Goal: Task Accomplishment & Management: Manage account settings

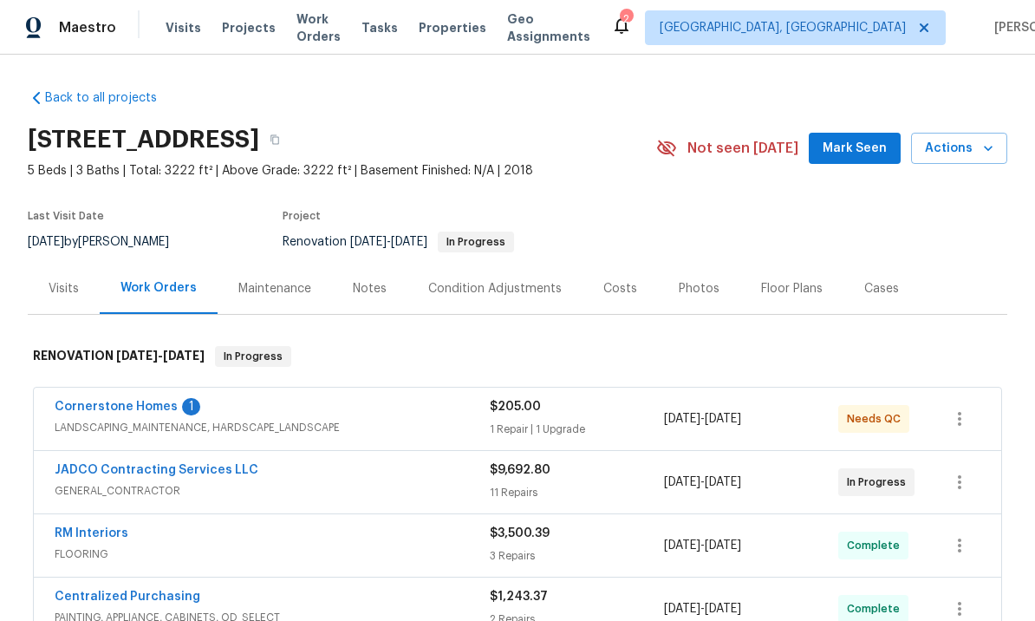
click at [134, 408] on link "Cornerstone Homes" at bounding box center [116, 407] width 123 height 12
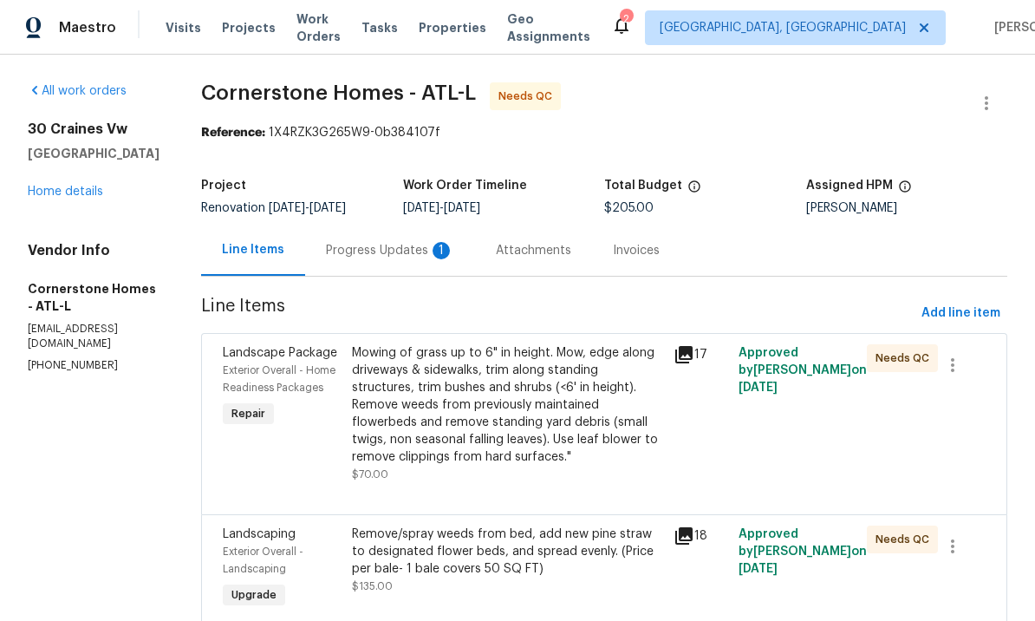
click at [410, 254] on div "Progress Updates 1" at bounding box center [390, 250] width 128 height 17
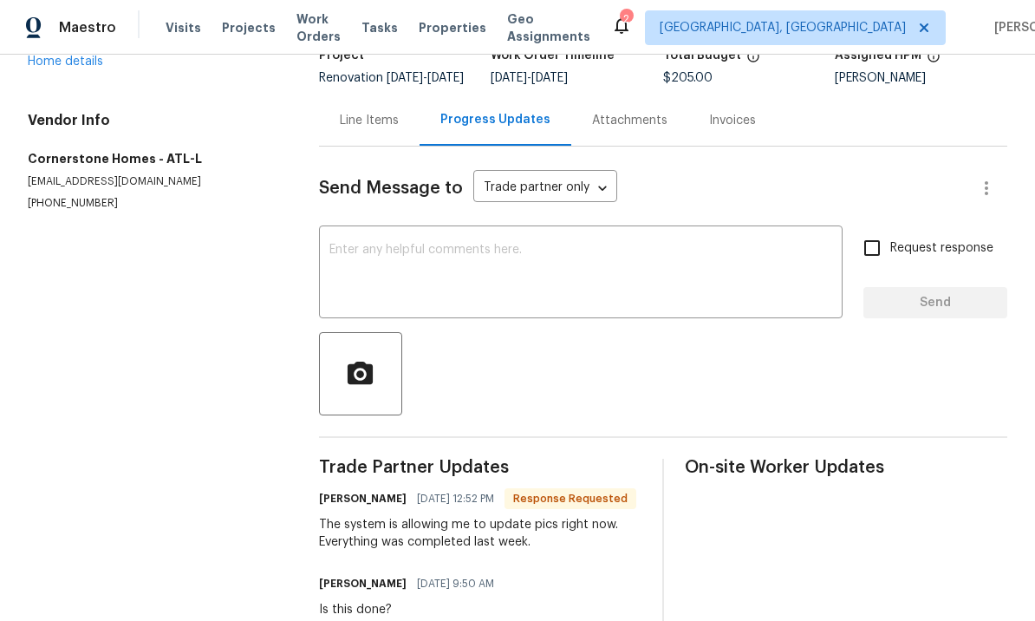
scroll to position [129, 0]
click at [524, 607] on div "Trade Partner Updates Mark Wages 08/10/2025 12:52 PM Response Requested The sys…" at bounding box center [480, 550] width 323 height 180
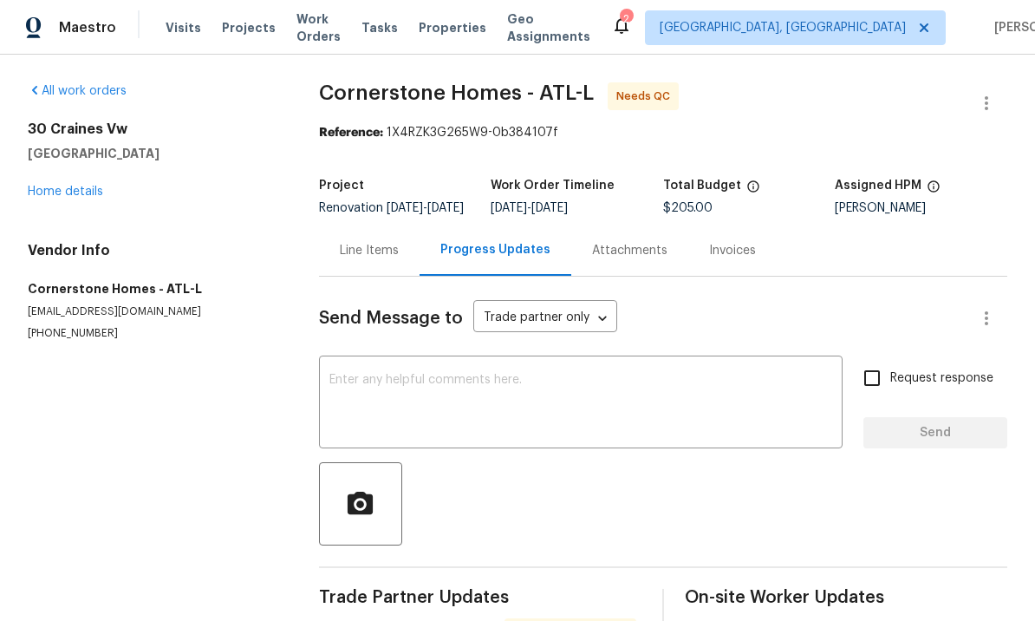
scroll to position [0, 0]
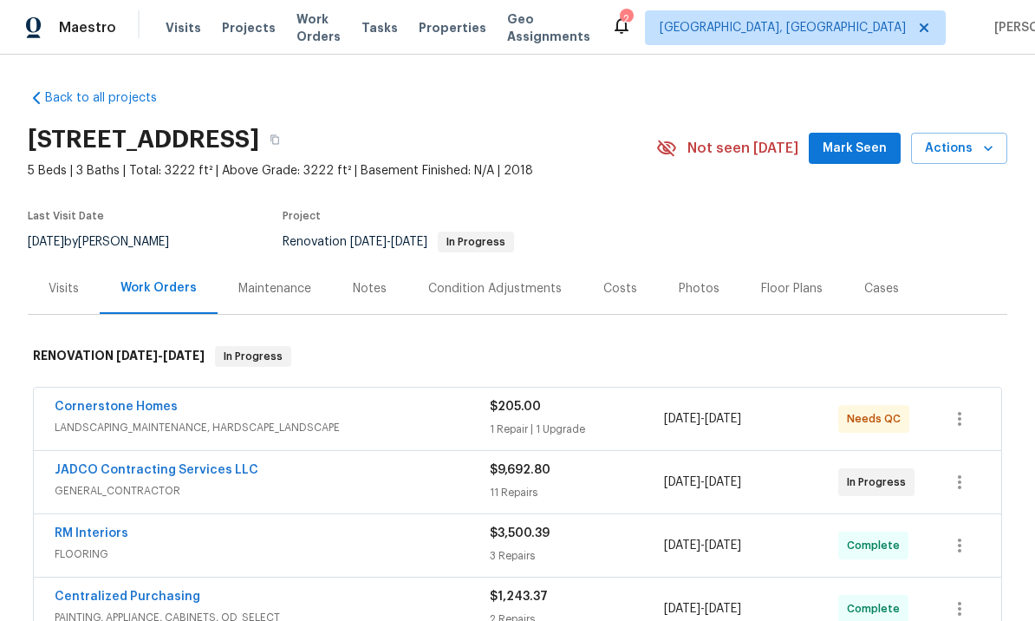
click at [143, 470] on link "JADCO Contracting Services LLC" at bounding box center [157, 470] width 204 height 12
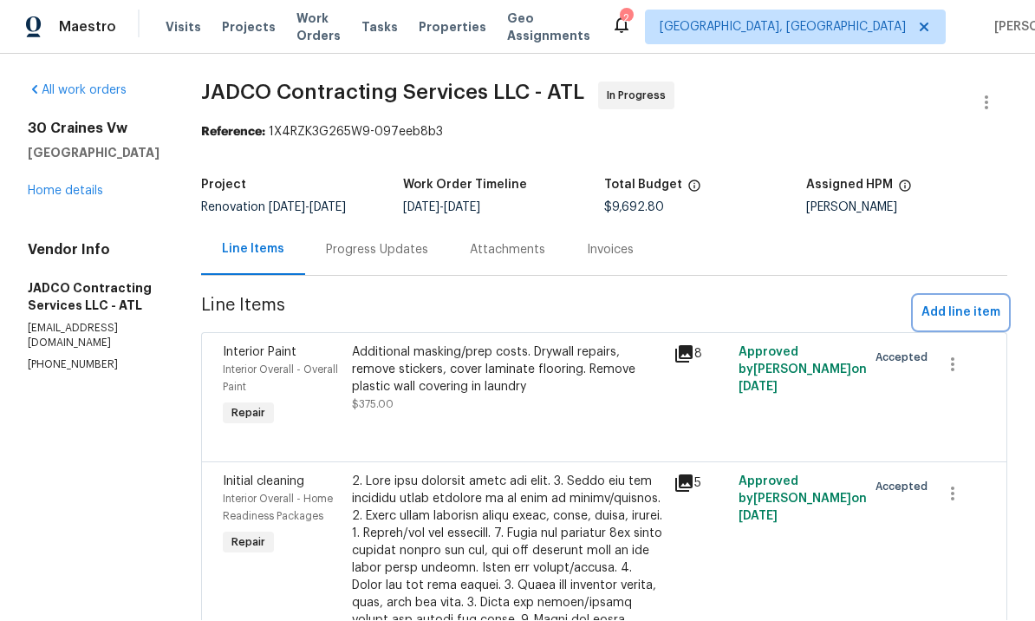
click at [990, 303] on span "Add line item" at bounding box center [961, 314] width 79 height 22
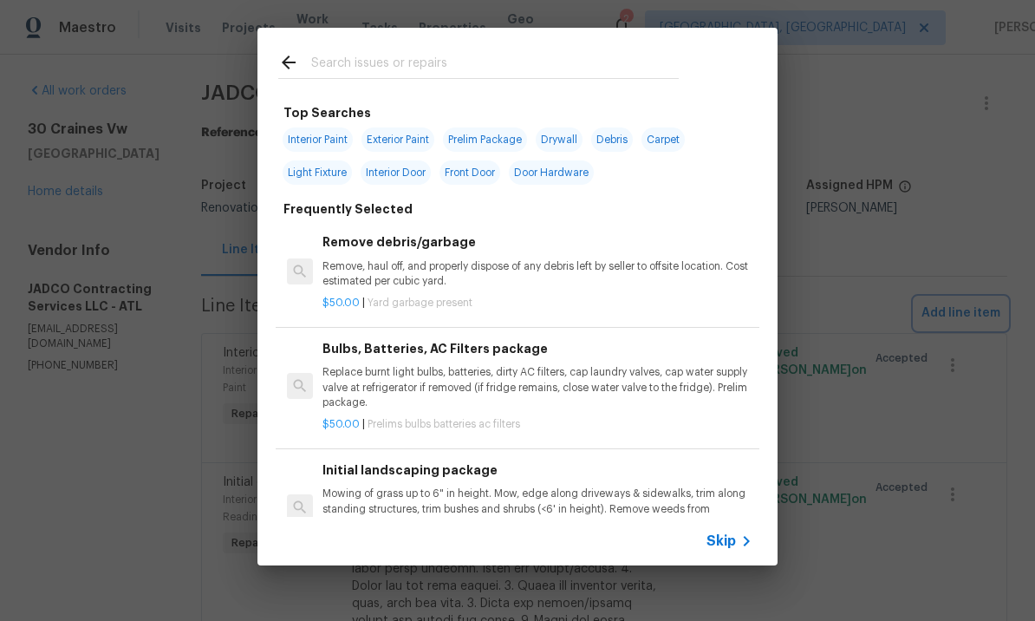
click at [891, 301] on div "Top Searches Interior Paint Exterior Paint Prelim Package Drywall Debris Carpet…" at bounding box center [517, 296] width 1035 height 593
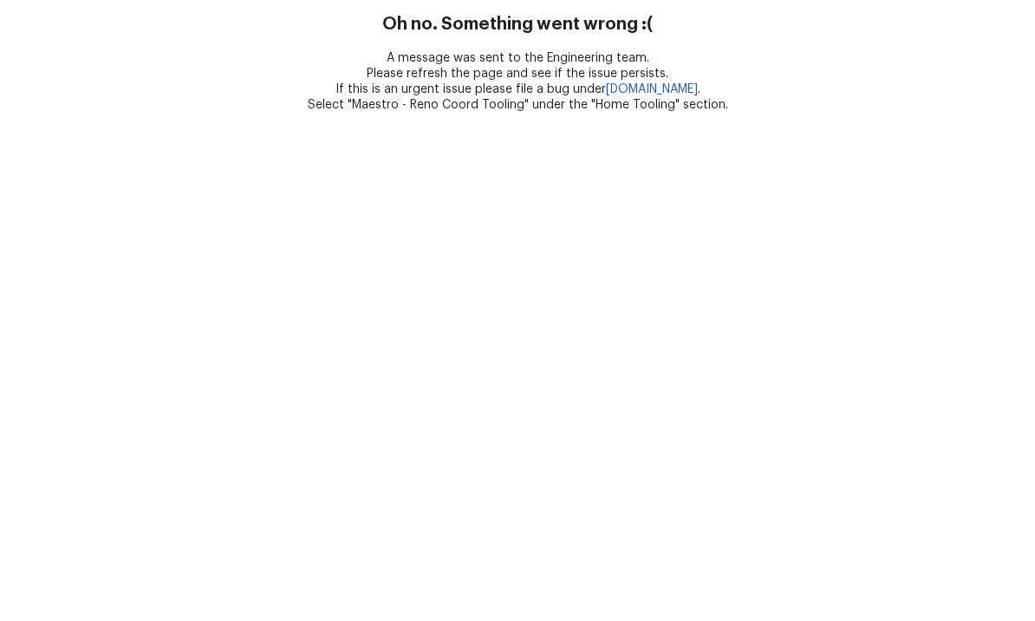
click at [159, 113] on html "Oh no. Something went wrong :( A message was sent to the Engineering team. Plea…" at bounding box center [517, 56] width 1035 height 113
click at [129, 113] on html "Oh no. Something went wrong :( A message was sent to the Engineering team. Plea…" at bounding box center [517, 56] width 1035 height 113
click at [121, 113] on html "Oh no. Something went wrong :( A message was sent to the Engineering team. Plea…" at bounding box center [517, 56] width 1035 height 113
click at [143, 113] on html "Oh no. Something went wrong :( A message was sent to the Engineering team. Plea…" at bounding box center [517, 56] width 1035 height 113
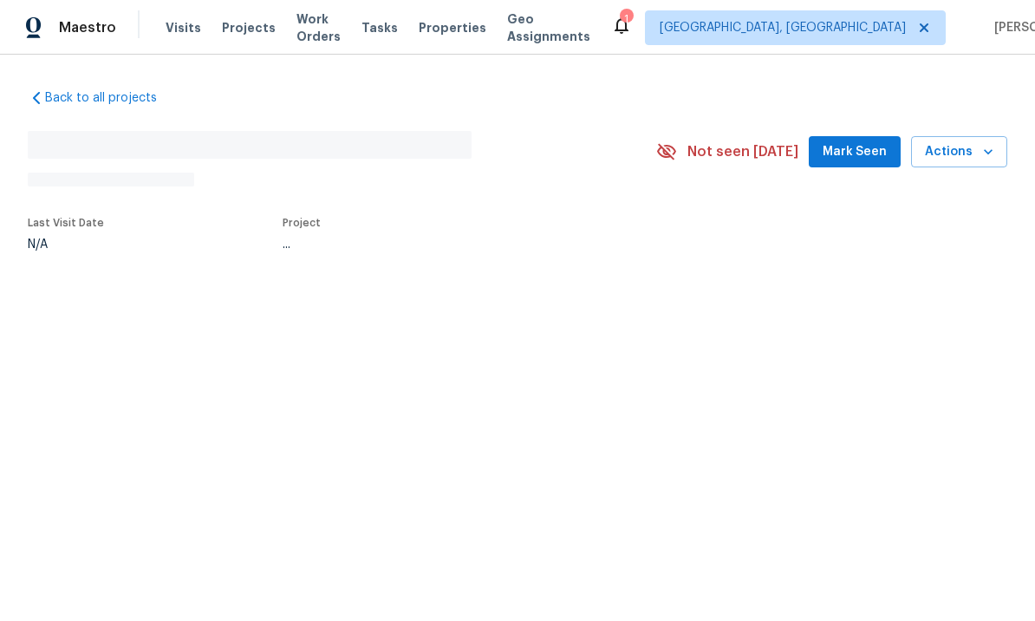
click at [848, 153] on span "Mark Seen" at bounding box center [855, 152] width 64 height 22
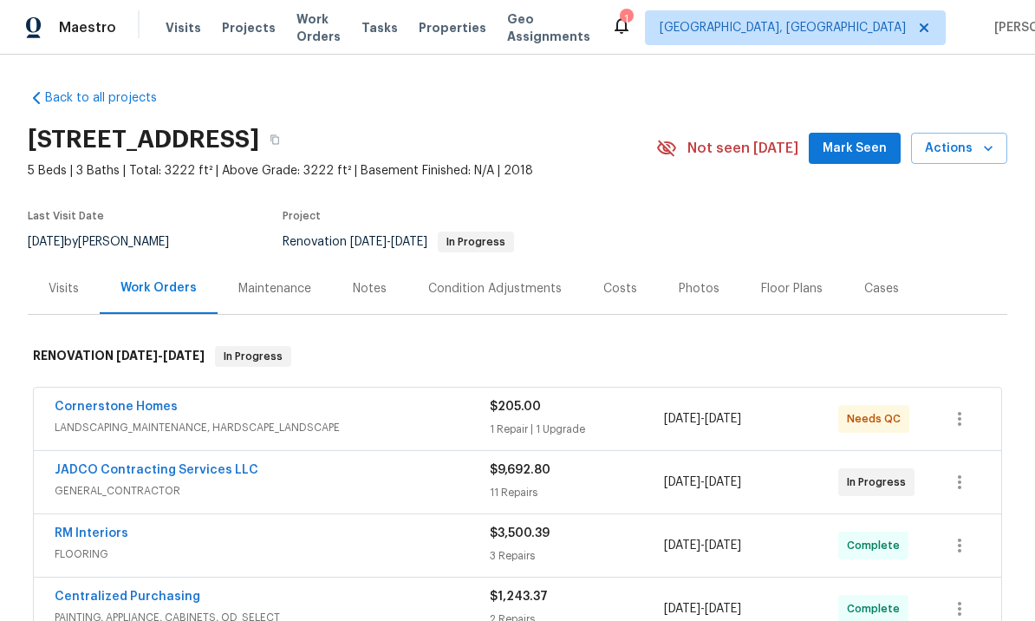
click at [150, 401] on link "Cornerstone Homes" at bounding box center [116, 407] width 123 height 12
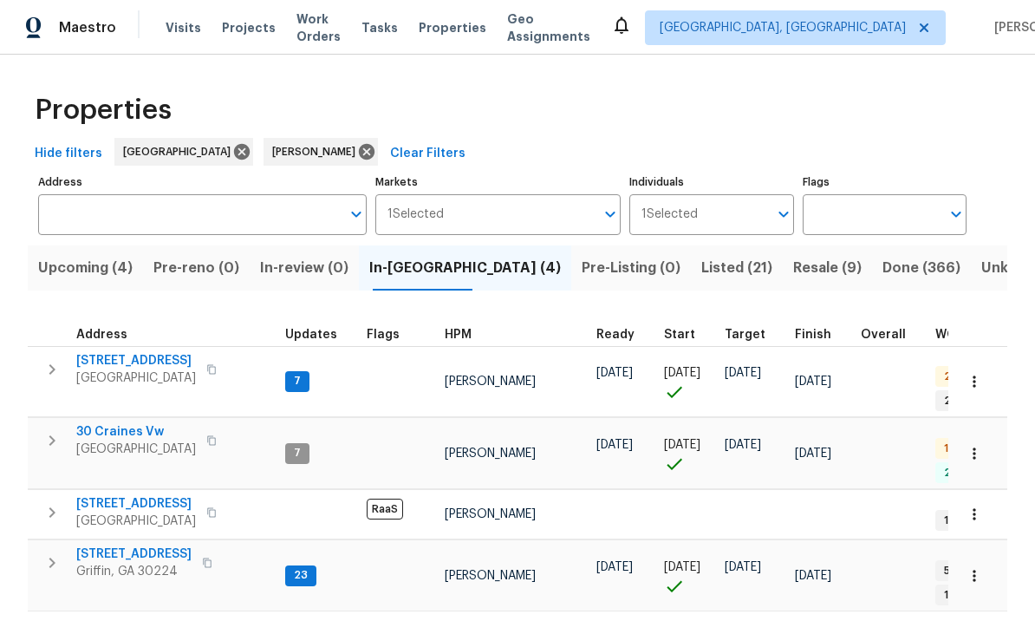
scroll to position [1, 0]
click at [125, 425] on span "30 Craines Vw" at bounding box center [136, 431] width 120 height 17
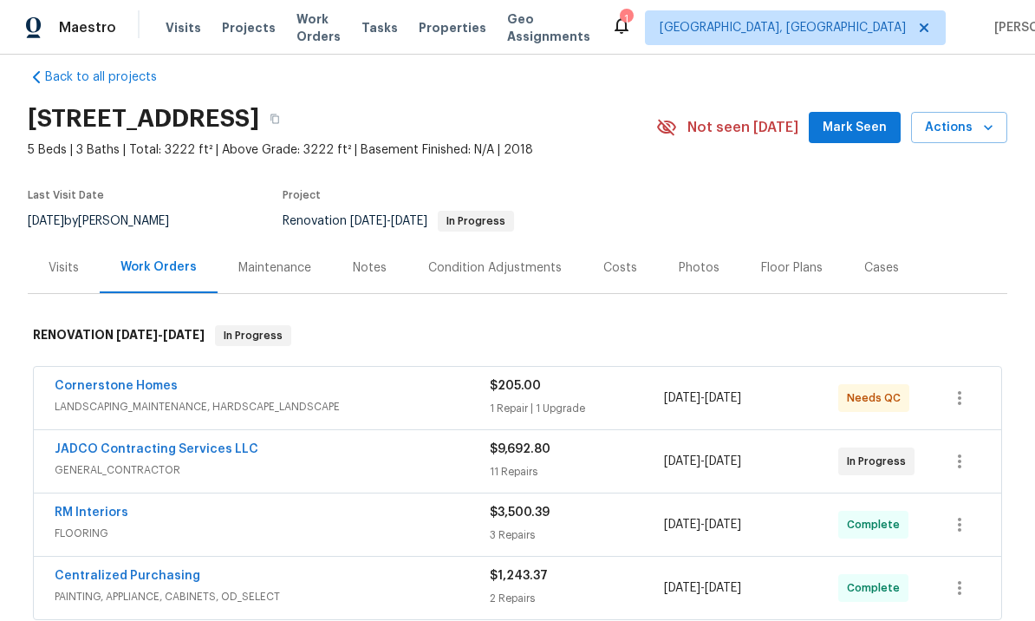
scroll to position [26, 0]
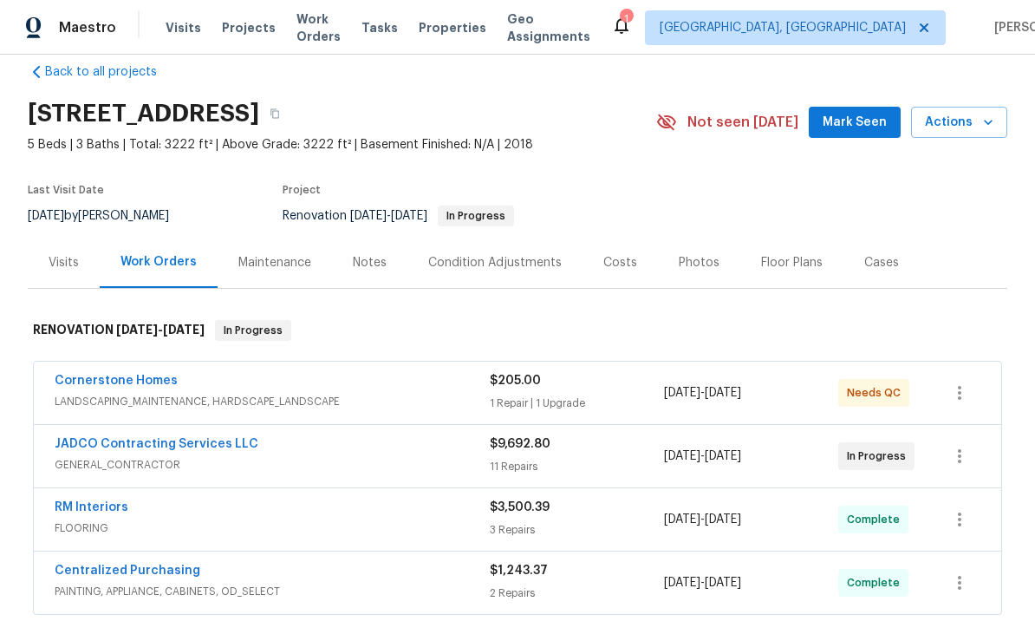
click at [171, 448] on link "JADCO Contracting Services LLC" at bounding box center [157, 444] width 204 height 12
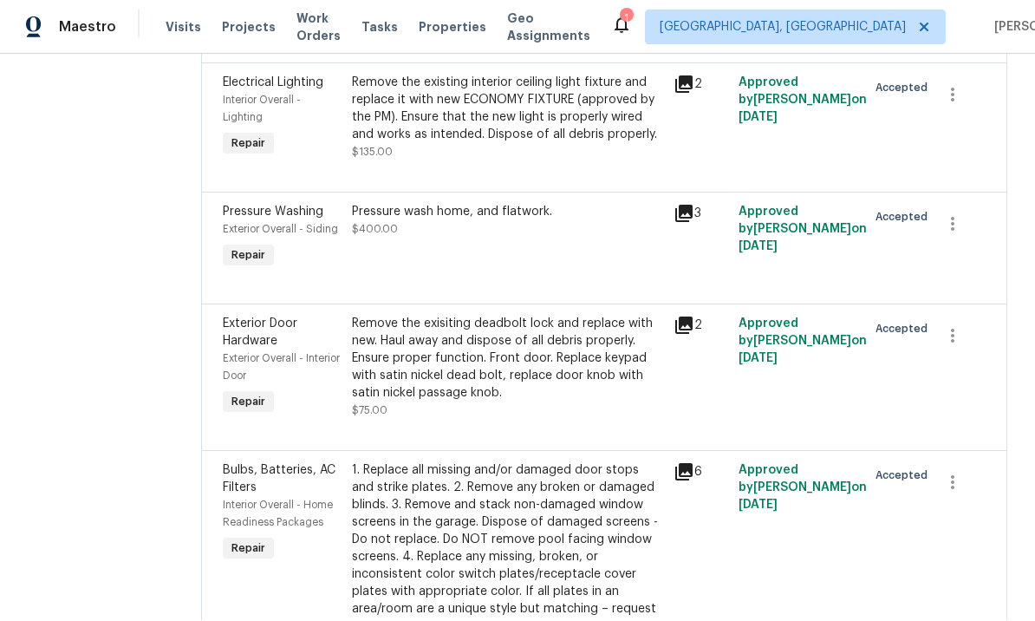
scroll to position [1735, 0]
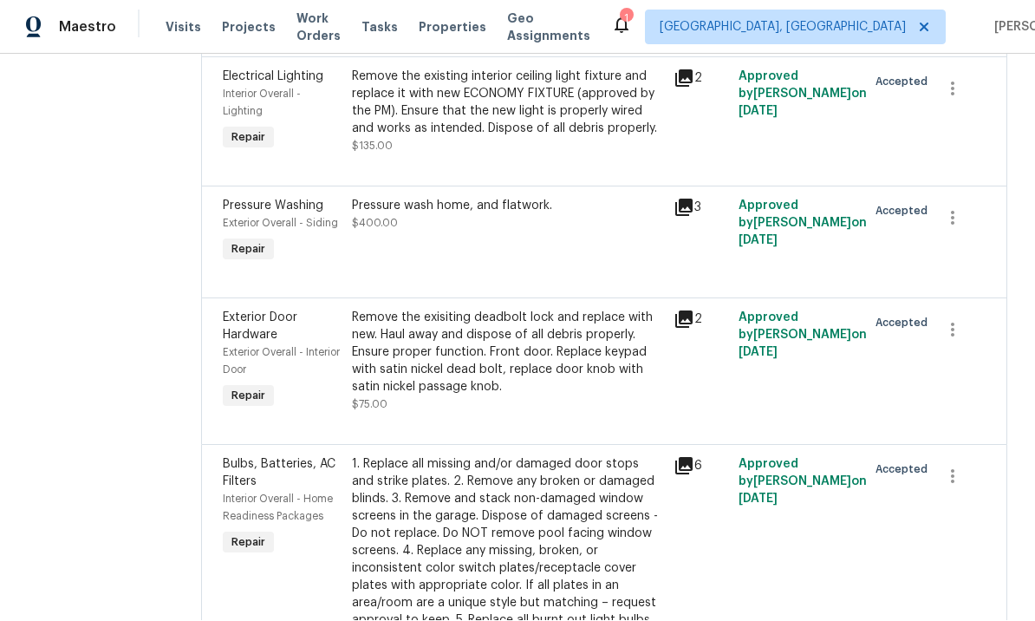
click at [556, 396] on div "Remove the exisiting deadbolt lock and replace with new. Haul away and dispose …" at bounding box center [508, 353] width 312 height 87
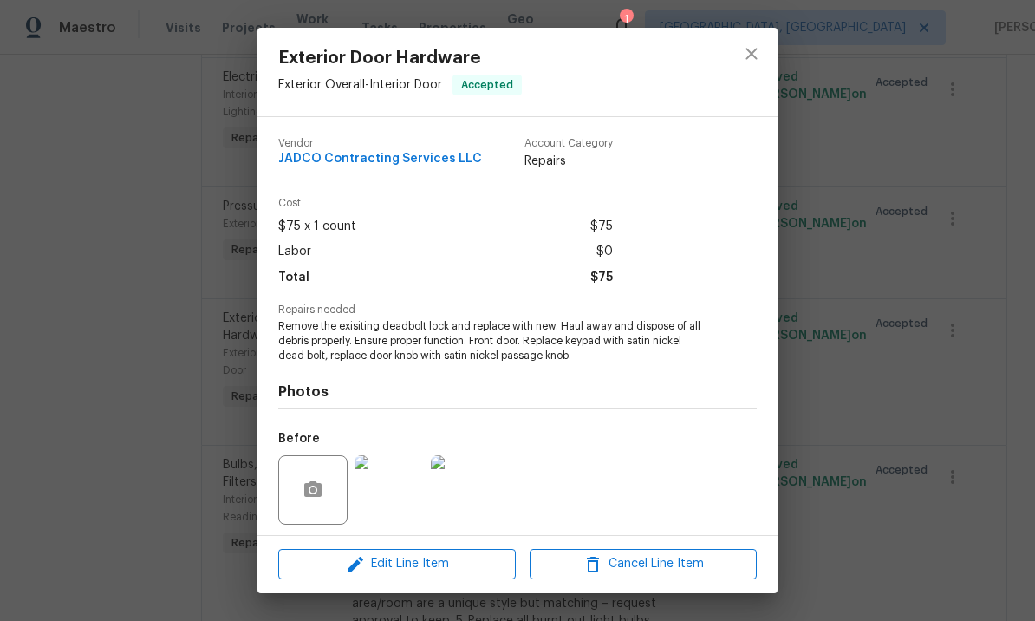
click at [399, 488] on img at bounding box center [389, 489] width 69 height 69
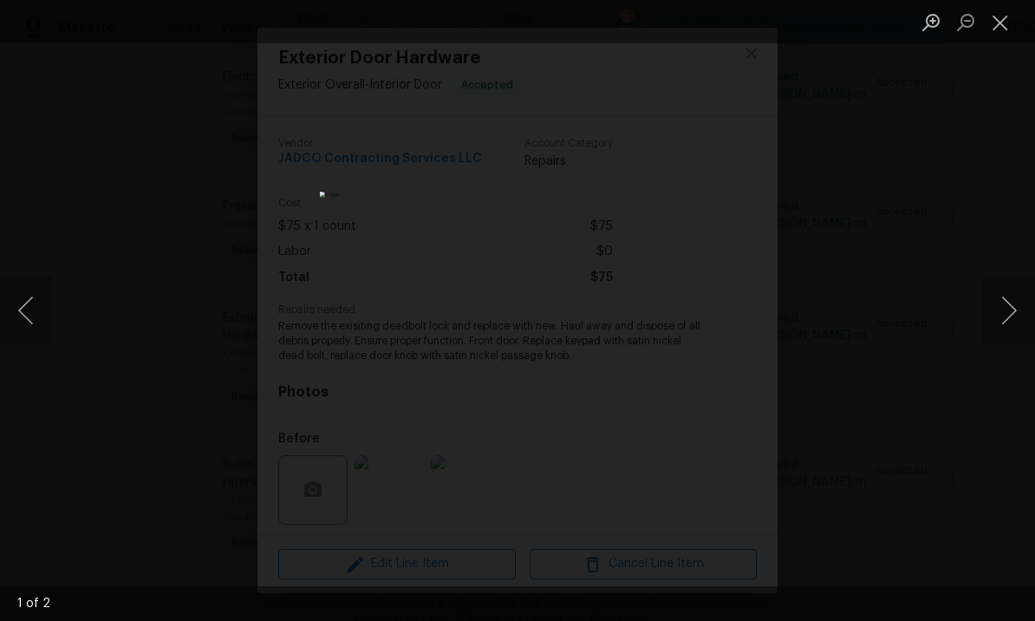
click at [1008, 313] on button "Next image" at bounding box center [1009, 310] width 52 height 69
click at [1010, 19] on button "Close lightbox" at bounding box center [1000, 22] width 35 height 30
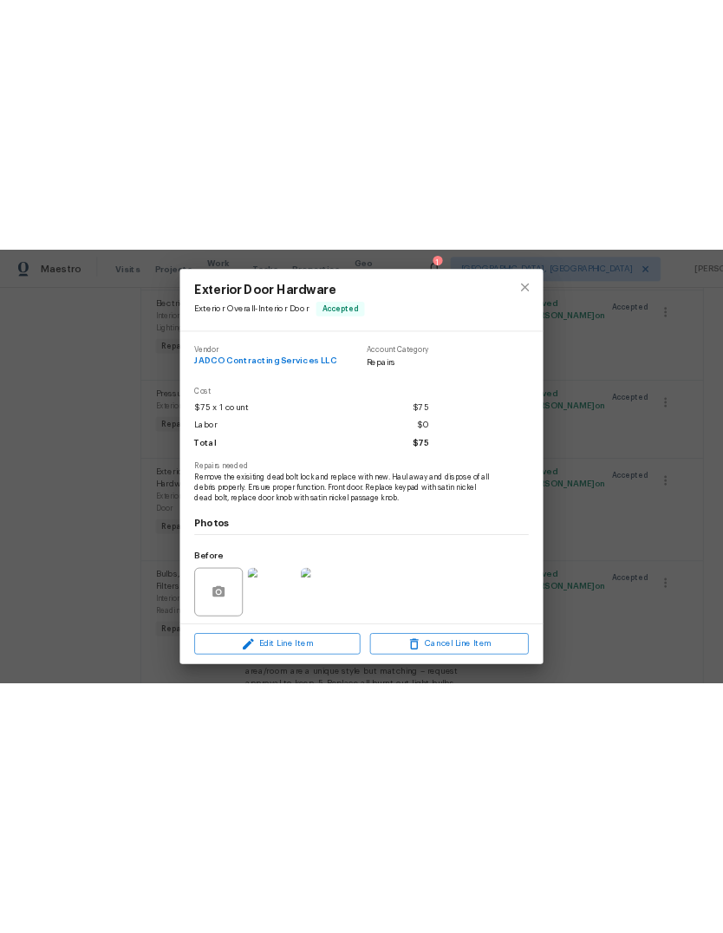
scroll to position [0, 0]
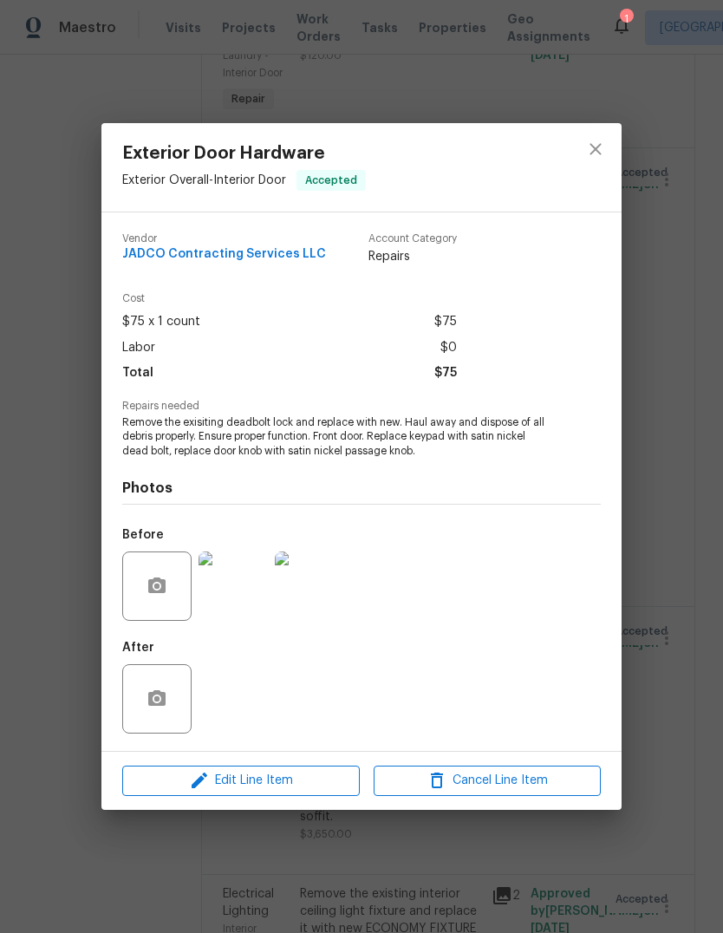
click at [14, 411] on div "Exterior Door Hardware Exterior Overall - Interior Door Accepted Vendor JADCO C…" at bounding box center [361, 466] width 723 height 933
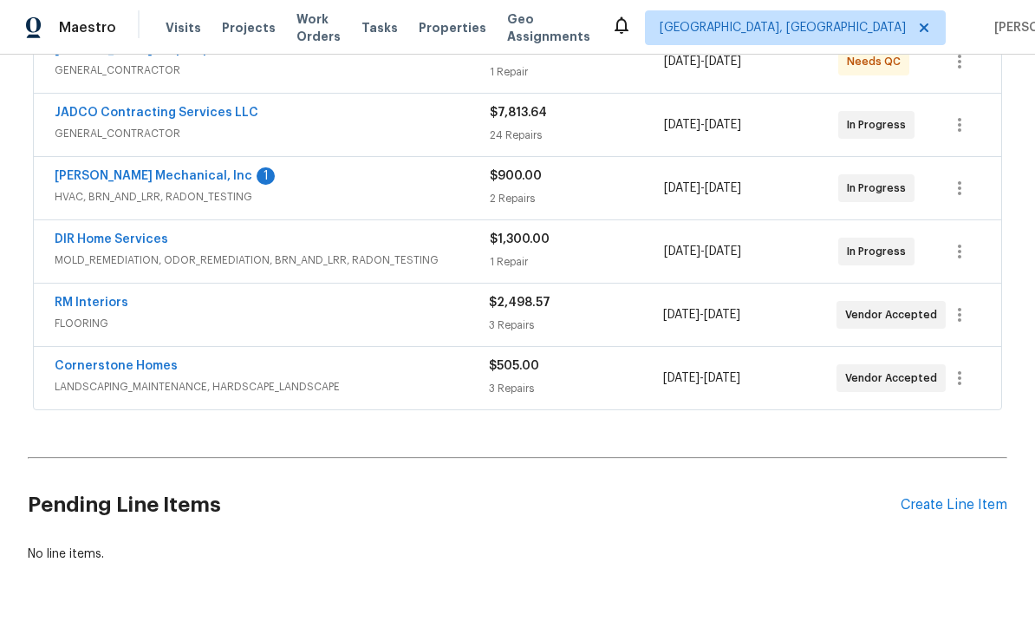
scroll to position [420, 0]
click at [950, 502] on div "Create Line Item" at bounding box center [954, 506] width 107 height 16
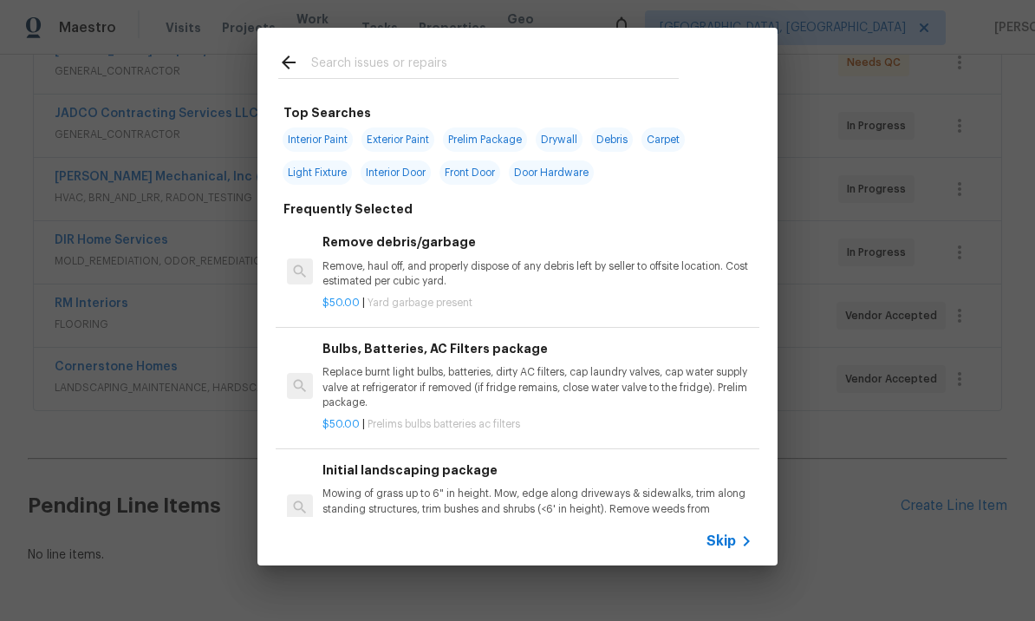
click at [388, 69] on input "text" at bounding box center [495, 65] width 368 height 26
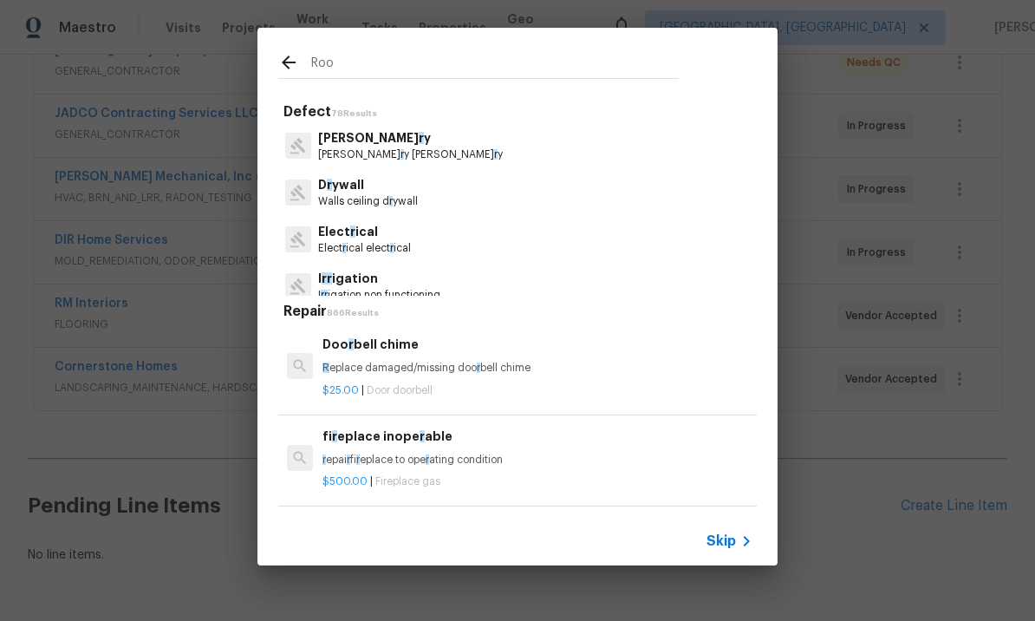
type input "Roof"
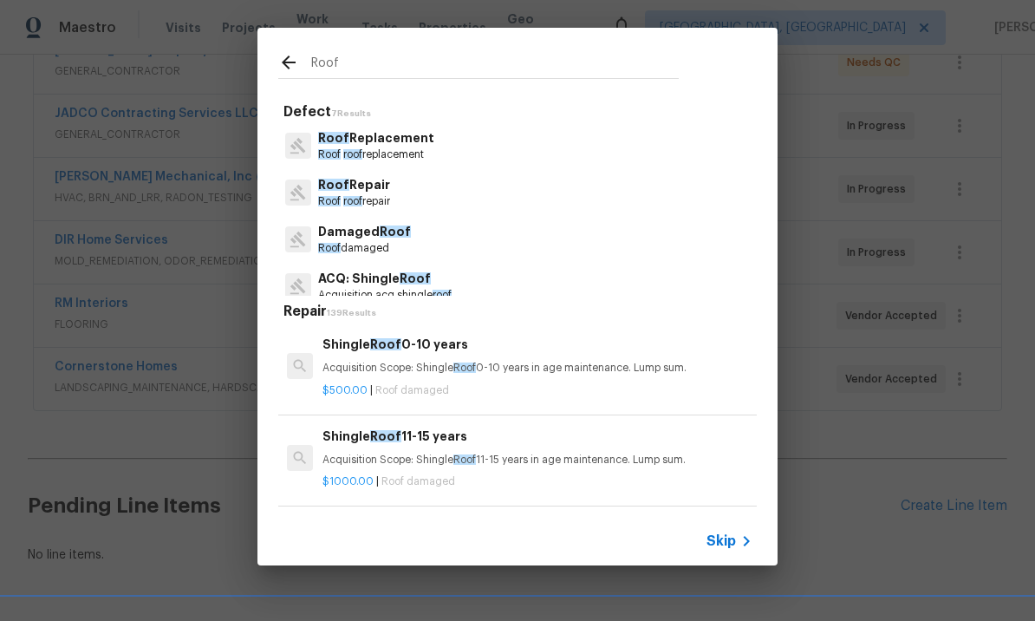
click at [369, 241] on p "Roof damaged" at bounding box center [364, 248] width 93 height 15
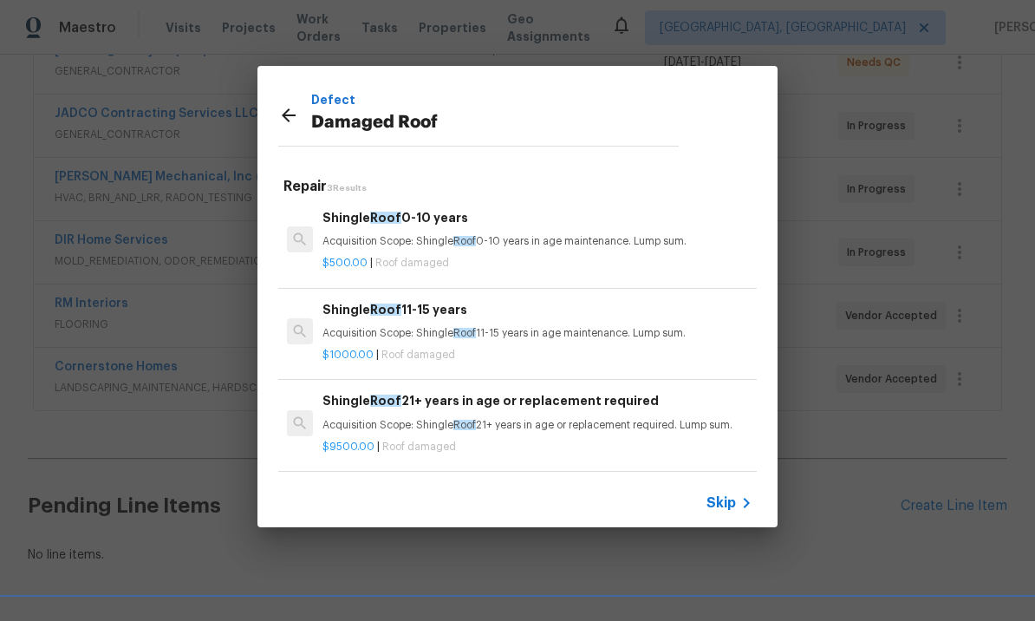
scroll to position [3, 0]
click at [294, 113] on icon at bounding box center [288, 115] width 21 height 21
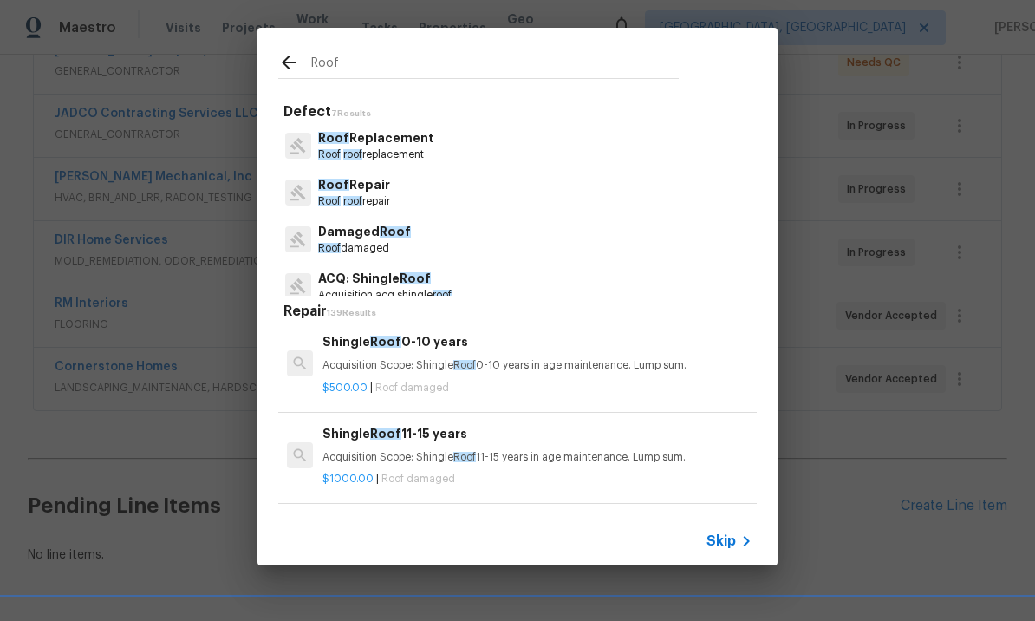
scroll to position [0, 0]
click at [377, 146] on p "Roof Replacement" at bounding box center [376, 138] width 116 height 18
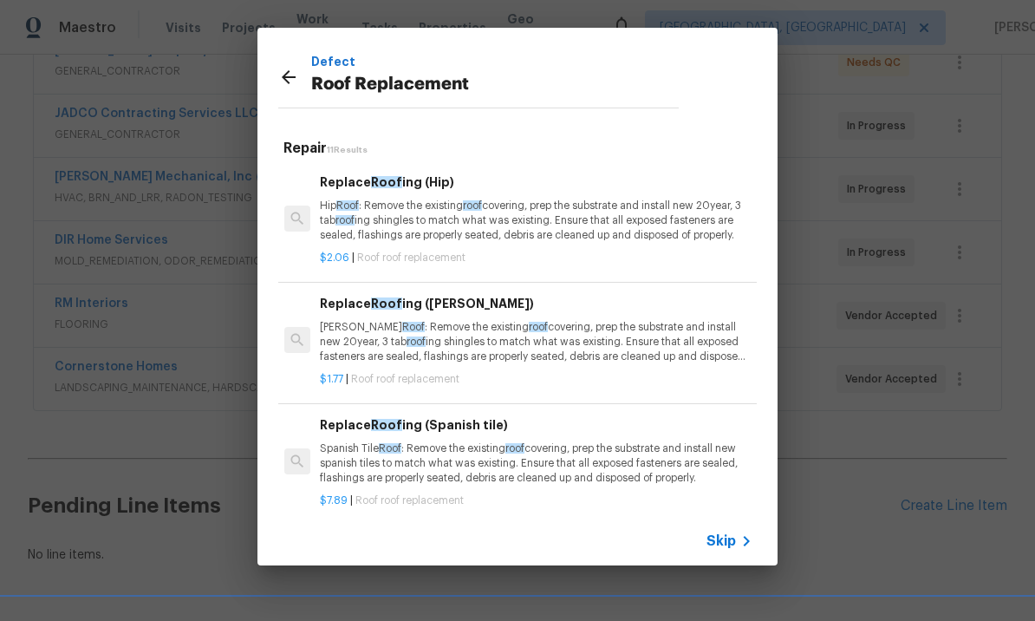
scroll to position [0, 3]
click at [397, 316] on div "Replace Roof ing (Gable) Gable Roof : Remove the existing roof covering, prep t…" at bounding box center [535, 329] width 430 height 71
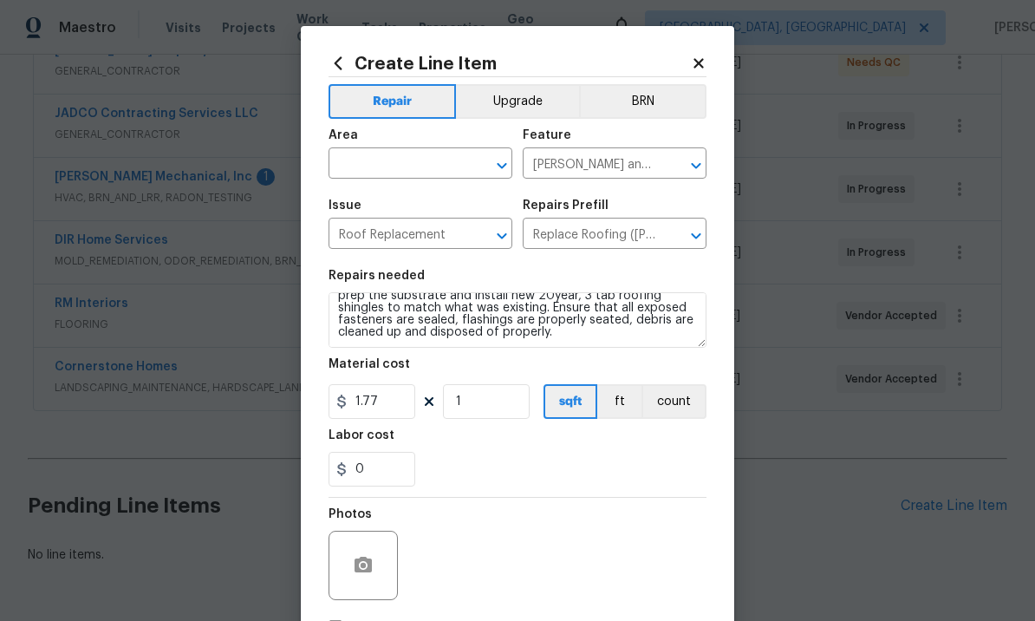
scroll to position [24, 0]
click at [399, 408] on input "1.77" at bounding box center [372, 401] width 87 height 35
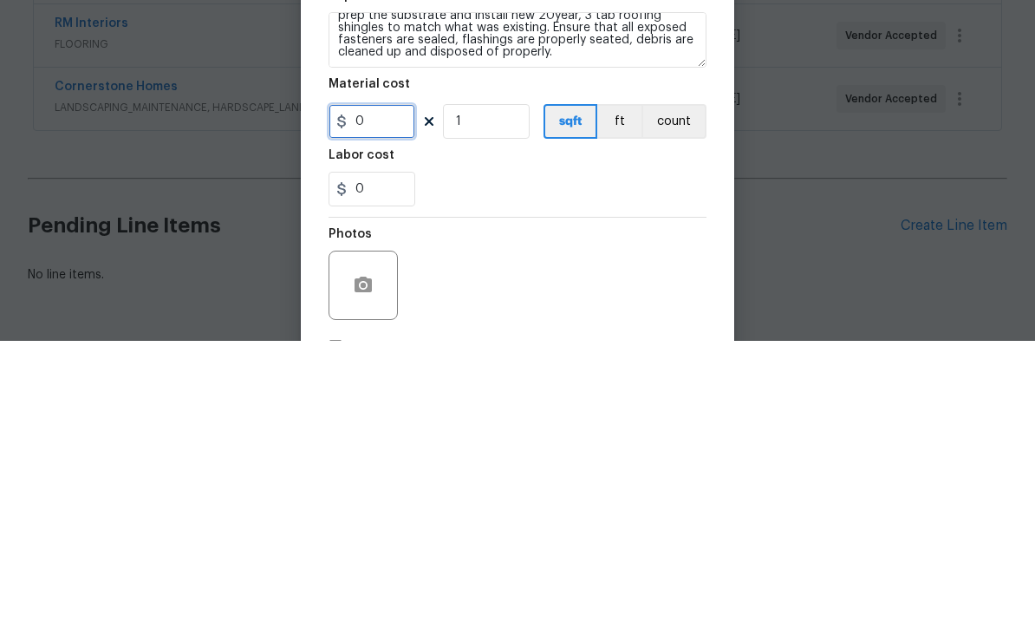
type input "1"
click at [479, 384] on input "1" at bounding box center [486, 401] width 87 height 35
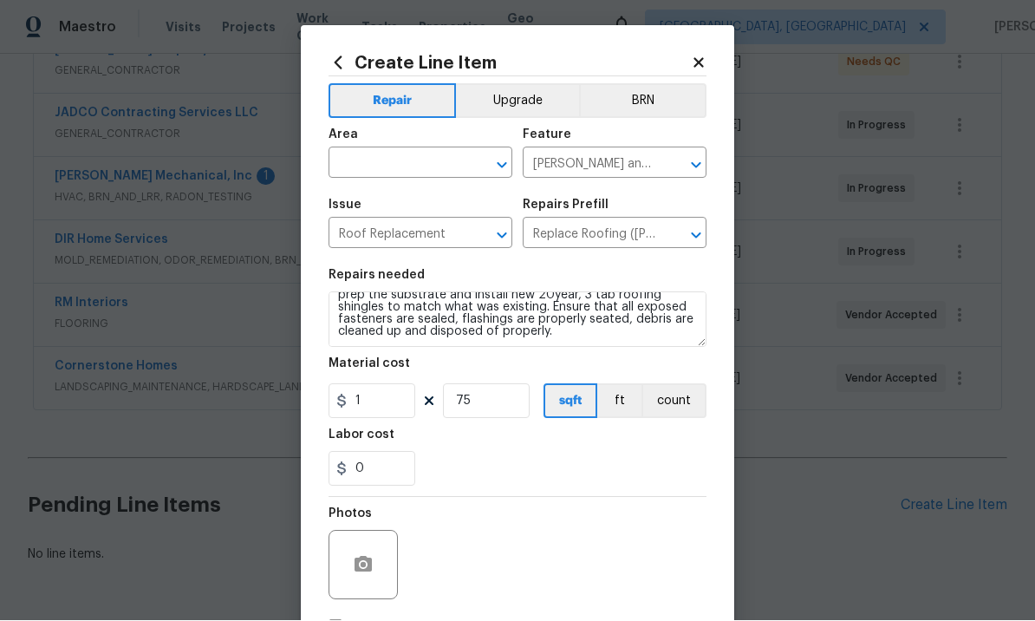
scroll to position [10, 0]
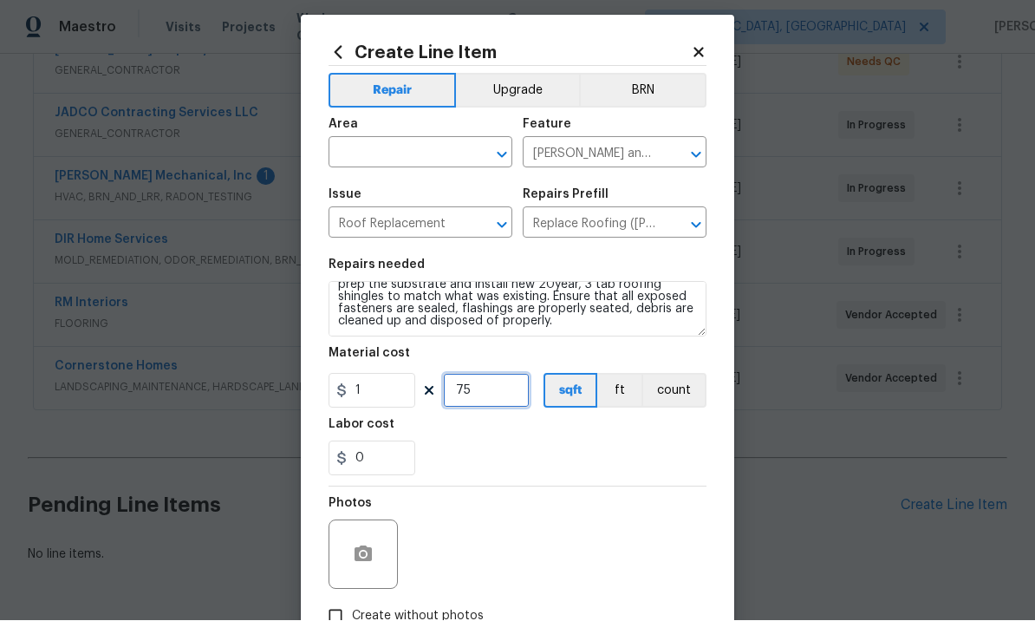
type input "75"
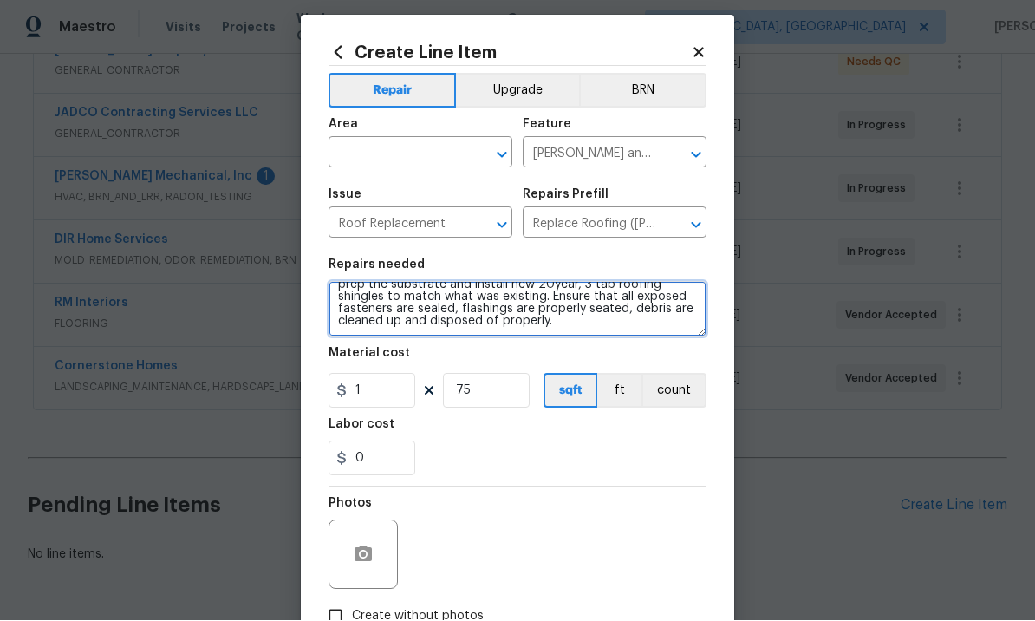
click at [535, 323] on textarea "Gable Roof: Remove the existing roof covering, prep the substrate and install n…" at bounding box center [518, 309] width 378 height 55
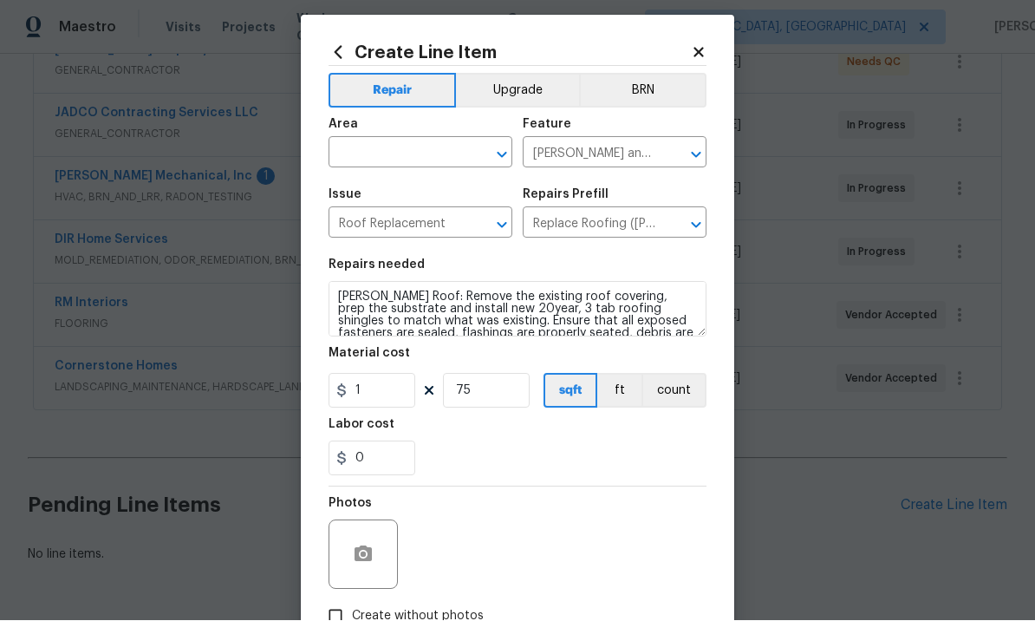
scroll to position [0, 0]
type textarea "Gable Roof: Remove the existing roof covering, prep the substrate and install n…"
click at [408, 153] on input "text" at bounding box center [396, 154] width 135 height 27
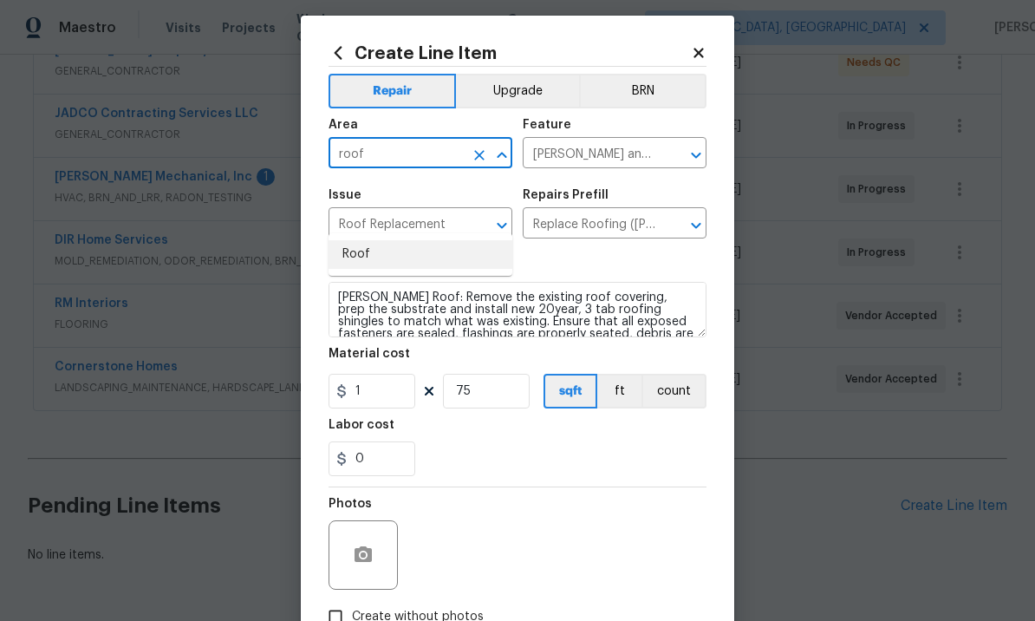
click at [370, 240] on li "Roof" at bounding box center [421, 254] width 184 height 29
type input "Roof"
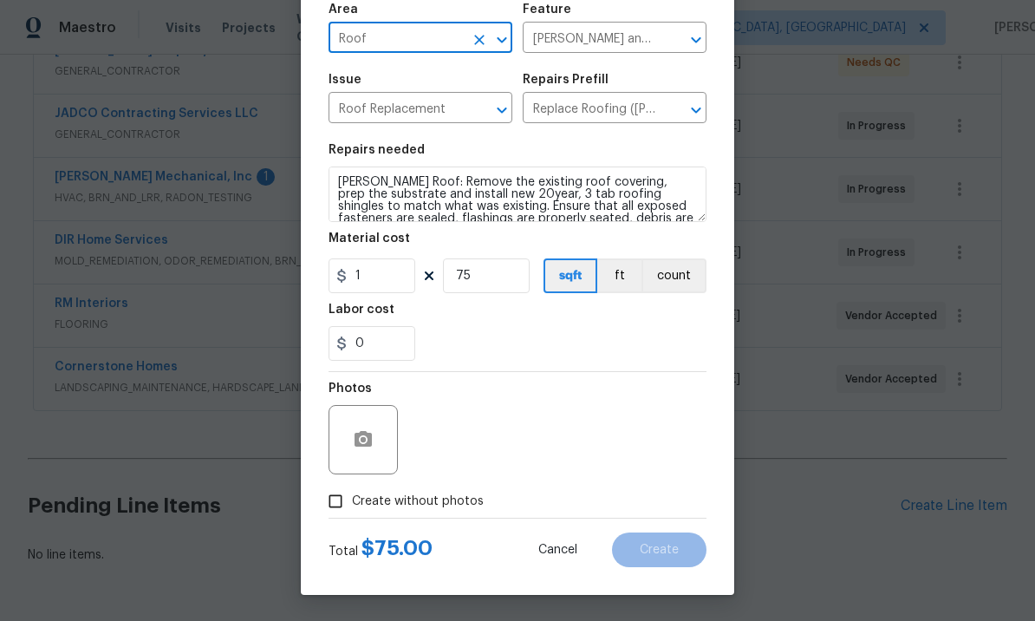
scroll to position [129, 0]
click at [368, 429] on icon "button" at bounding box center [363, 439] width 21 height 21
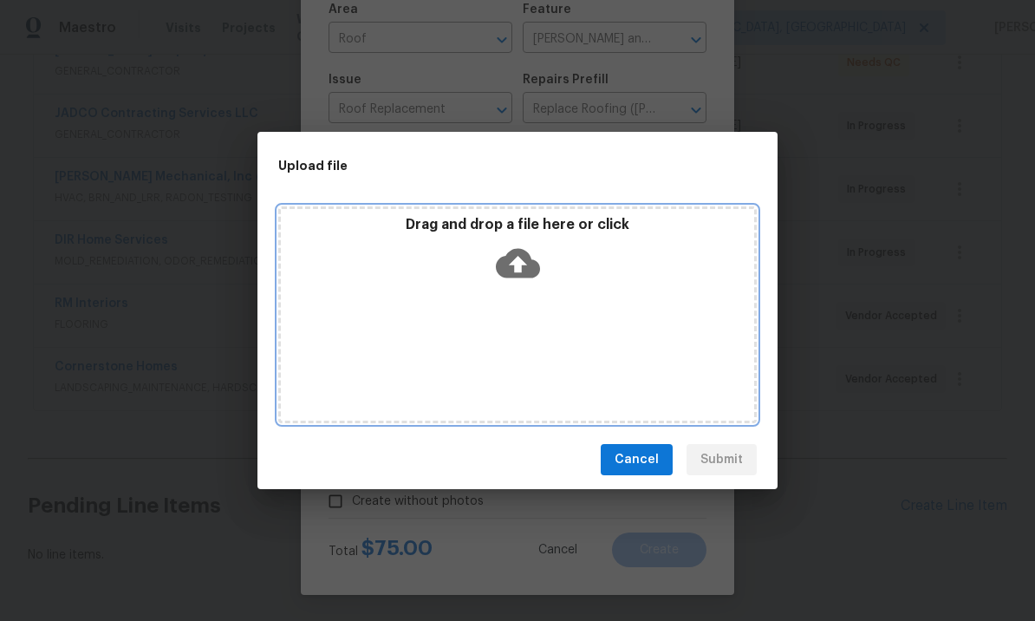
click at [525, 257] on icon at bounding box center [518, 263] width 44 height 29
click at [517, 260] on icon at bounding box center [518, 263] width 44 height 44
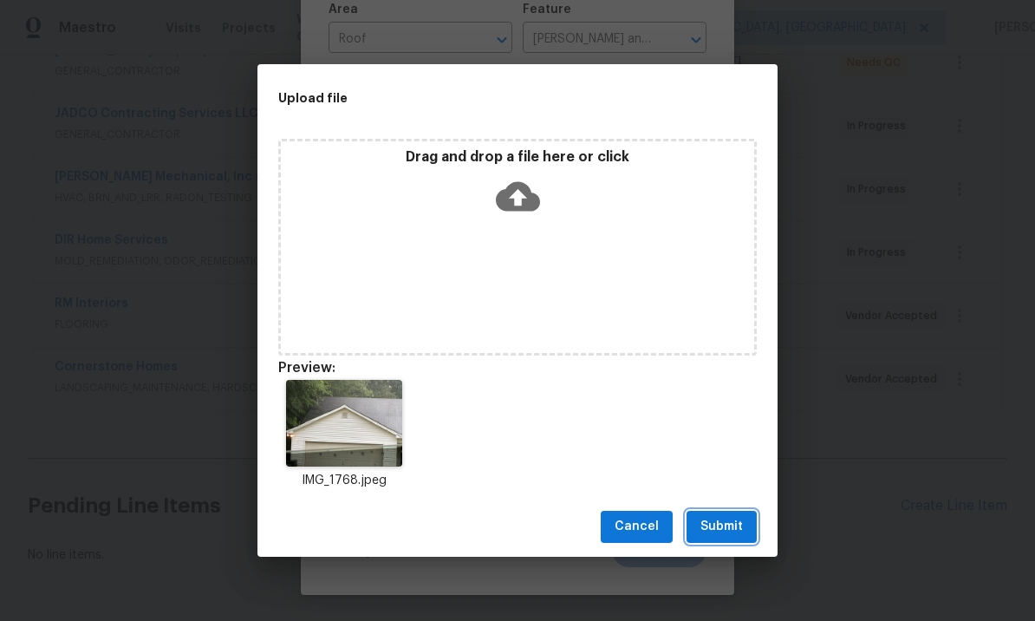
click at [733, 522] on span "Submit" at bounding box center [722, 527] width 42 height 22
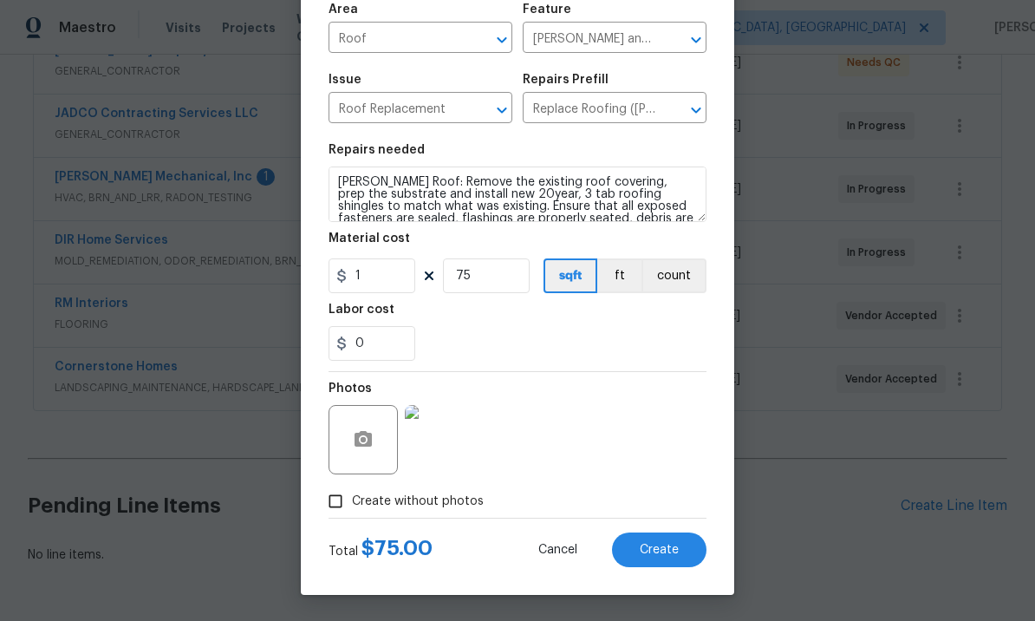
click at [662, 545] on span "Create" at bounding box center [659, 550] width 39 height 13
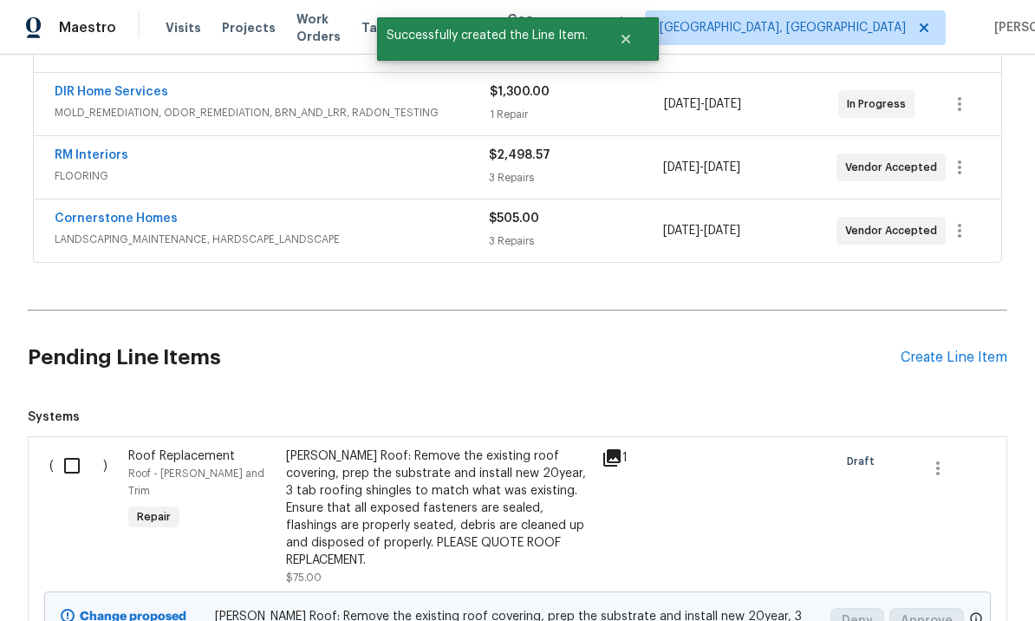
scroll to position [559, 0]
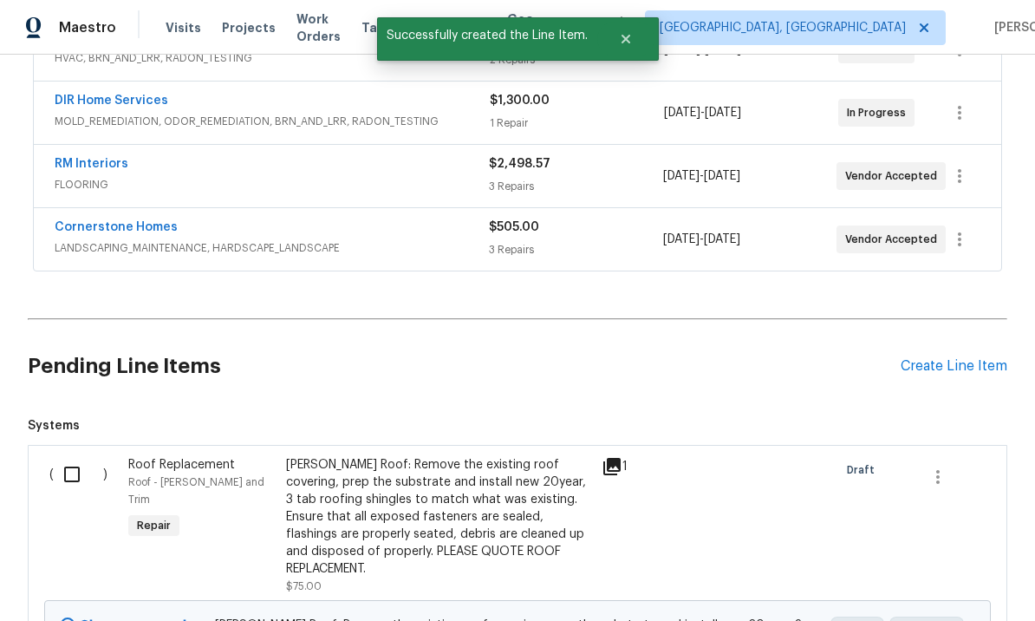
click at [68, 456] on input "checkbox" at bounding box center [78, 474] width 49 height 36
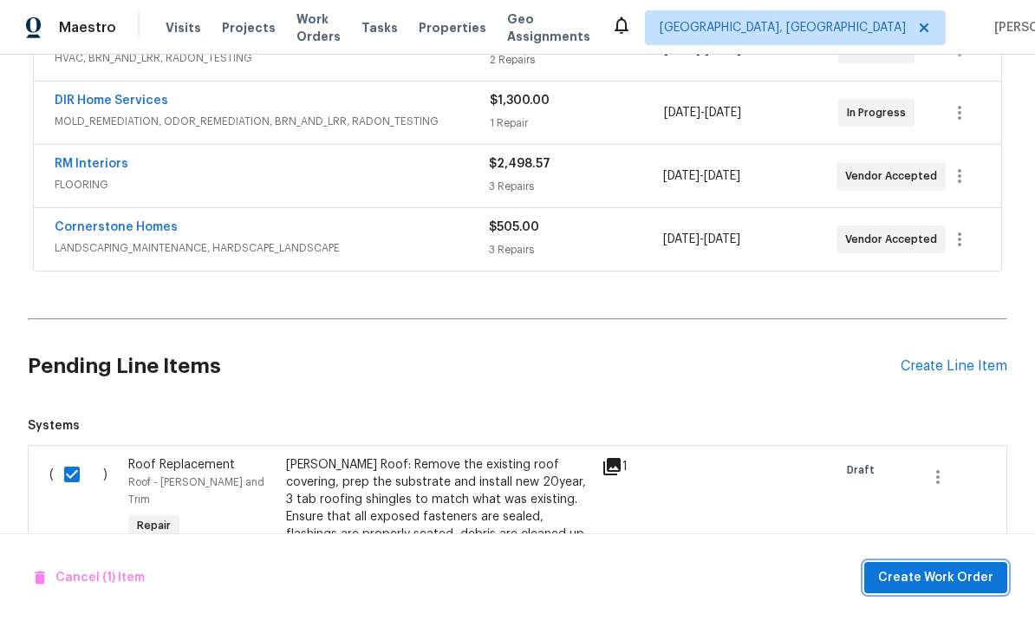
click at [916, 575] on span "Create Work Order" at bounding box center [935, 578] width 115 height 22
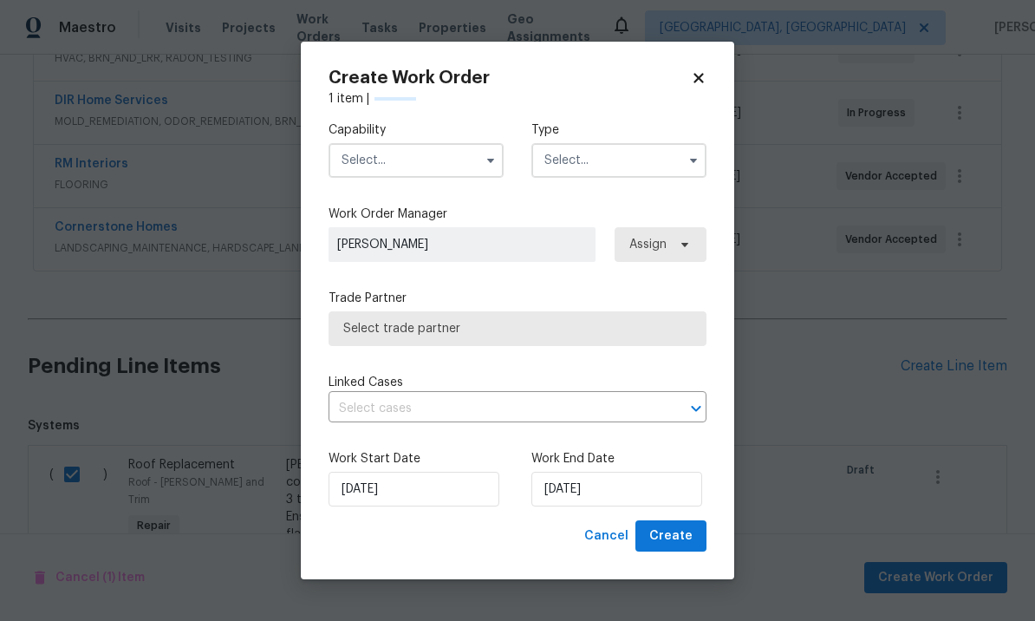
checkbox input "false"
click at [414, 155] on input "text" at bounding box center [416, 160] width 175 height 35
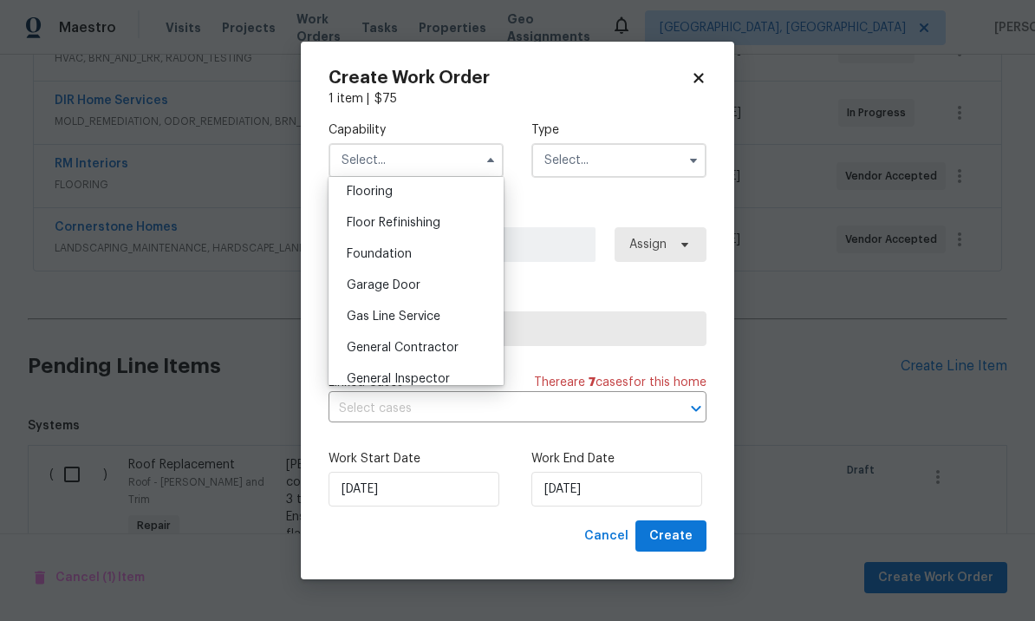
scroll to position [680, 0]
click at [513, 162] on div "Capability Agent Appliance Bathtub Resurfacing BRN And Lrr Broker Cabinets Carp…" at bounding box center [518, 150] width 378 height 84
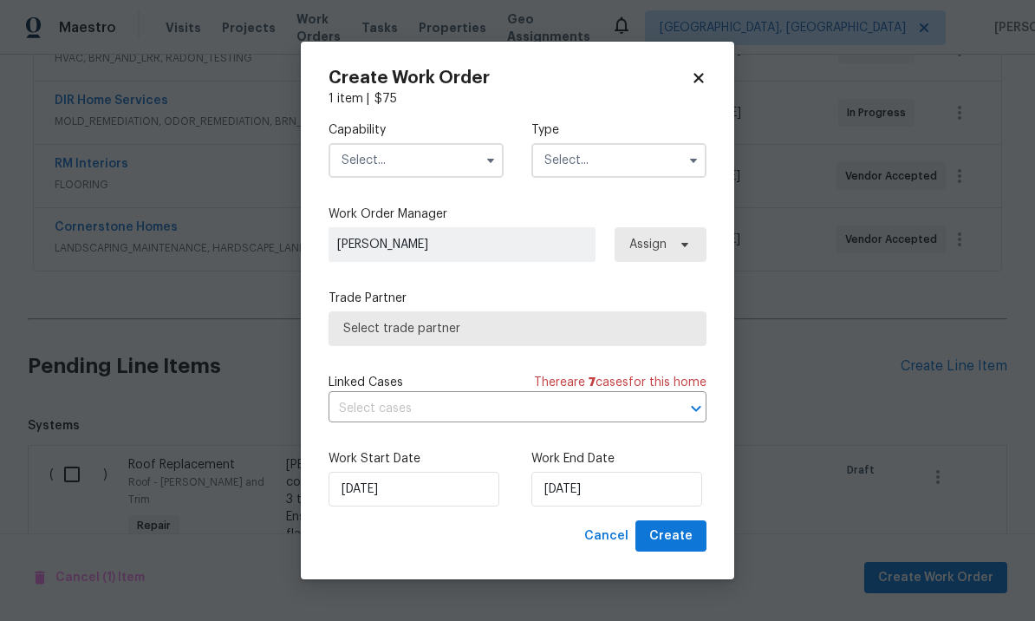
click at [420, 170] on input "text" at bounding box center [416, 160] width 175 height 35
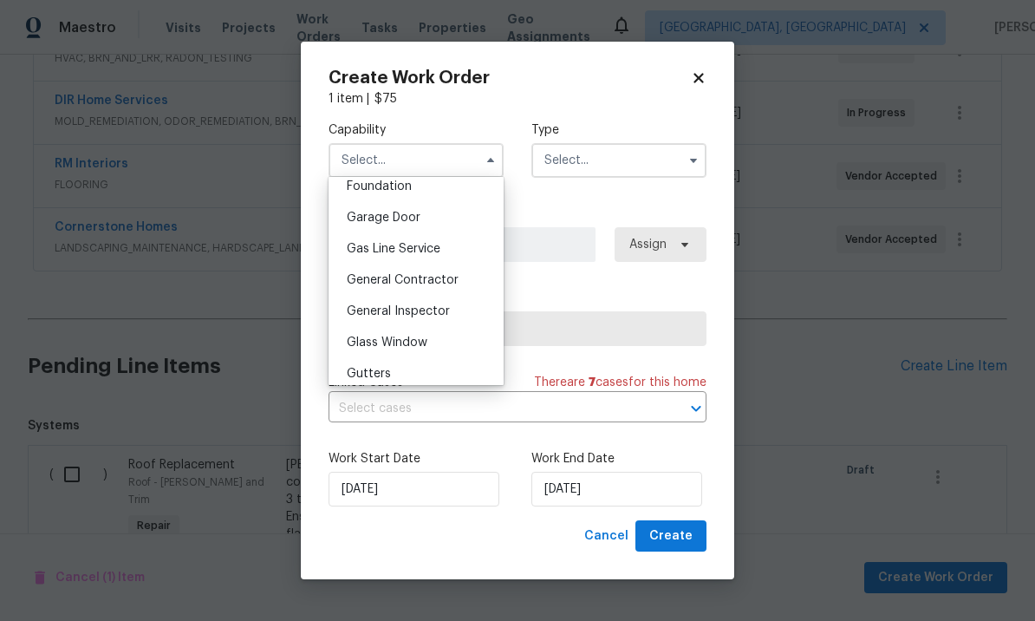
scroll to position [770, 0]
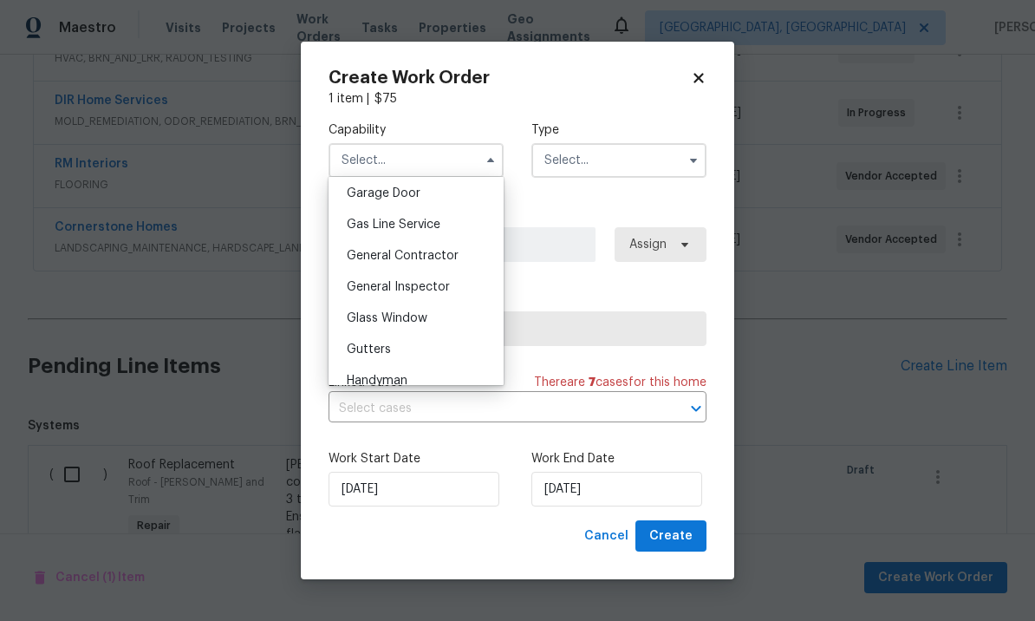
click at [439, 252] on span "General Contractor" at bounding box center [403, 256] width 112 height 12
type input "General Contractor"
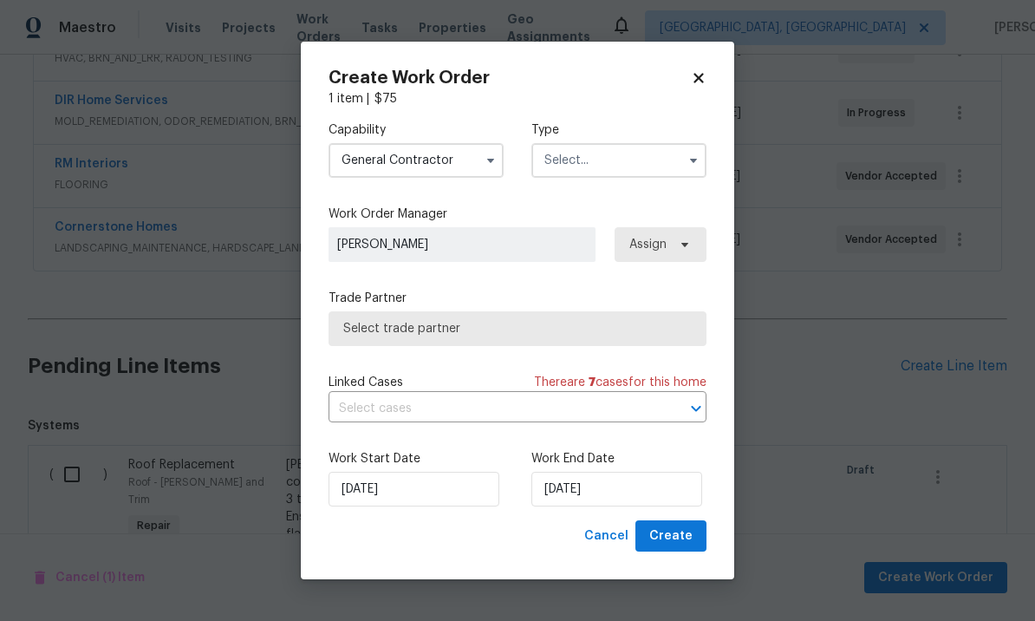
click at [614, 168] on input "text" at bounding box center [618, 160] width 175 height 35
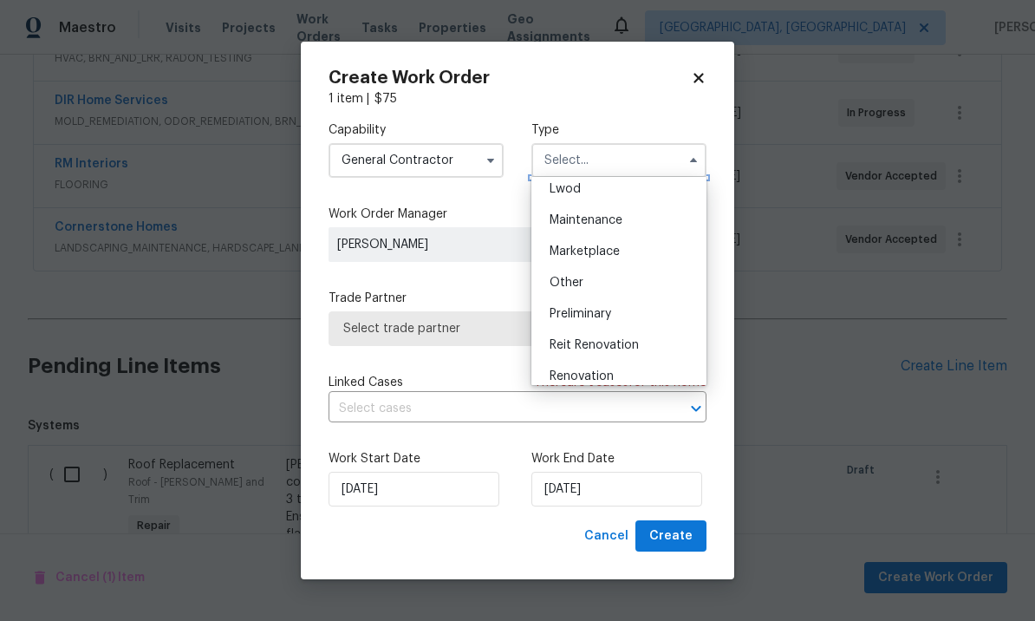
scroll to position [314, 0]
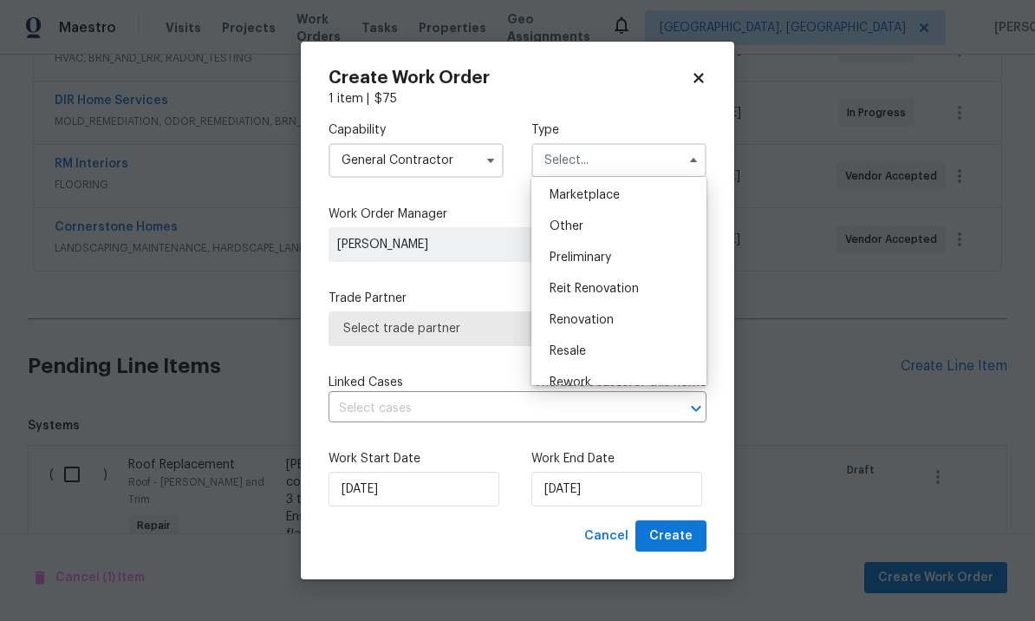
click at [603, 323] on span "Renovation" at bounding box center [582, 320] width 64 height 12
type input "Renovation"
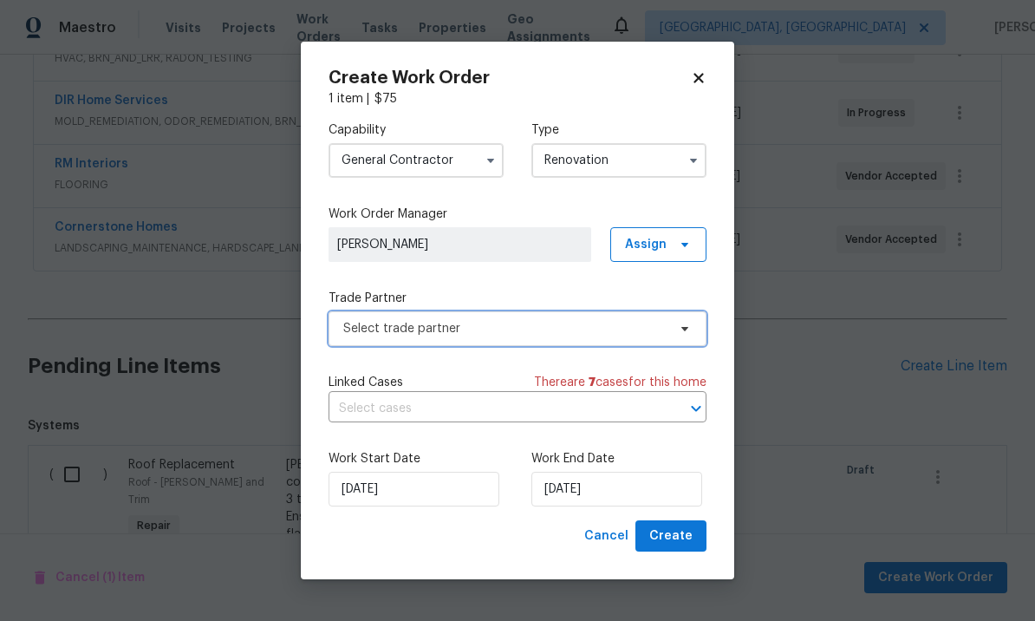
click at [487, 325] on span "Select trade partner" at bounding box center [504, 328] width 323 height 17
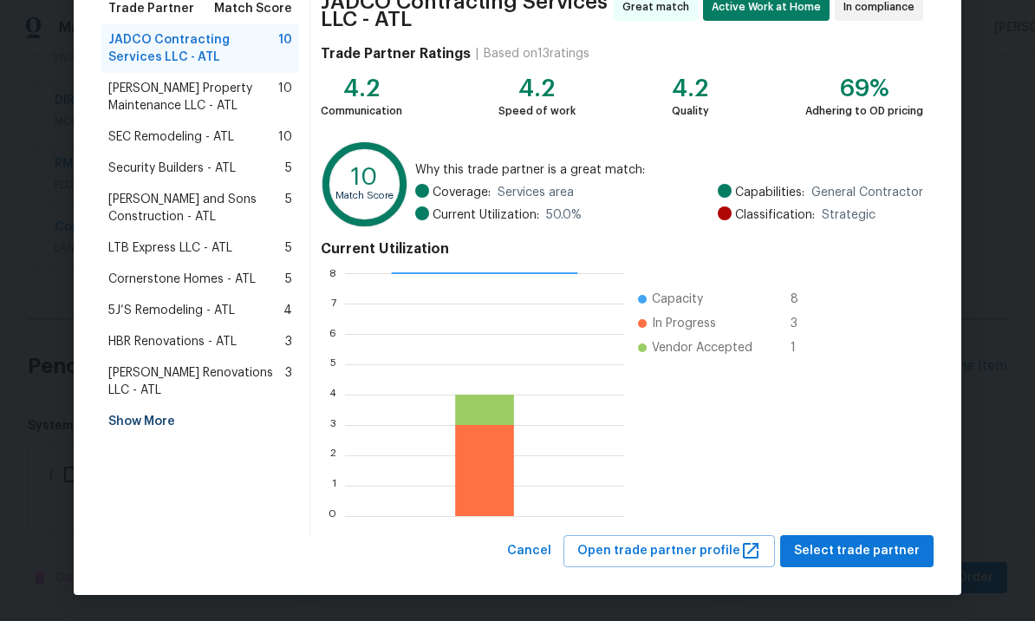
scroll to position [151, 0]
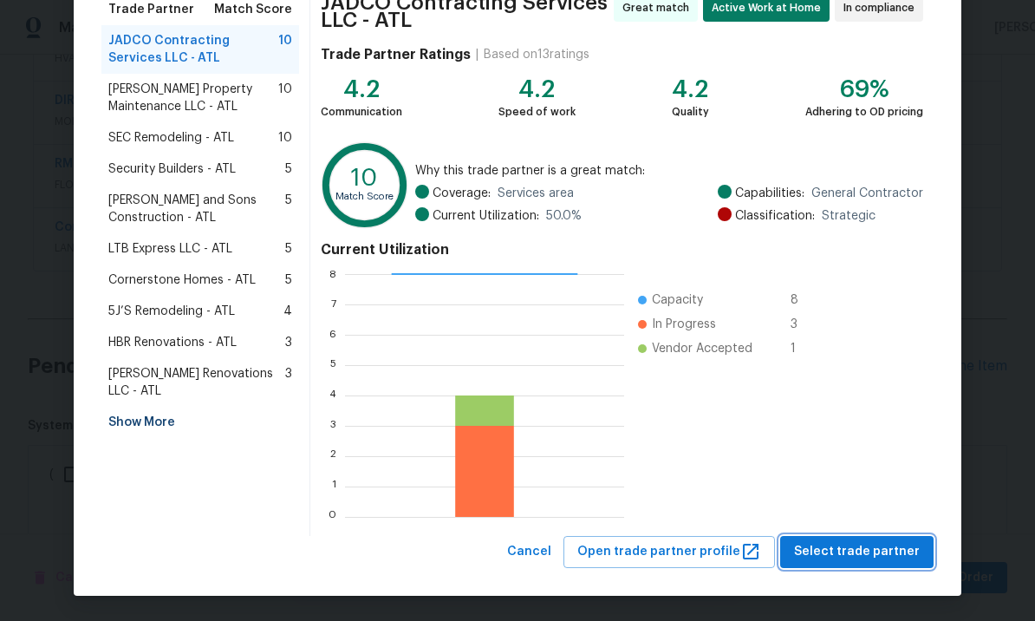
click at [853, 551] on span "Select trade partner" at bounding box center [857, 552] width 126 height 22
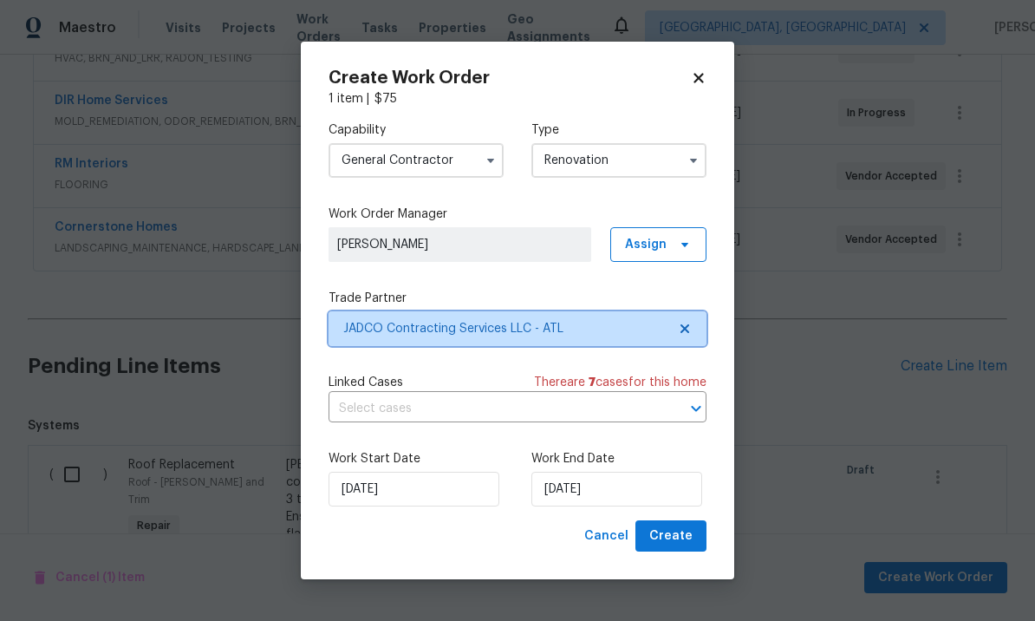
scroll to position [0, 0]
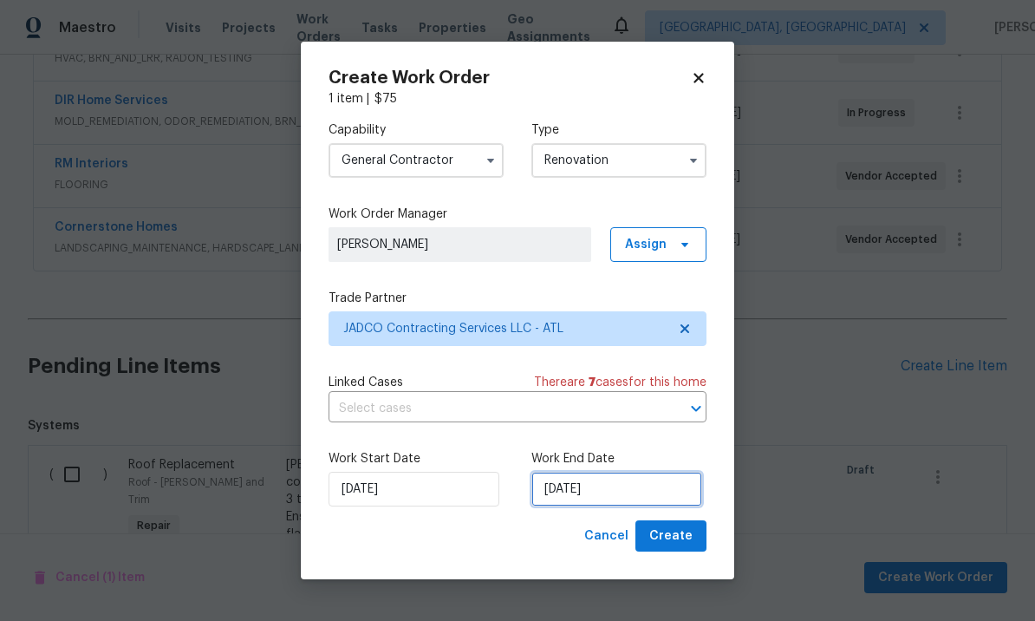
click at [614, 488] on input "8/11/2025" at bounding box center [616, 489] width 171 height 35
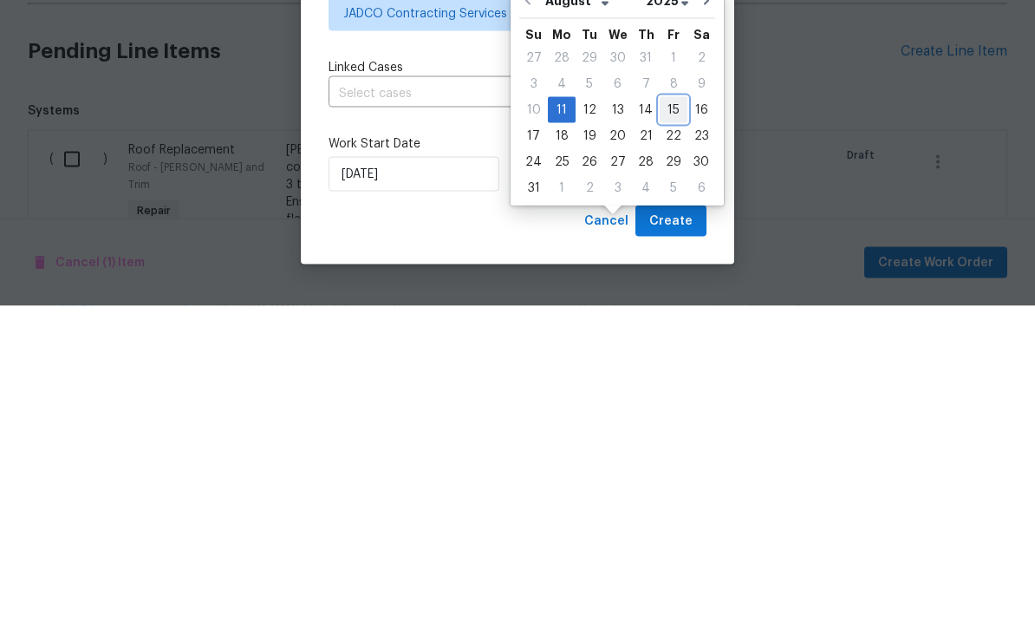
click at [668, 413] on div "15" at bounding box center [674, 425] width 28 height 24
type input "8/15/2025"
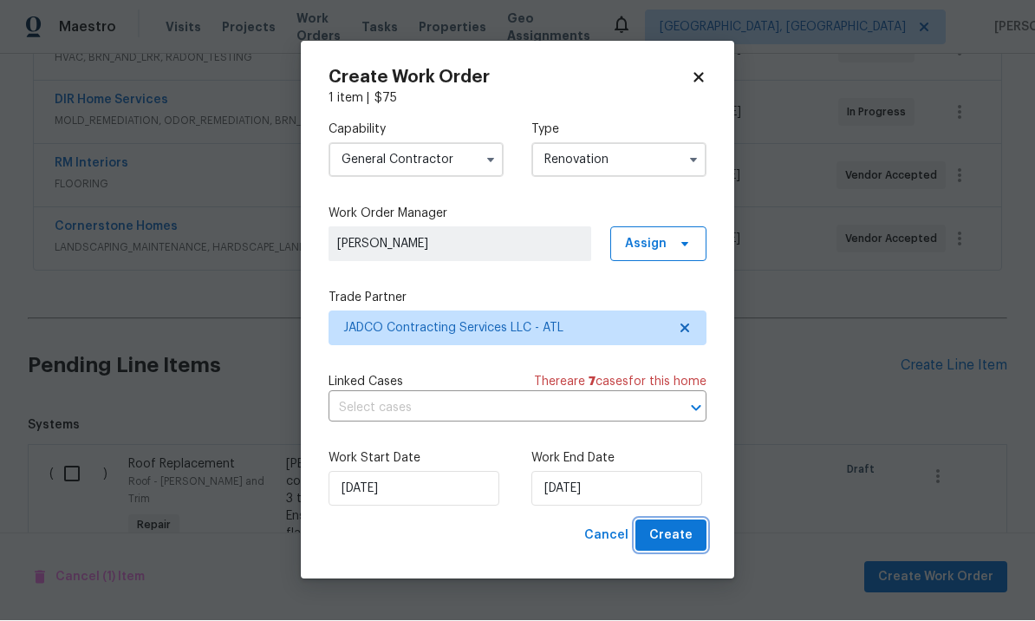
click at [676, 537] on span "Create" at bounding box center [670, 536] width 43 height 22
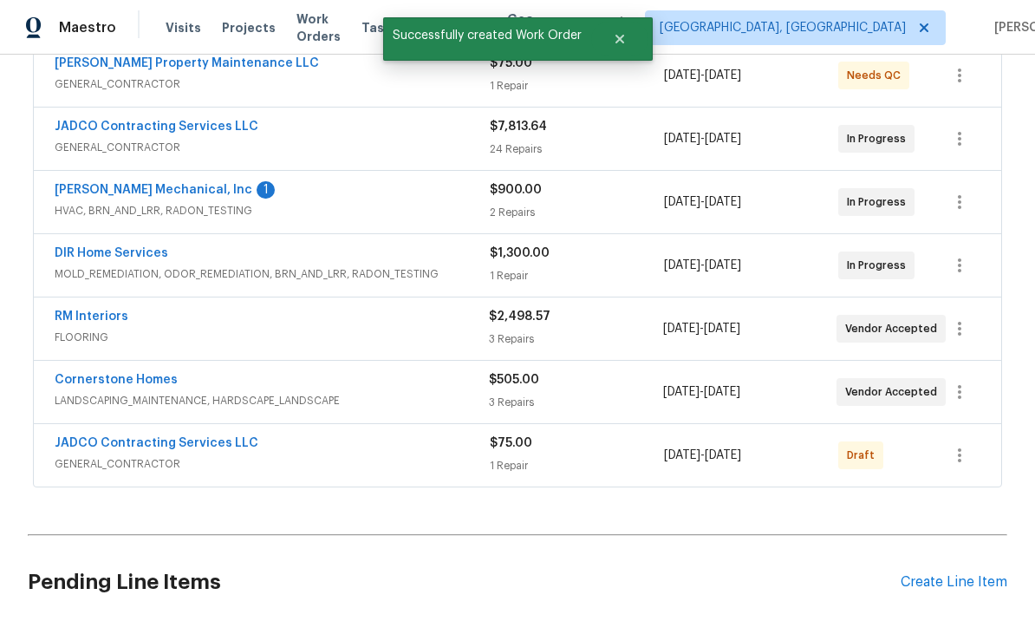
scroll to position [394, 0]
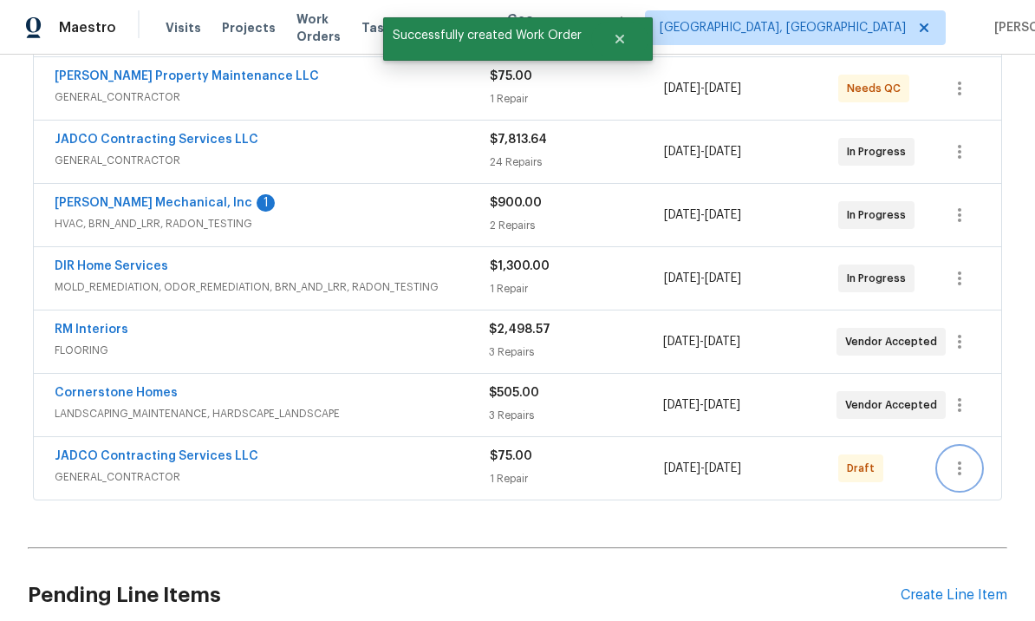
click at [966, 458] on icon "button" at bounding box center [959, 468] width 21 height 21
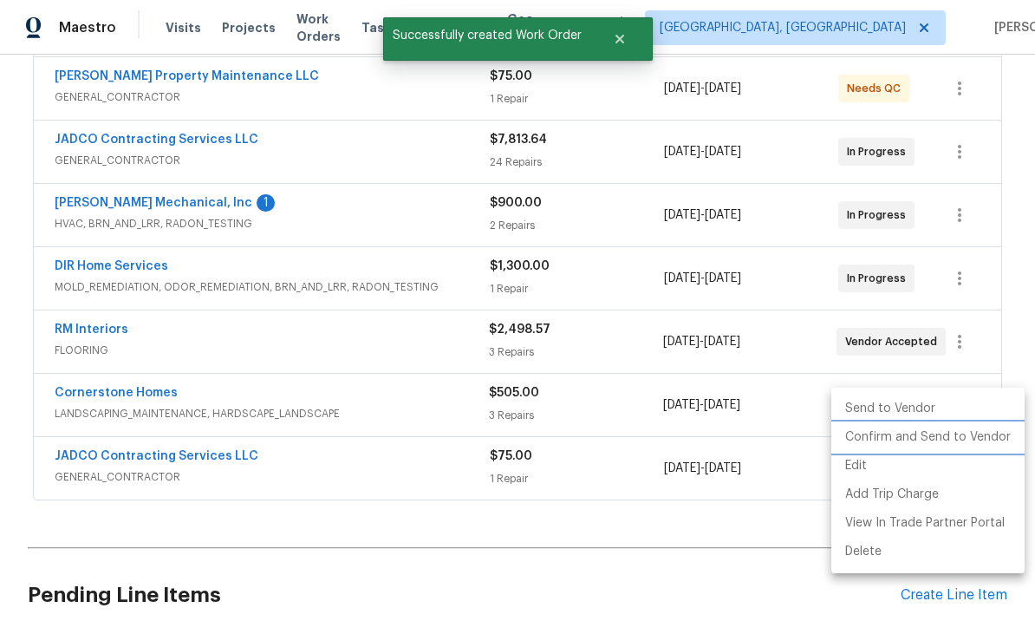
click at [928, 438] on li "Confirm and Send to Vendor" at bounding box center [927, 437] width 193 height 29
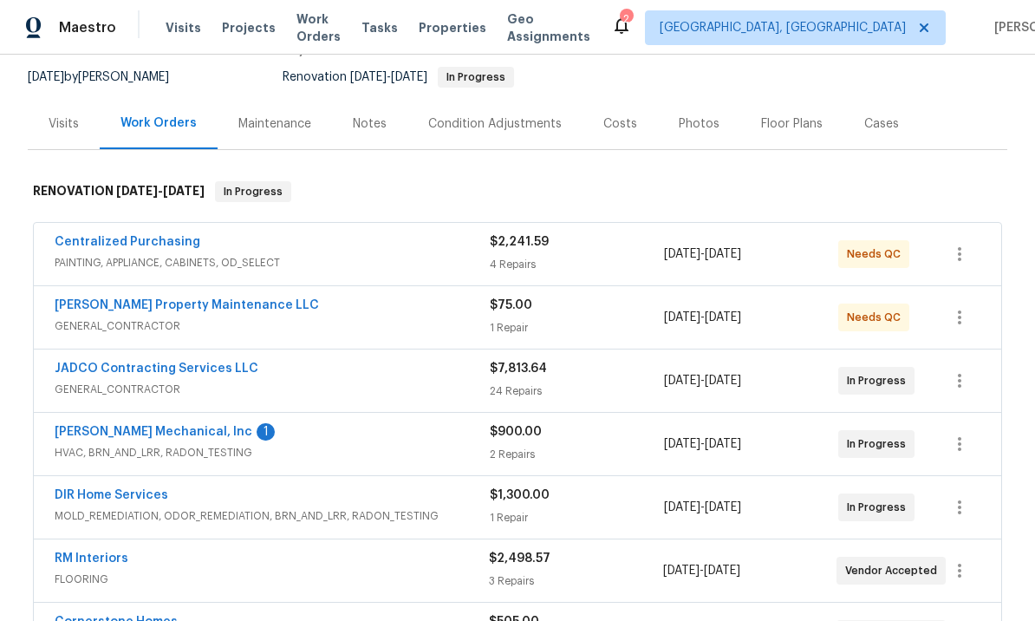
scroll to position [167, 0]
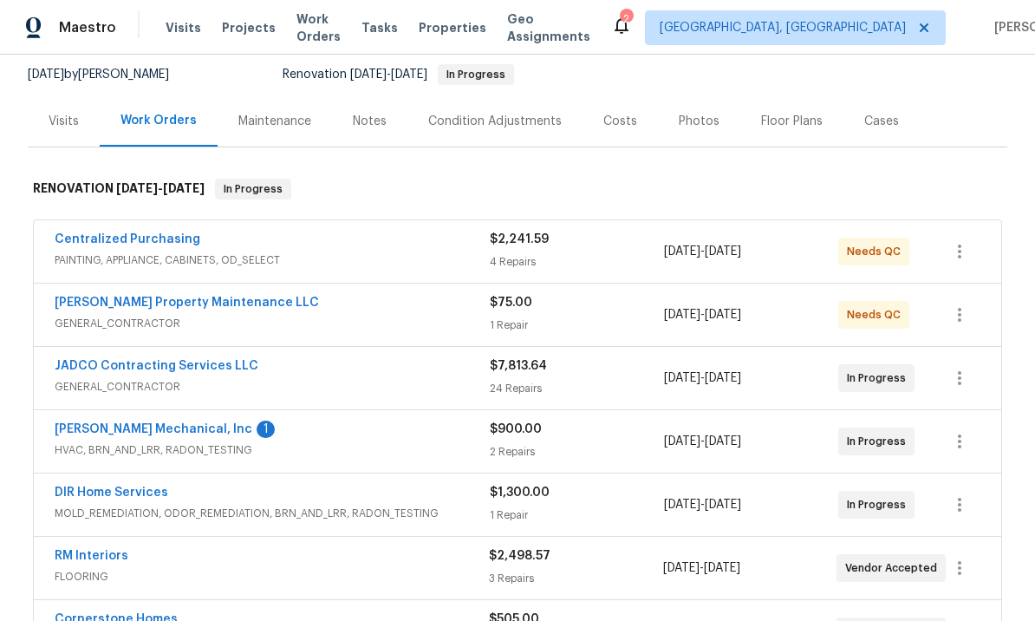
click at [145, 238] on link "Centralized Purchasing" at bounding box center [128, 239] width 146 height 12
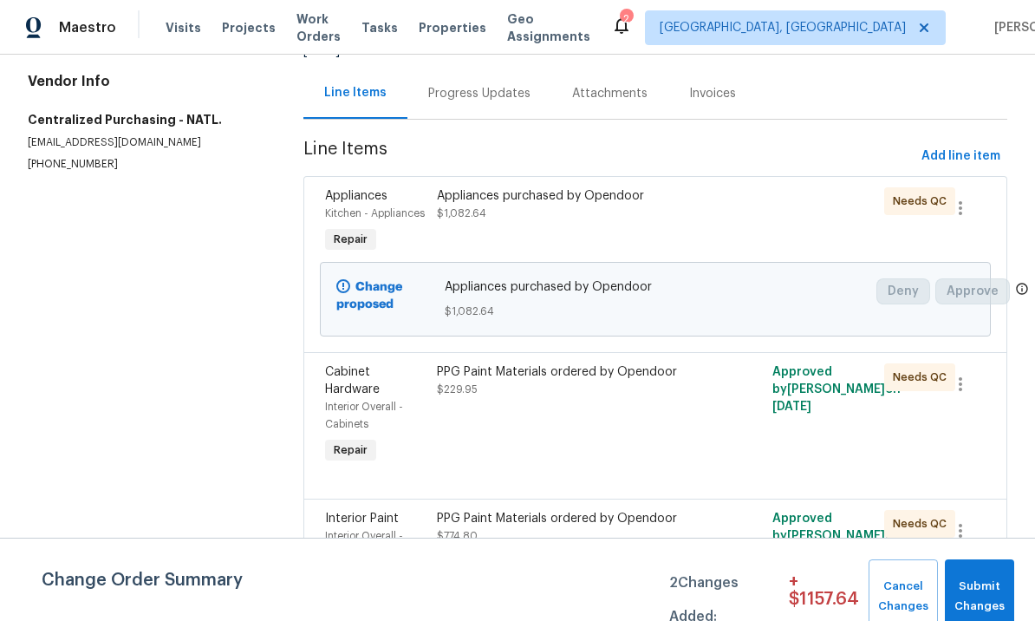
scroll to position [157, 0]
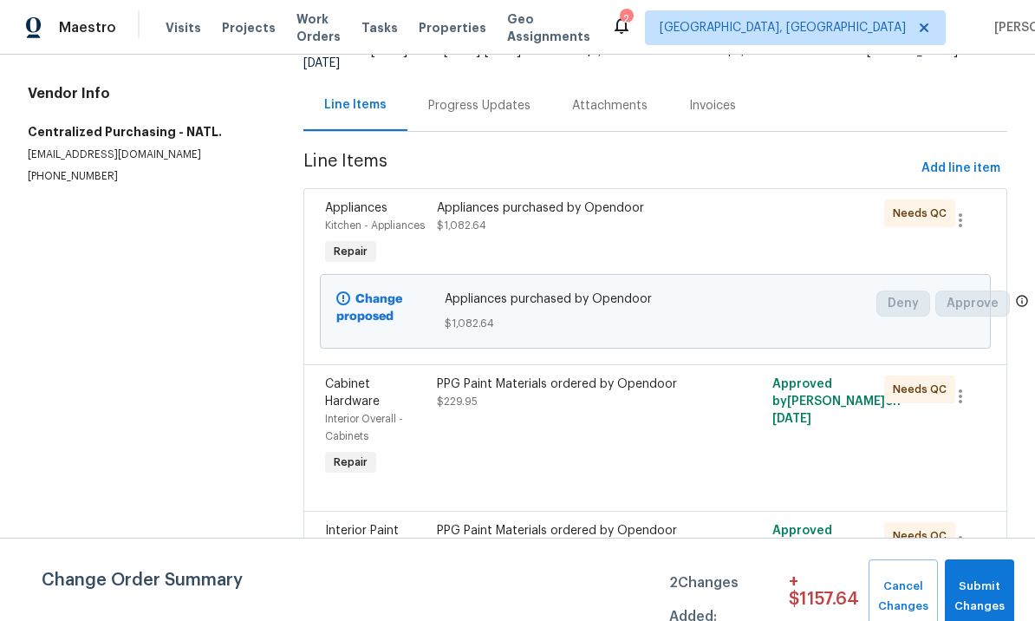
click at [625, 227] on div "Appliances purchased by Opendoor $1,082.64" at bounding box center [572, 216] width 270 height 35
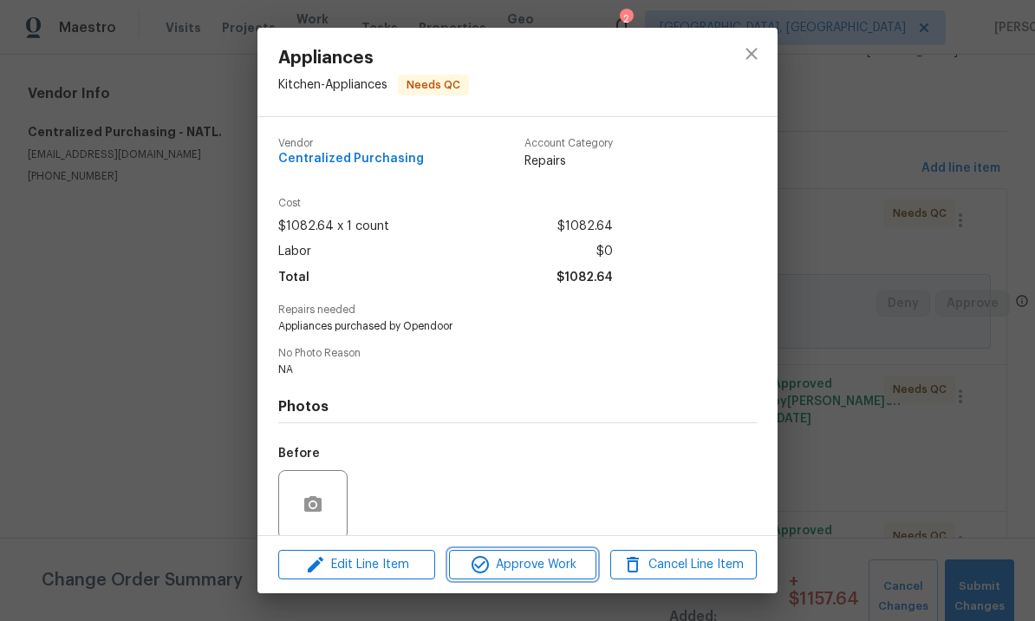
click at [551, 561] on span "Approve Work" at bounding box center [522, 565] width 136 height 22
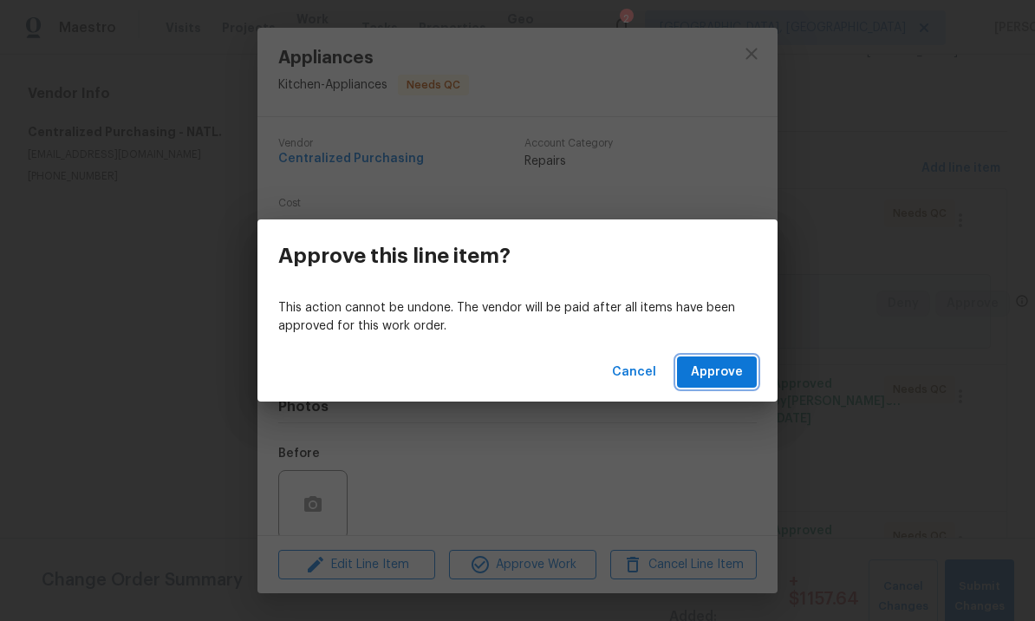
click at [714, 371] on span "Approve" at bounding box center [717, 373] width 52 height 22
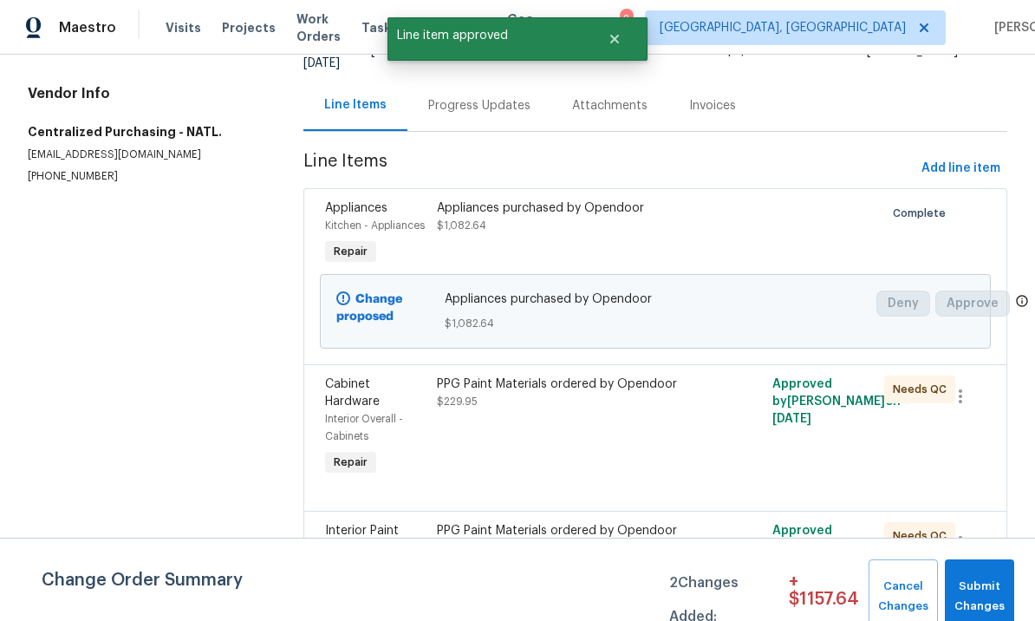
click at [626, 422] on div "PPG Paint Materials ordered by Opendoor $229.95" at bounding box center [572, 427] width 280 height 114
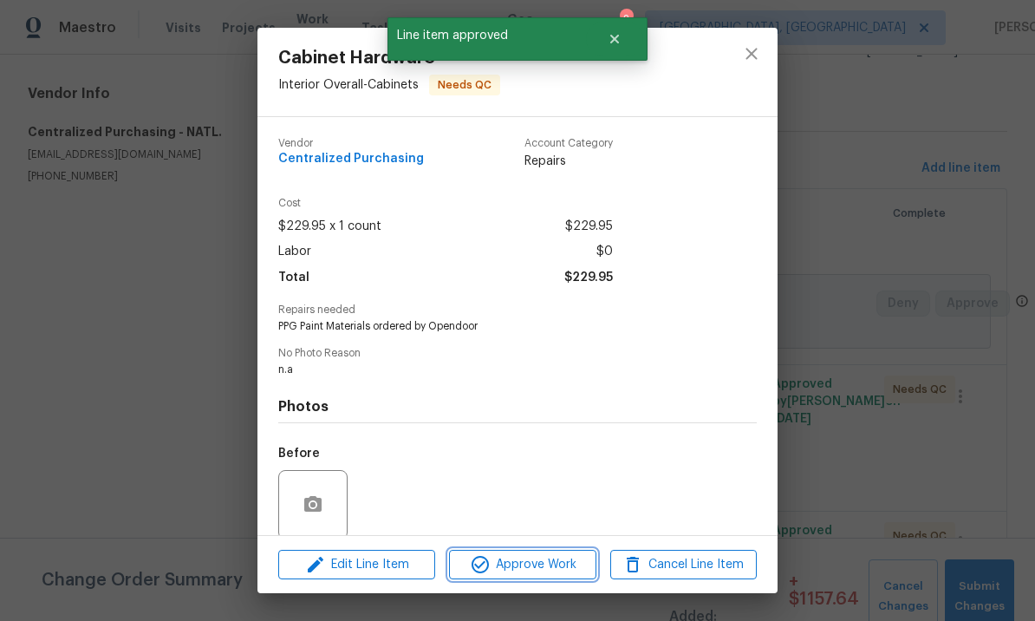
click at [557, 558] on span "Approve Work" at bounding box center [522, 565] width 136 height 22
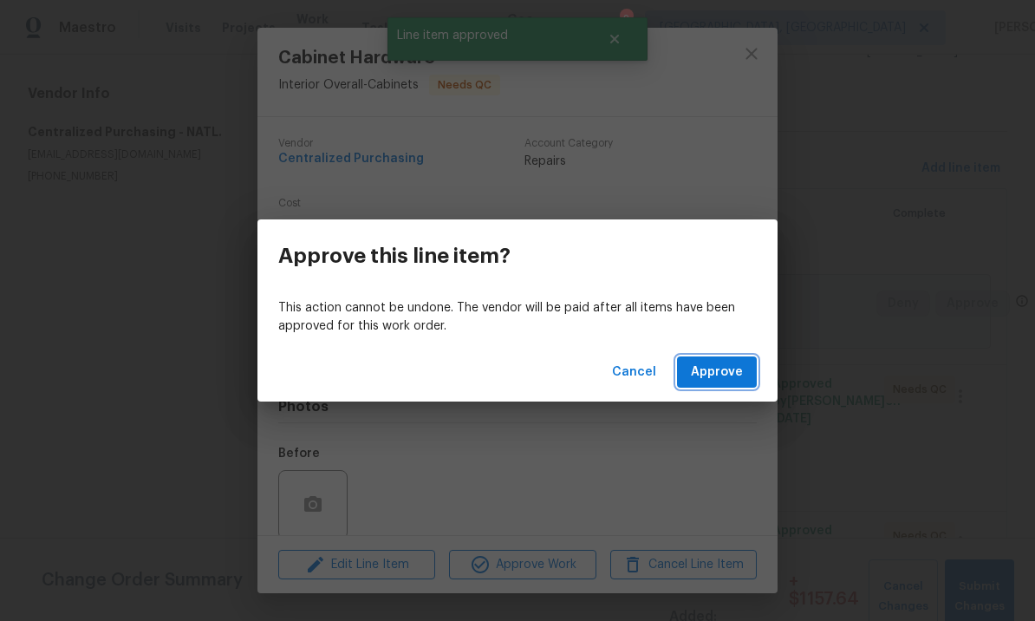
click at [710, 370] on span "Approve" at bounding box center [717, 373] width 52 height 22
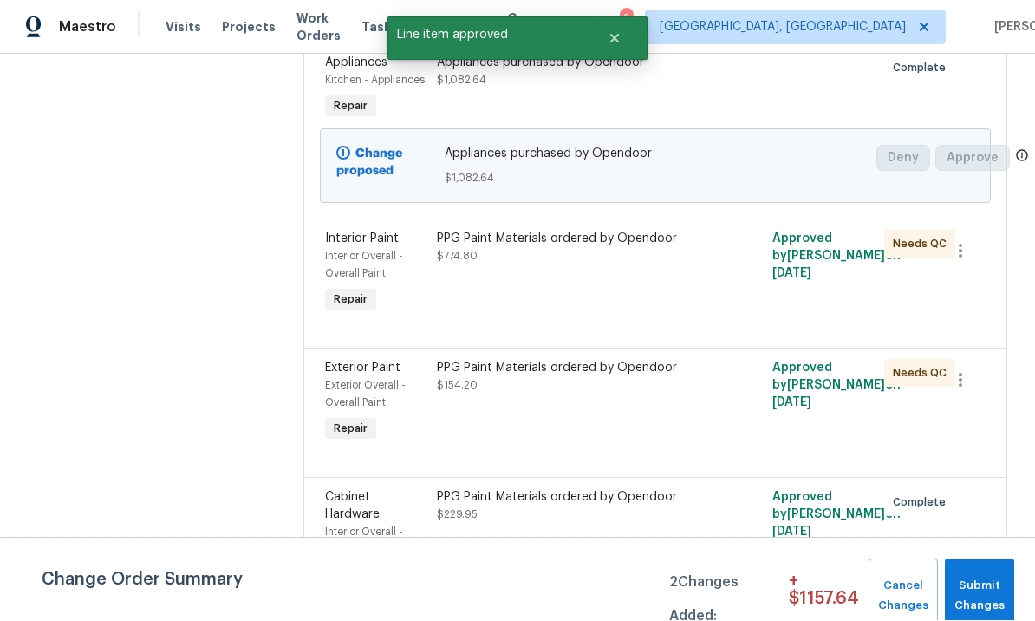
scroll to position [279, 0]
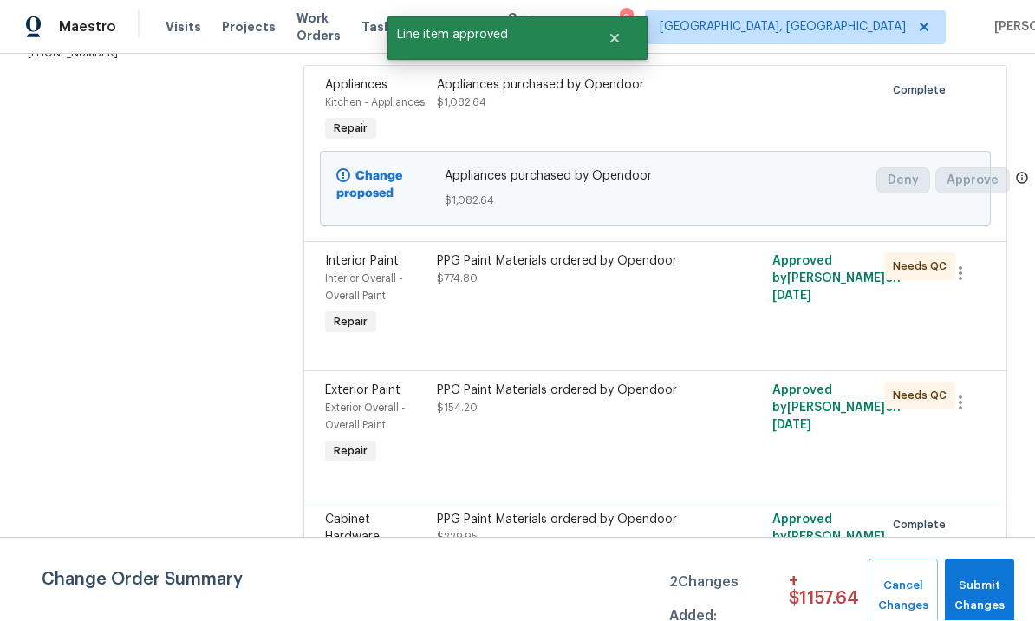
click at [583, 259] on div "PPG Paint Materials ordered by Opendoor $774.80" at bounding box center [572, 296] width 280 height 97
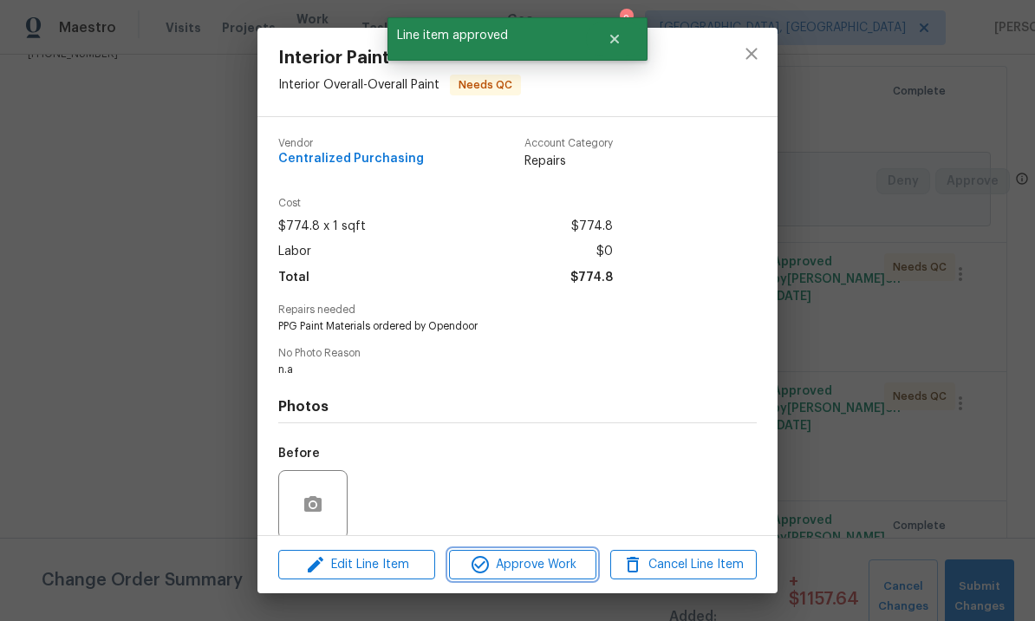
click at [533, 555] on span "Approve Work" at bounding box center [522, 565] width 136 height 22
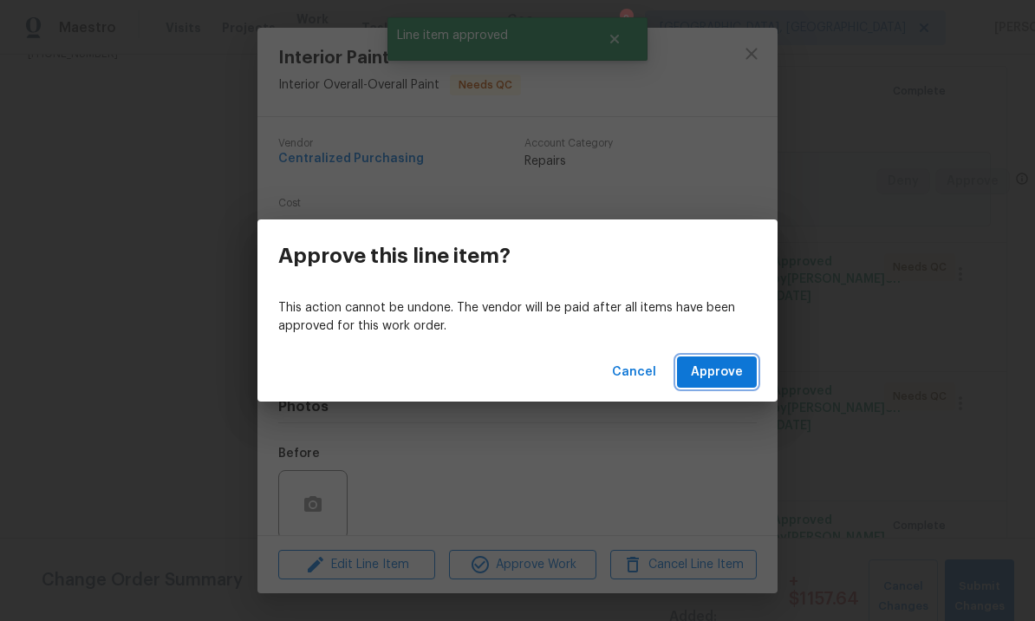
click at [721, 358] on button "Approve" at bounding box center [717, 372] width 80 height 32
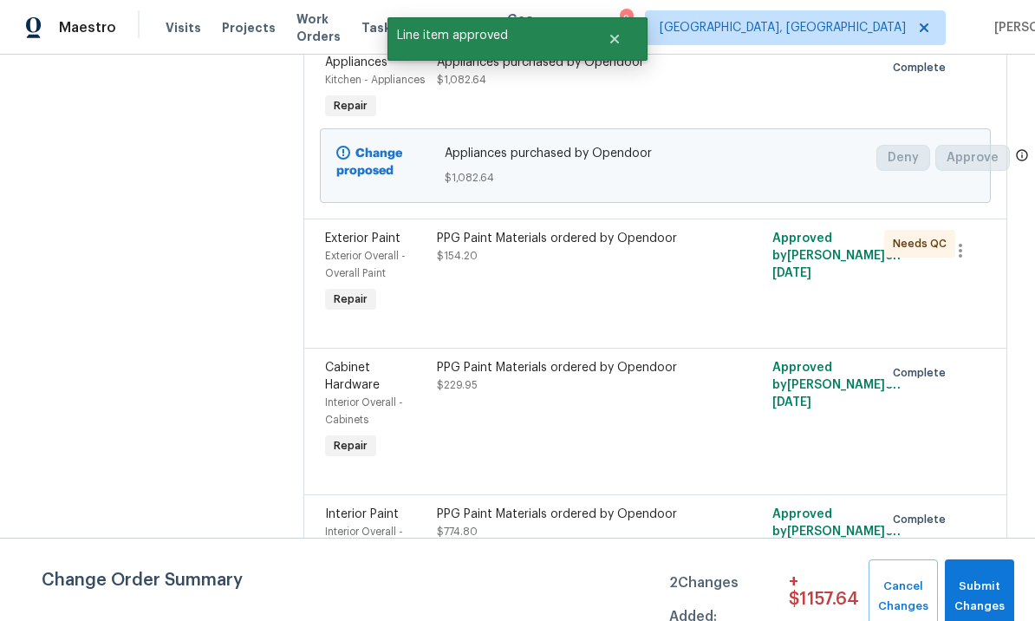
scroll to position [301, 0]
click at [590, 310] on div "PPG Paint Materials ordered by Opendoor $154.20" at bounding box center [572, 274] width 280 height 97
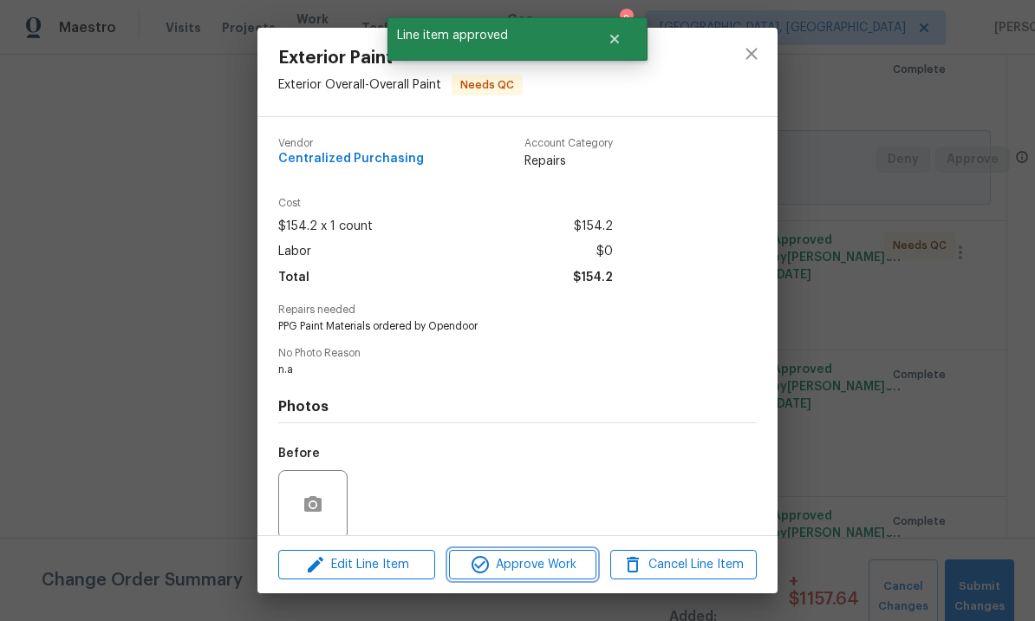
click at [552, 551] on button "Approve Work" at bounding box center [522, 565] width 147 height 30
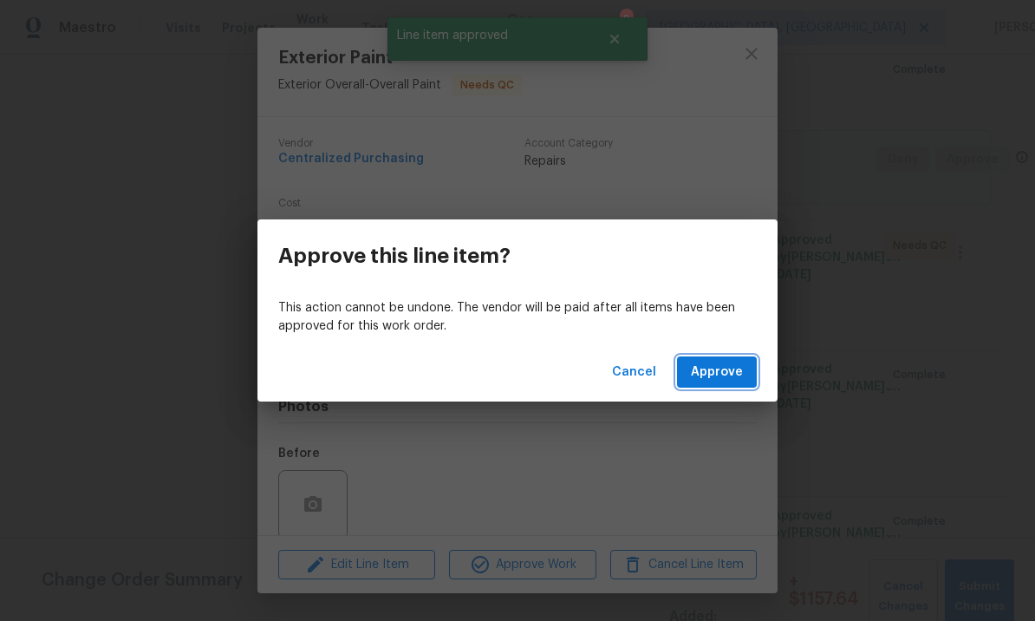
click at [714, 366] on span "Approve" at bounding box center [717, 373] width 52 height 22
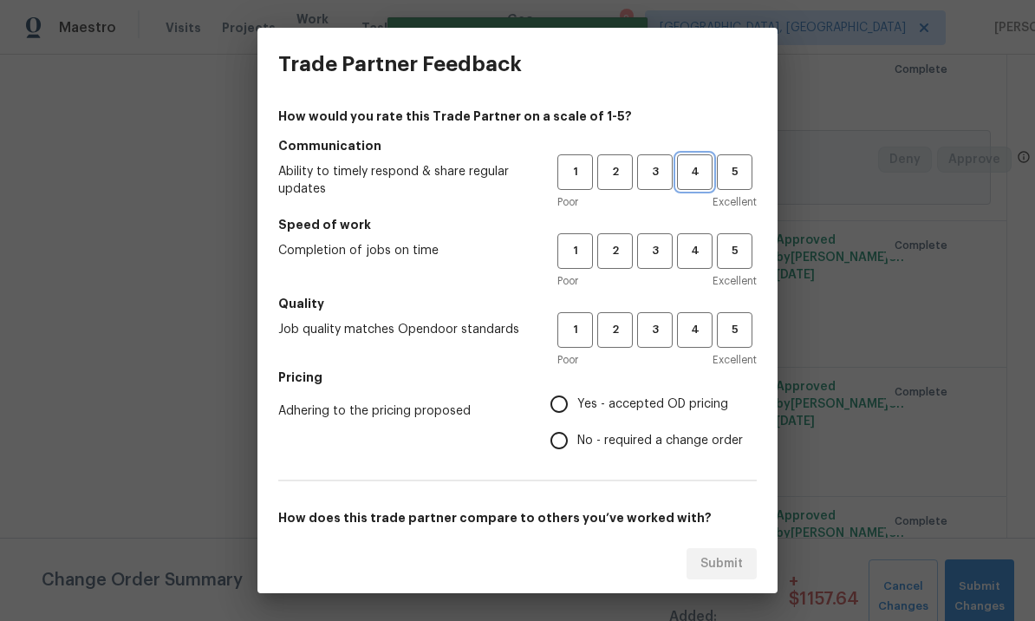
click at [707, 155] on button "4" at bounding box center [695, 172] width 36 height 36
click at [698, 244] on span "4" at bounding box center [695, 251] width 32 height 20
click at [701, 329] on span "4" at bounding box center [695, 330] width 32 height 20
click at [561, 401] on input "Yes - accepted OD pricing" at bounding box center [559, 404] width 36 height 36
radio input "true"
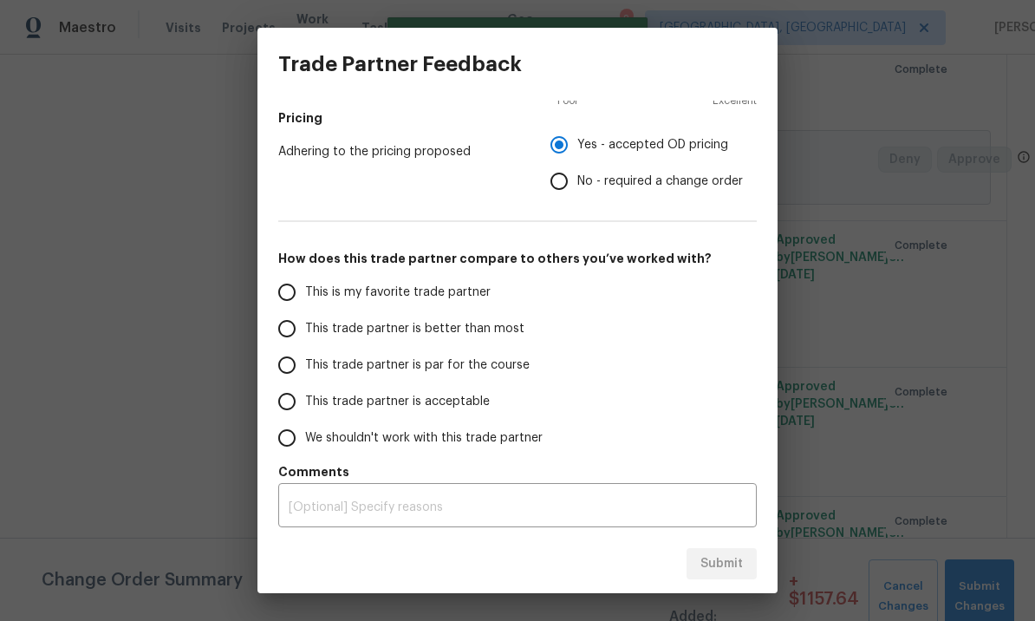
scroll to position [259, 0]
click at [287, 293] on input "This is my favorite trade partner" at bounding box center [287, 292] width 36 height 36
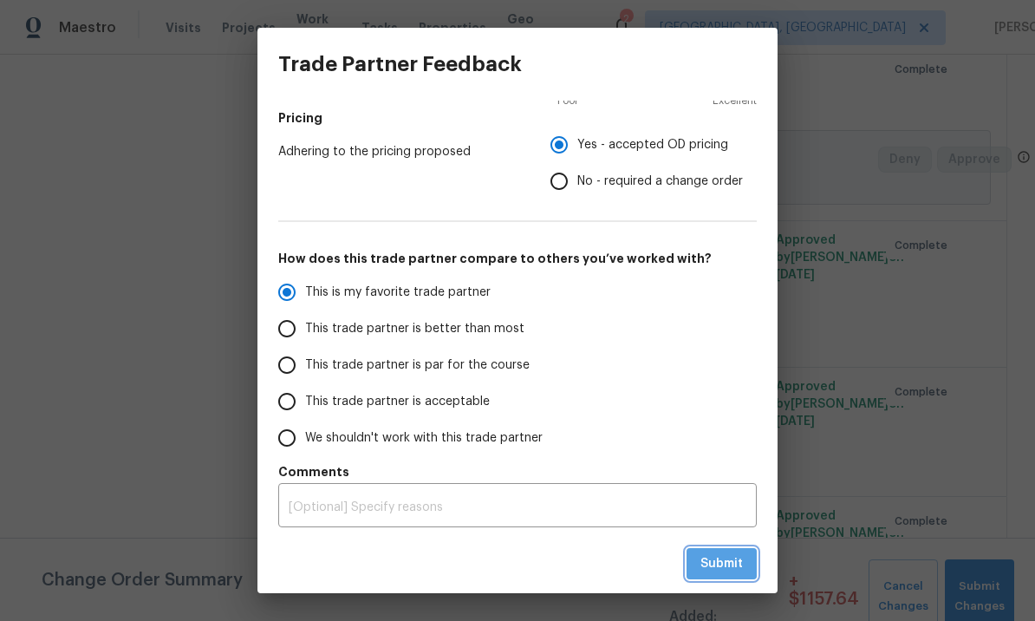
click at [741, 556] on span "Submit" at bounding box center [722, 564] width 42 height 22
radio input "true"
radio input "false"
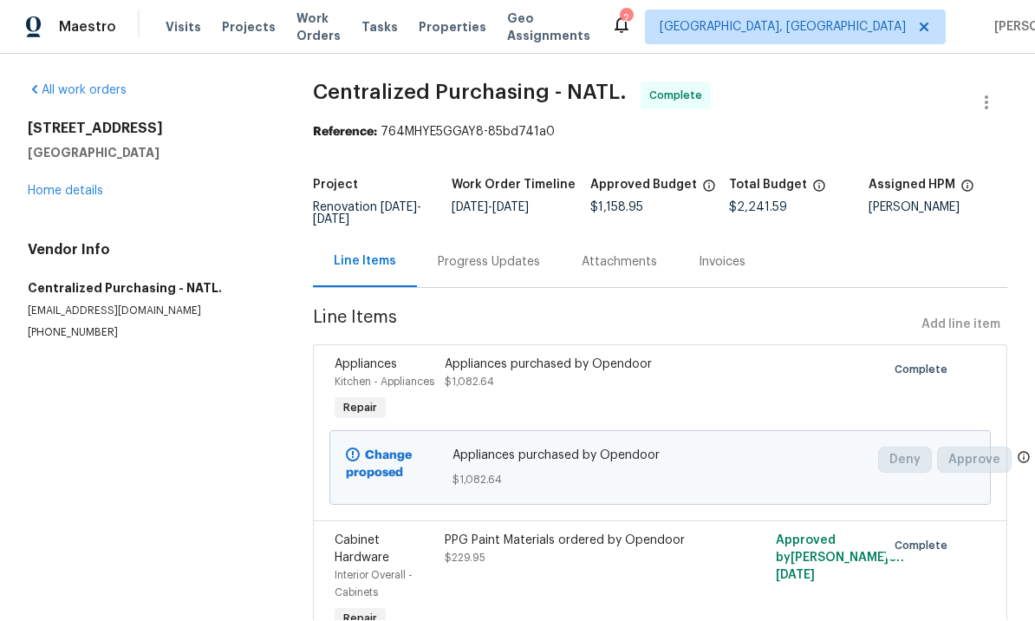
scroll to position [1, 0]
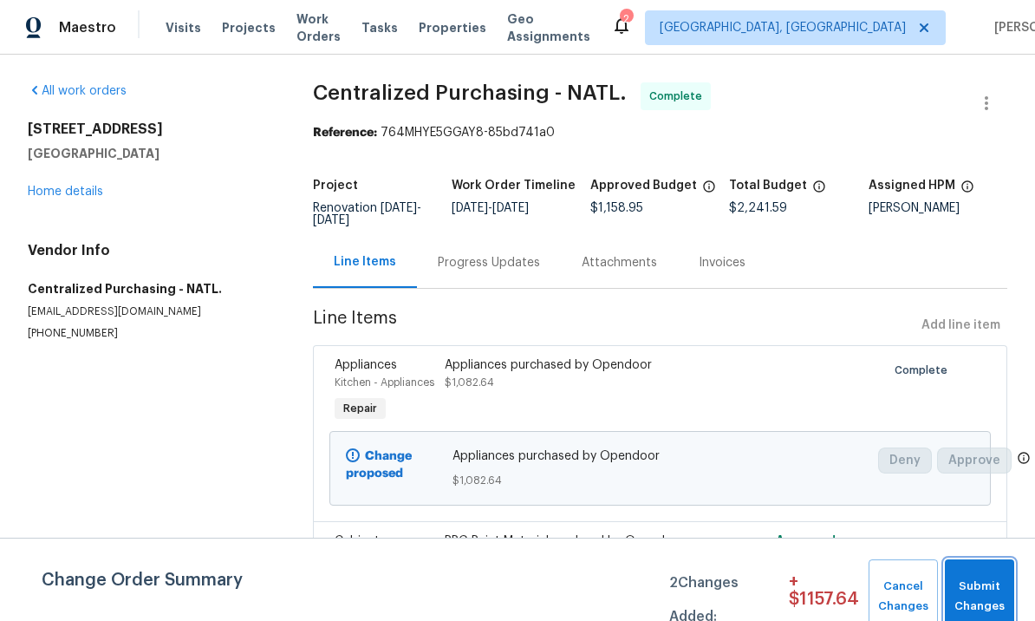
click at [978, 584] on span "Submit Changes" at bounding box center [980, 597] width 52 height 40
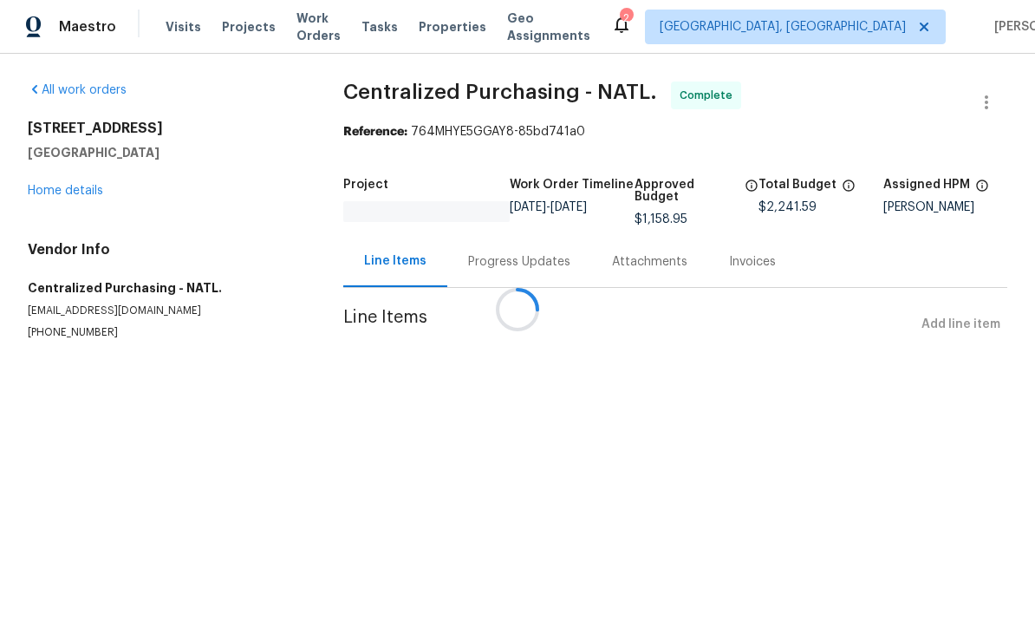
scroll to position [1, 0]
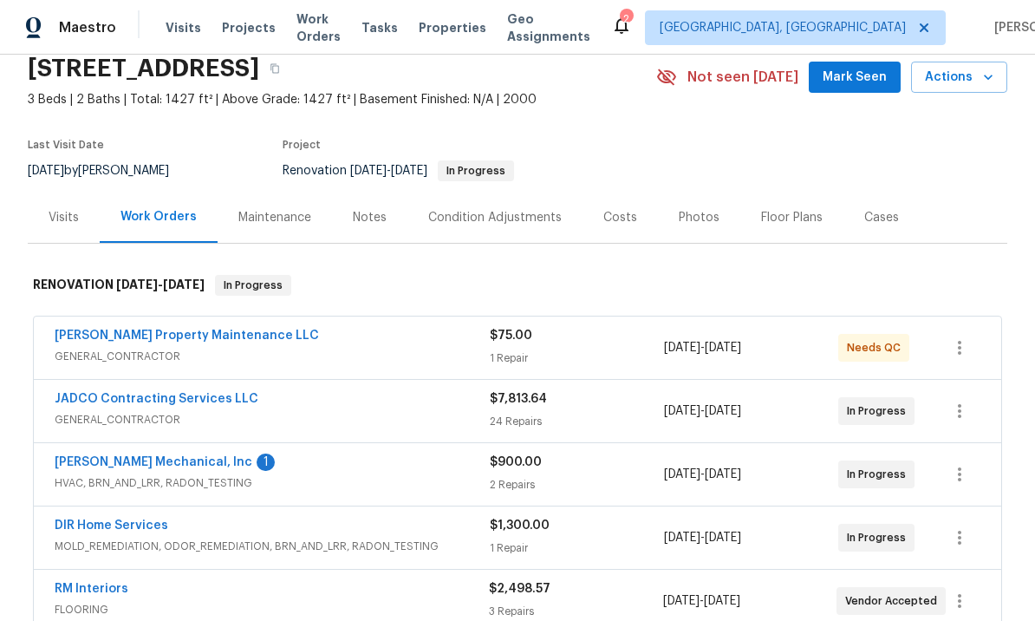
scroll to position [75, 0]
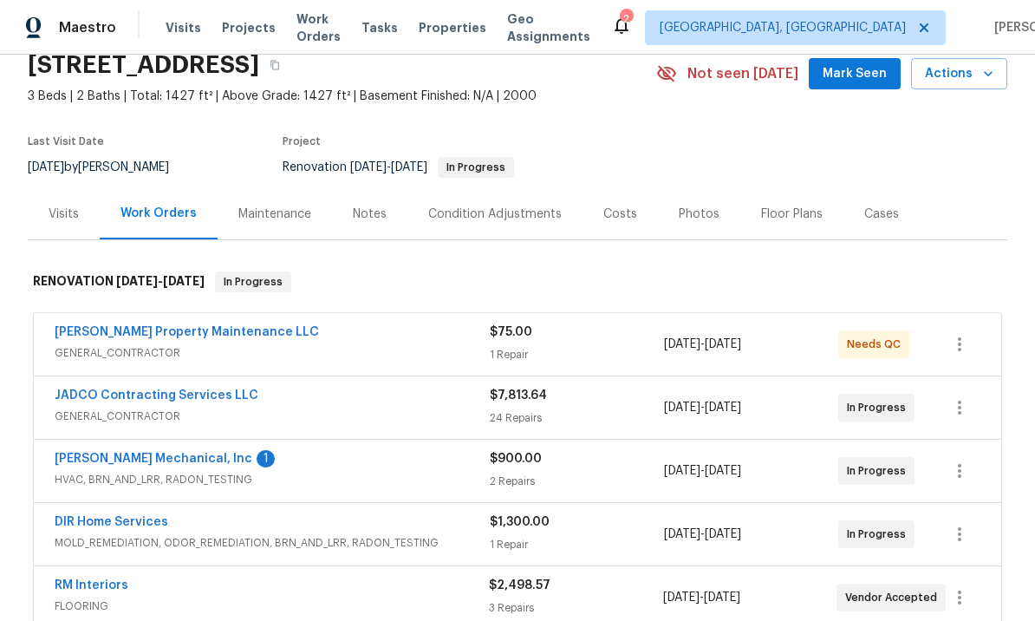
click at [155, 527] on link "DIR Home Services" at bounding box center [112, 522] width 114 height 12
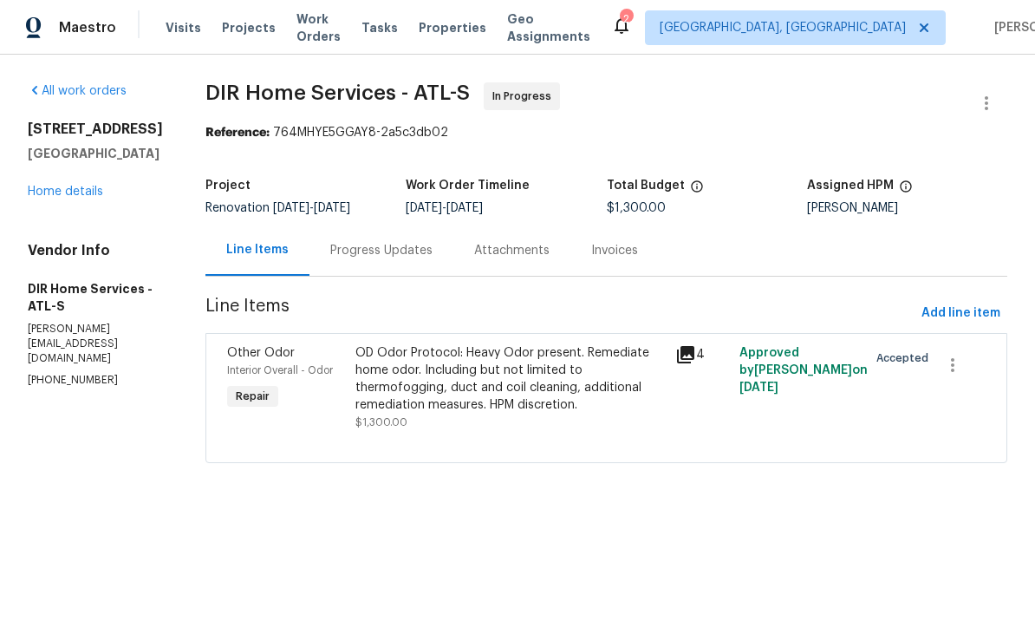
click at [401, 250] on div "Progress Updates" at bounding box center [381, 250] width 102 height 17
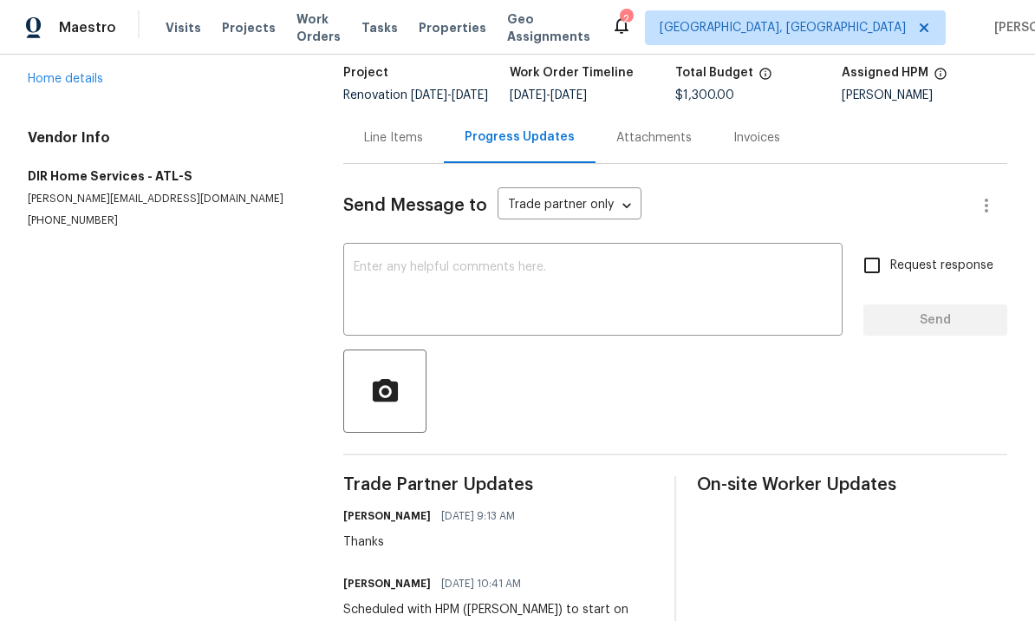
scroll to position [112, 0]
click at [396, 144] on div "Line Items" at bounding box center [393, 138] width 59 height 17
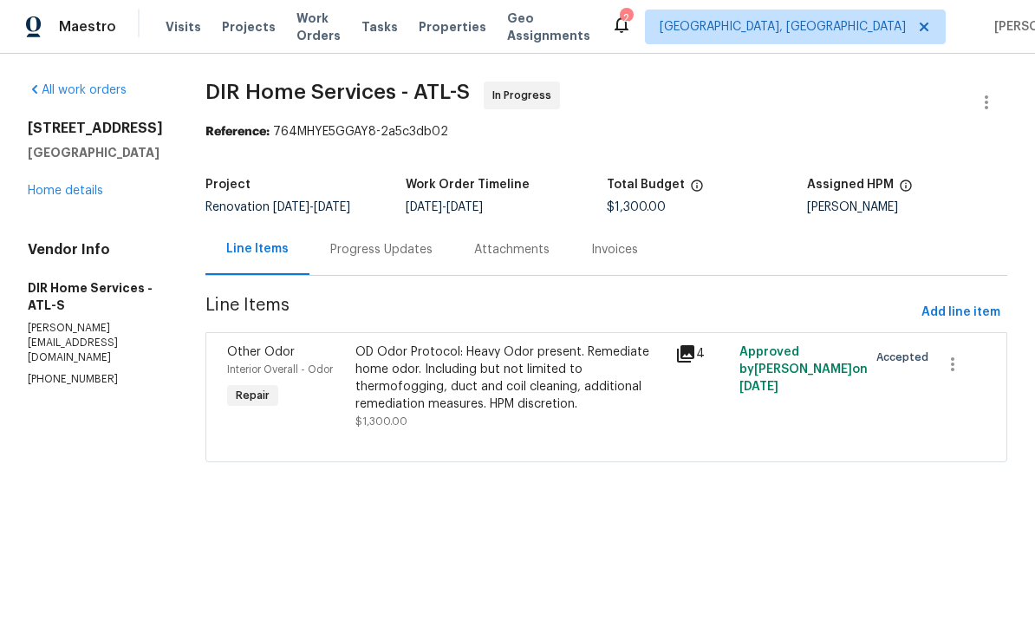
click at [406, 250] on div "Progress Updates" at bounding box center [381, 250] width 102 height 17
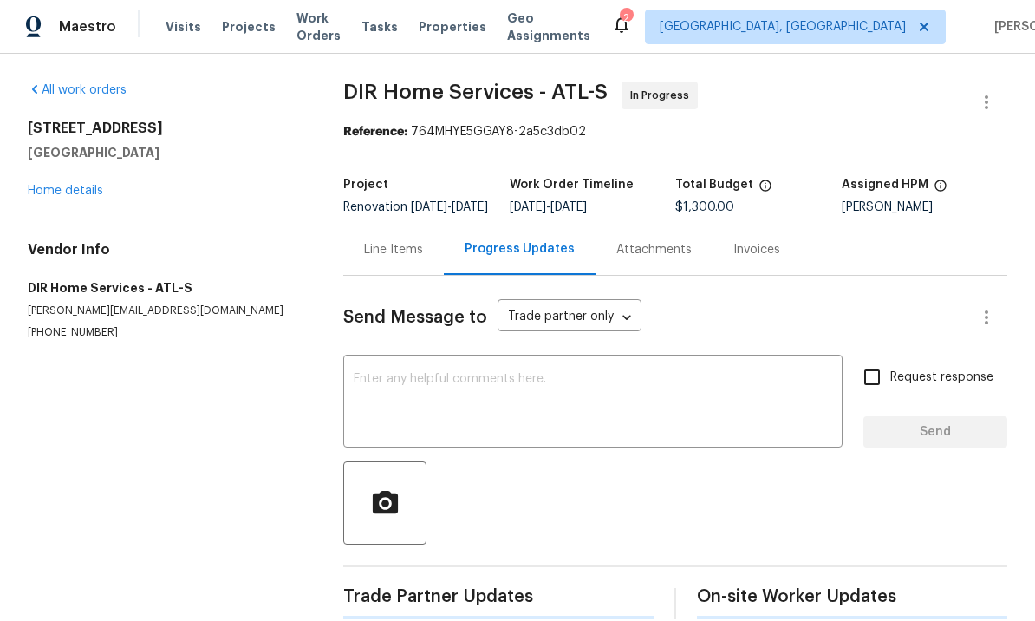
scroll to position [1, 0]
click at [478, 405] on textarea at bounding box center [593, 404] width 479 height 61
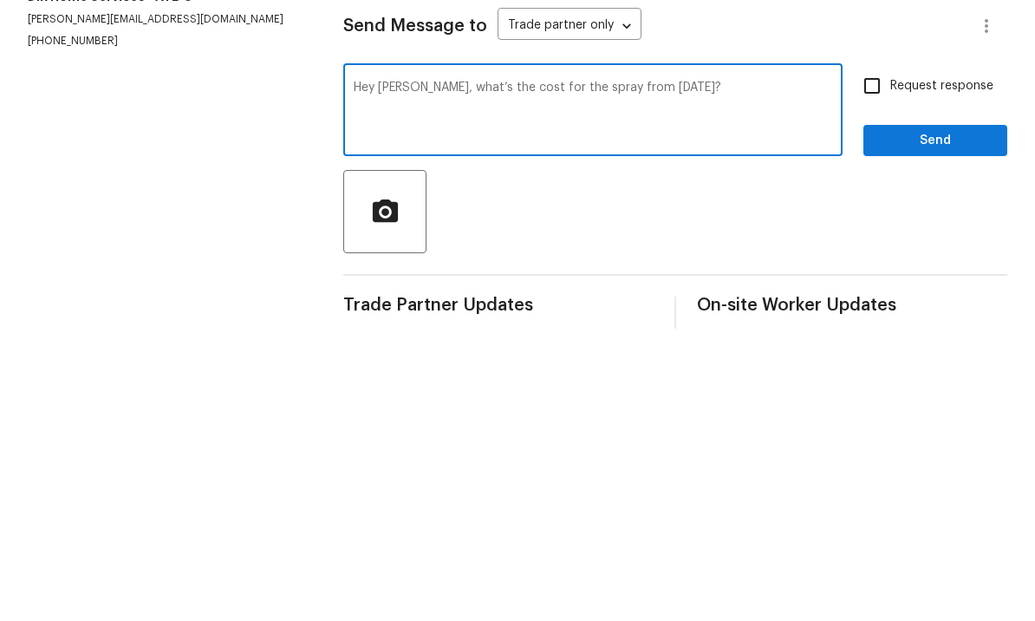
type textarea "Hey Ken, what’s the cost for the spray from Friday?"
click at [873, 360] on input "Request response" at bounding box center [872, 378] width 36 height 36
checkbox input "true"
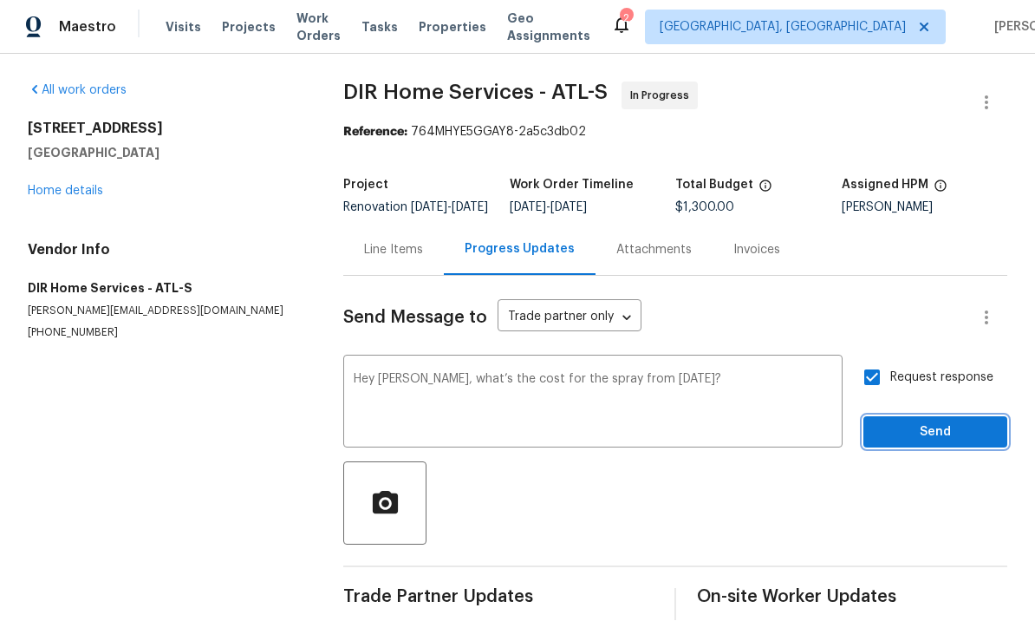
click at [907, 422] on span "Send" at bounding box center [935, 433] width 116 height 22
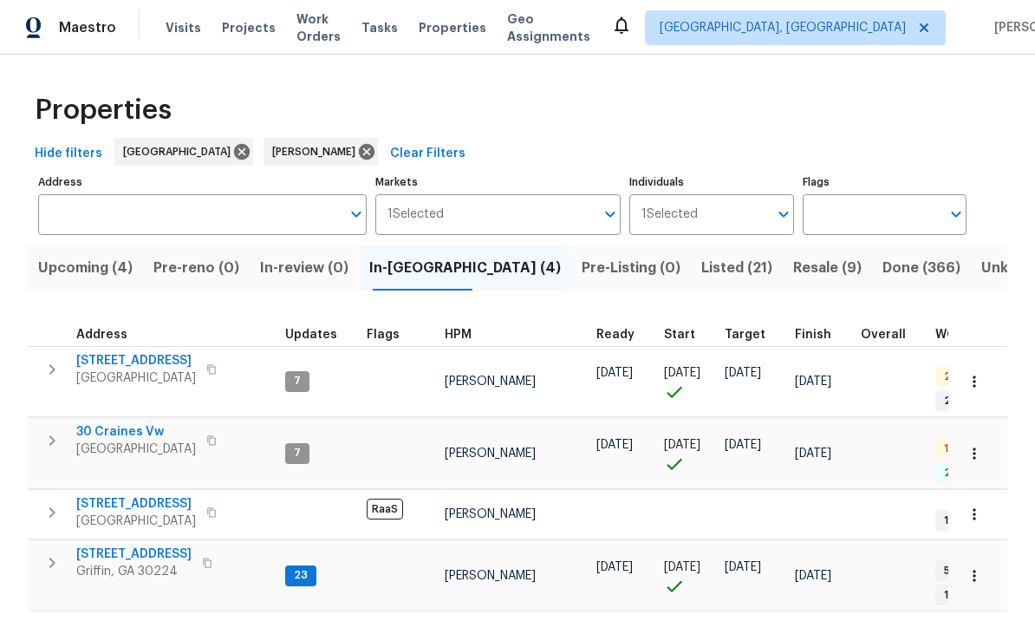
scroll to position [1, 0]
click at [132, 423] on span "30 Craines Vw" at bounding box center [136, 431] width 120 height 17
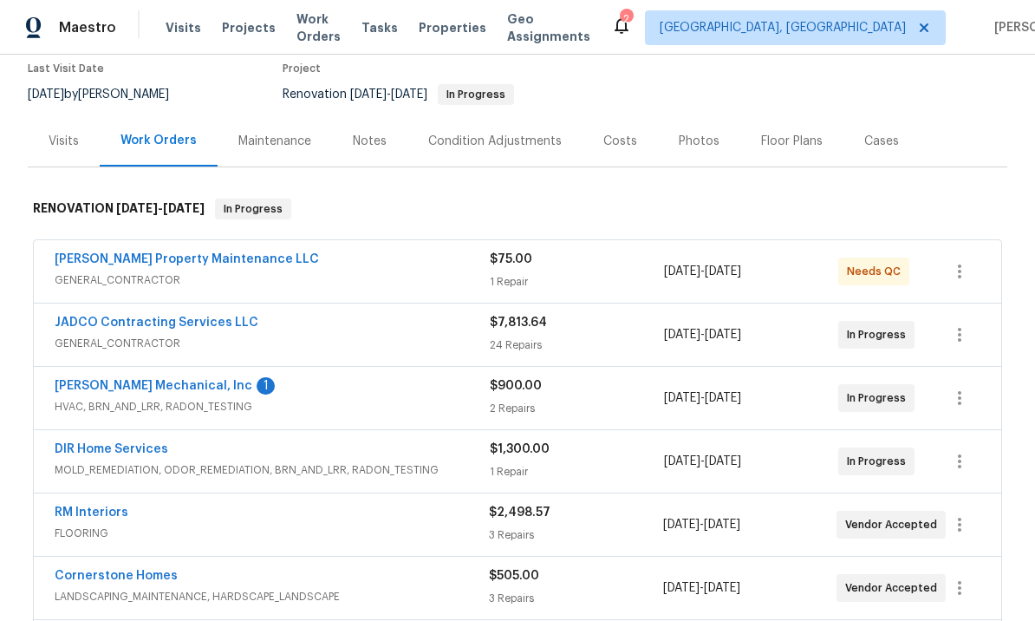
scroll to position [149, 0]
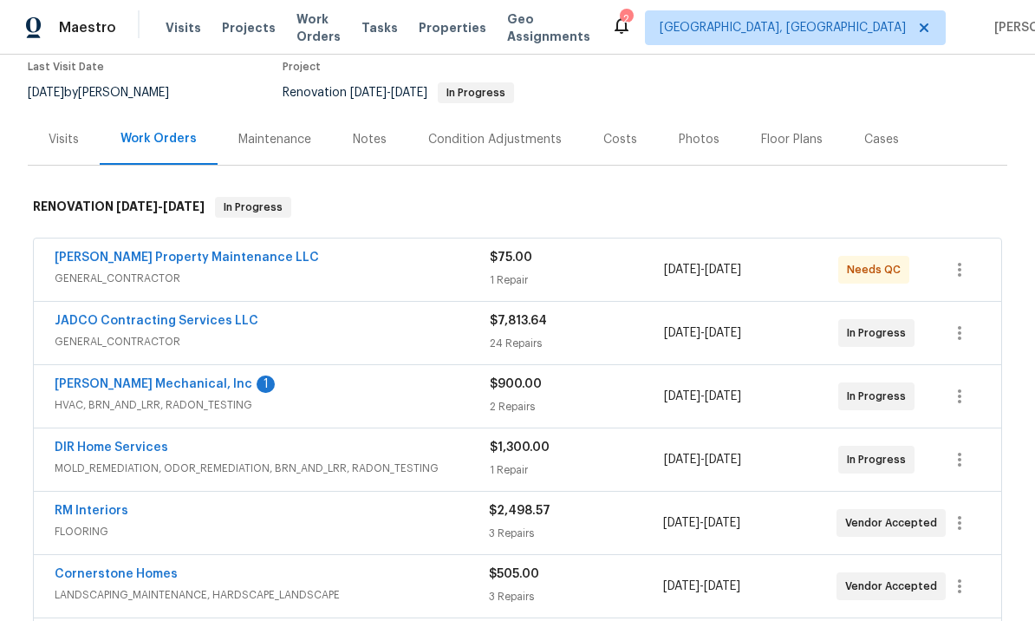
click at [202, 376] on span "[PERSON_NAME] Mechanical, Inc" at bounding box center [154, 383] width 198 height 17
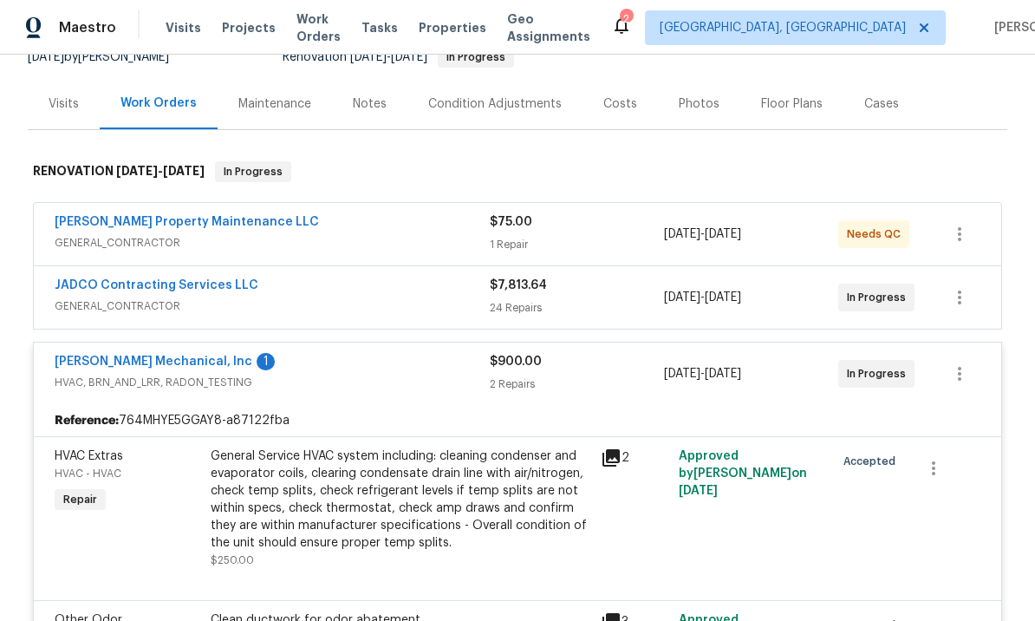
scroll to position [194, 0]
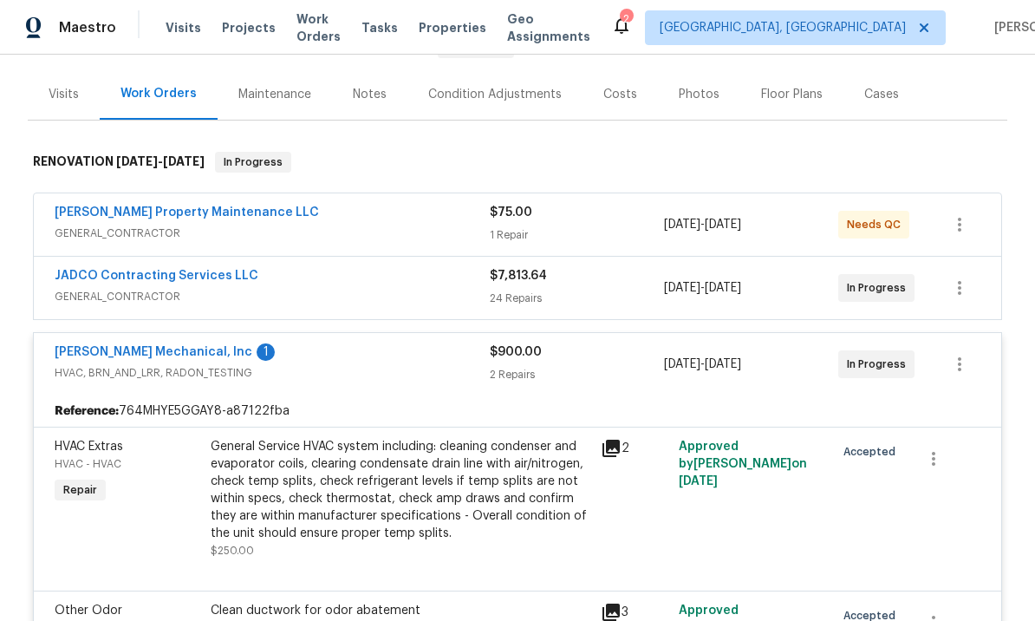
click at [176, 348] on link "[PERSON_NAME] Mechanical, Inc" at bounding box center [154, 352] width 198 height 12
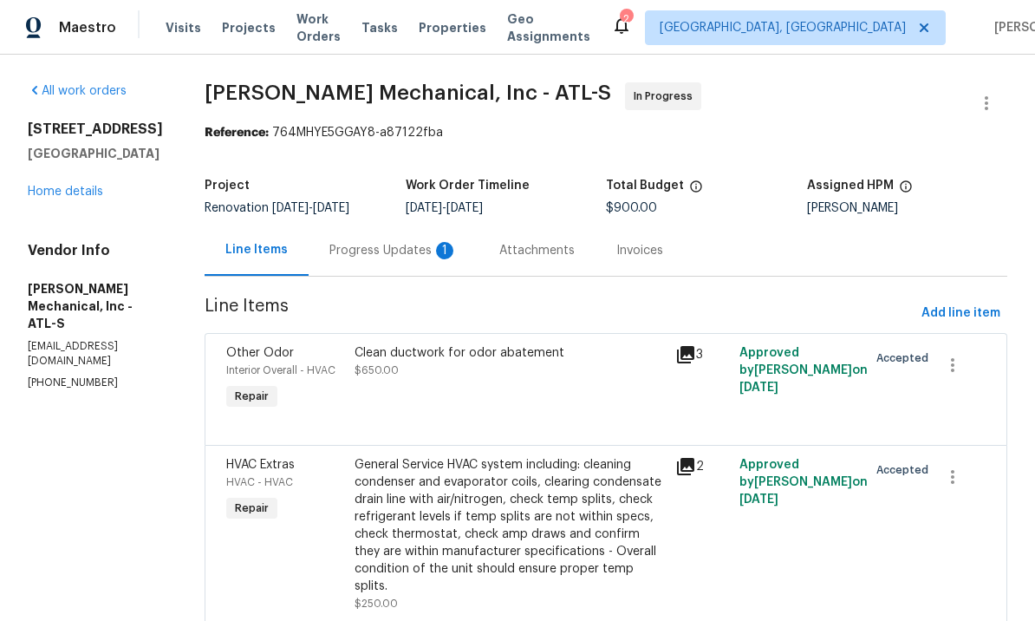
click at [424, 243] on div "Progress Updates 1" at bounding box center [393, 250] width 128 height 17
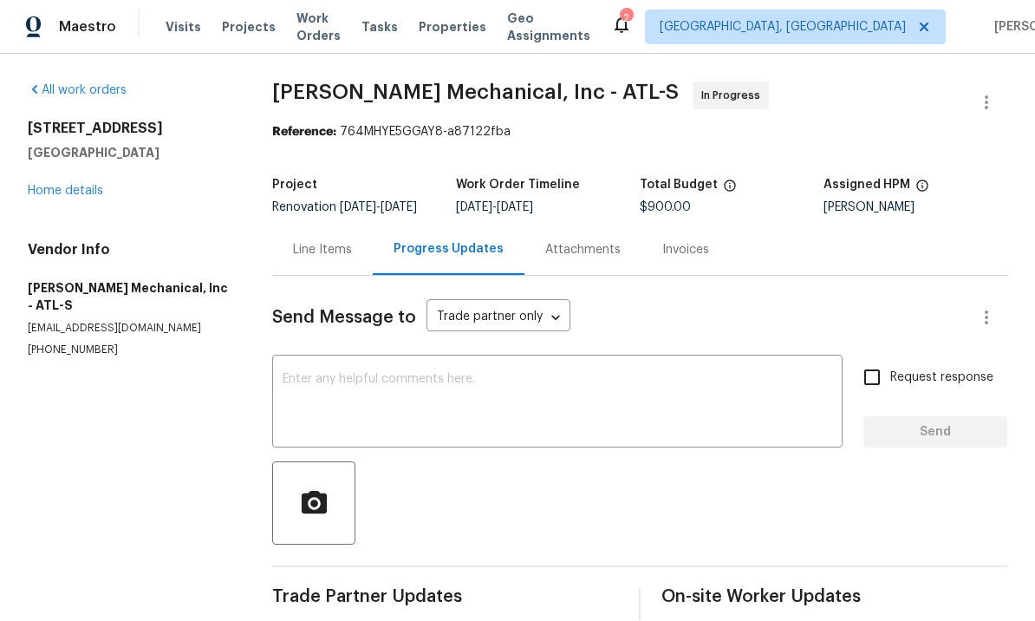
click at [329, 242] on div "Line Items" at bounding box center [322, 250] width 59 height 17
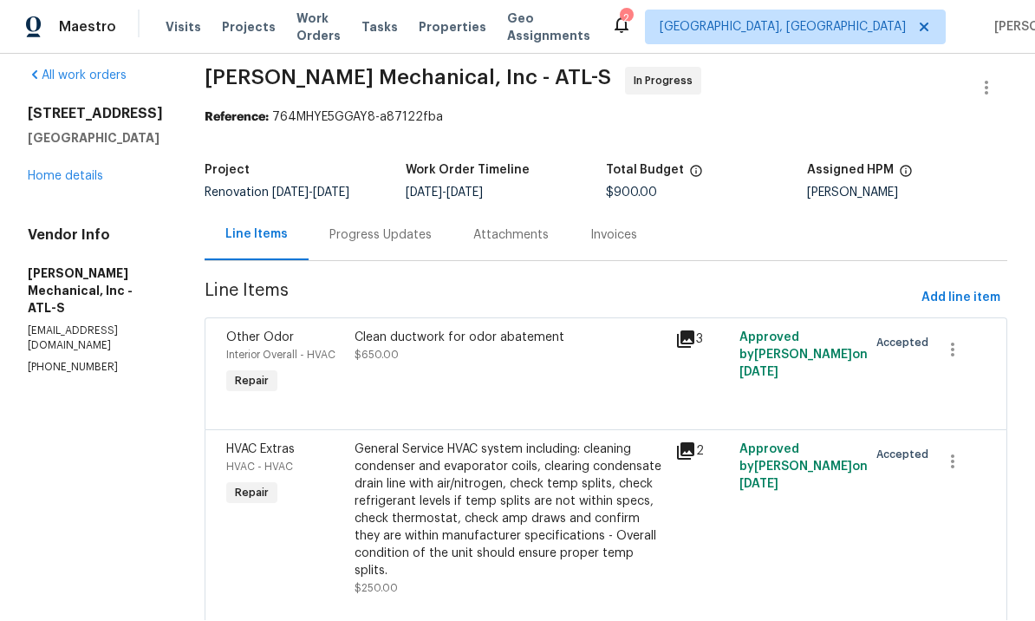
scroll to position [14, 0]
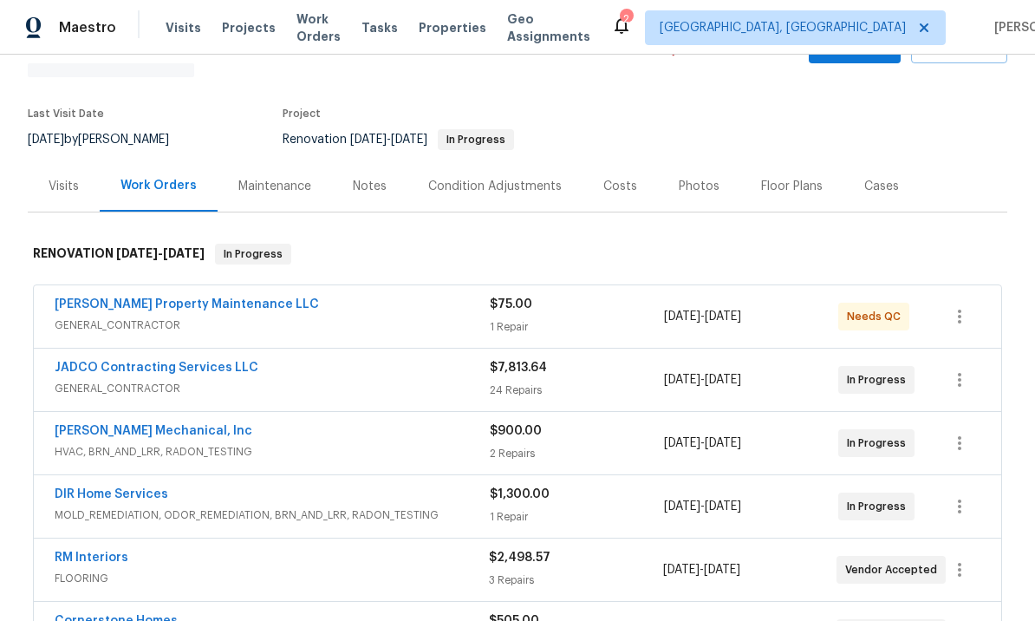
scroll to position [96, 0]
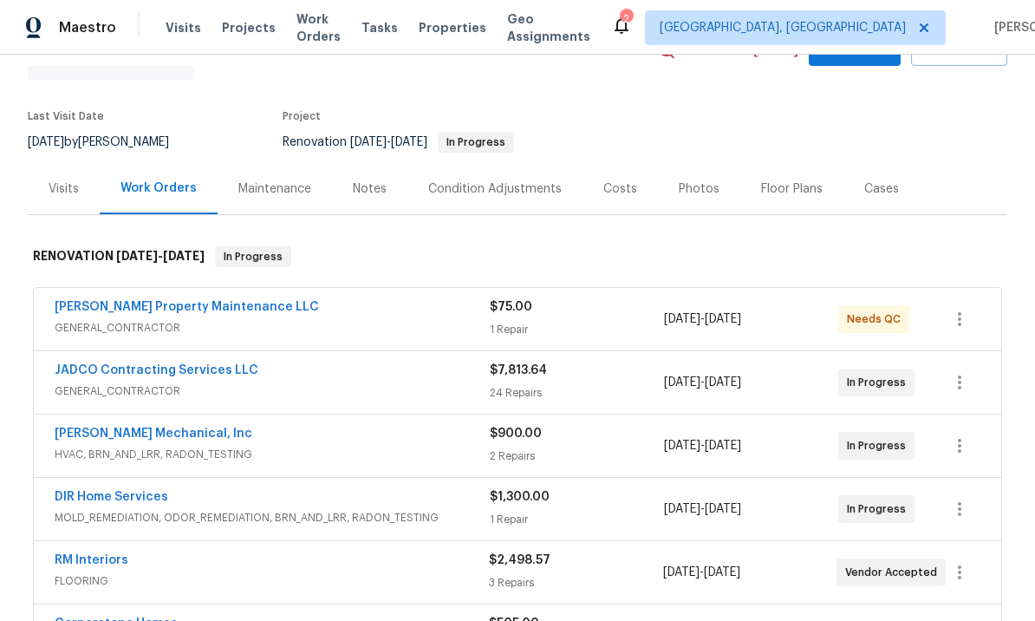
click at [207, 301] on link "[PERSON_NAME] Property Maintenance LLC" at bounding box center [187, 307] width 264 height 12
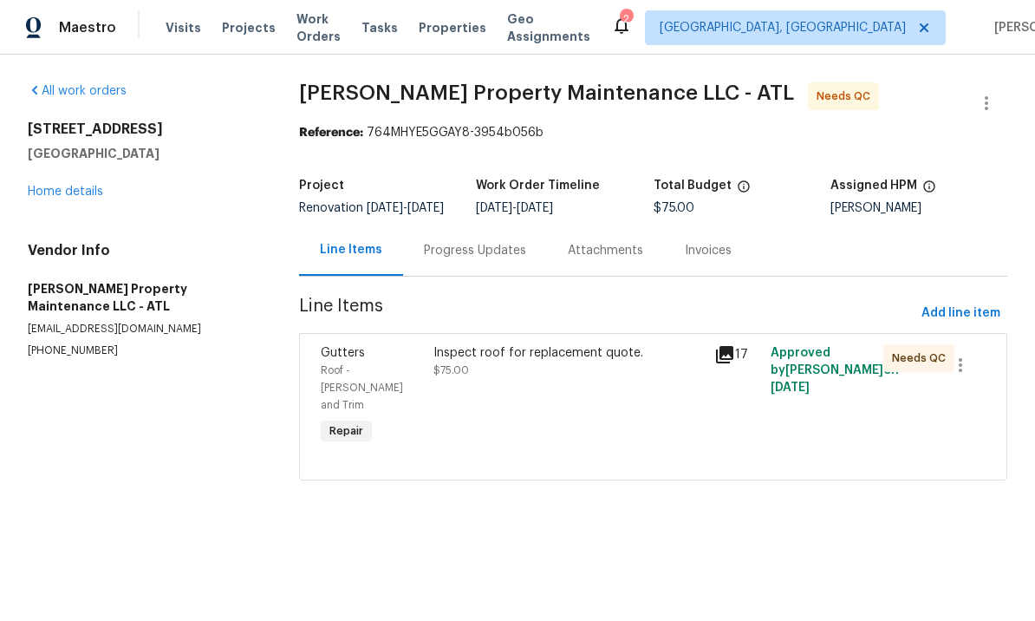
click at [485, 259] on div "Progress Updates" at bounding box center [475, 250] width 102 height 17
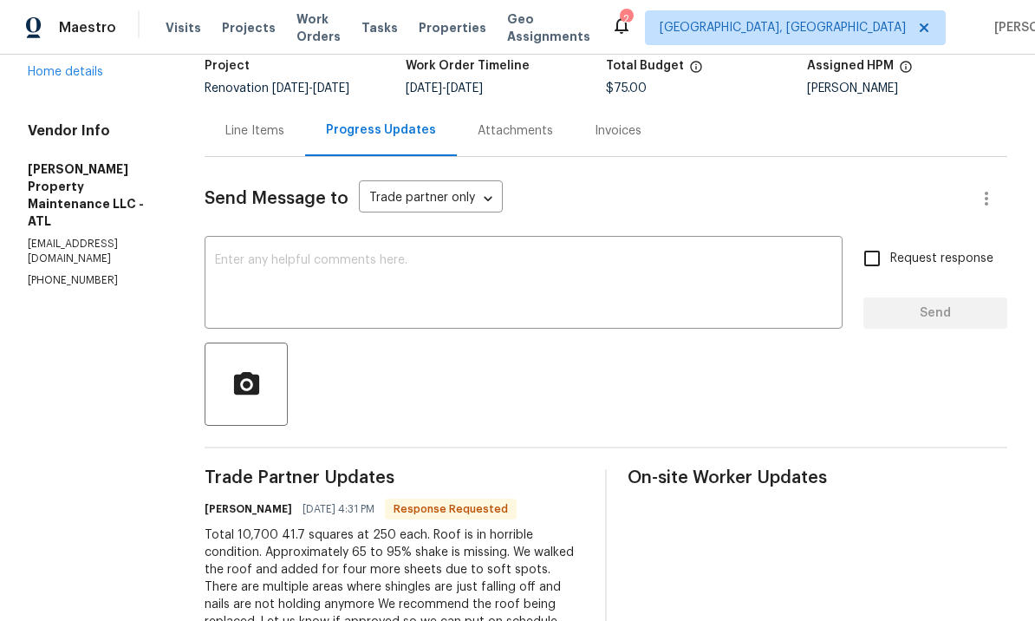
scroll to position [119, 0]
click at [404, 284] on textarea at bounding box center [523, 285] width 617 height 61
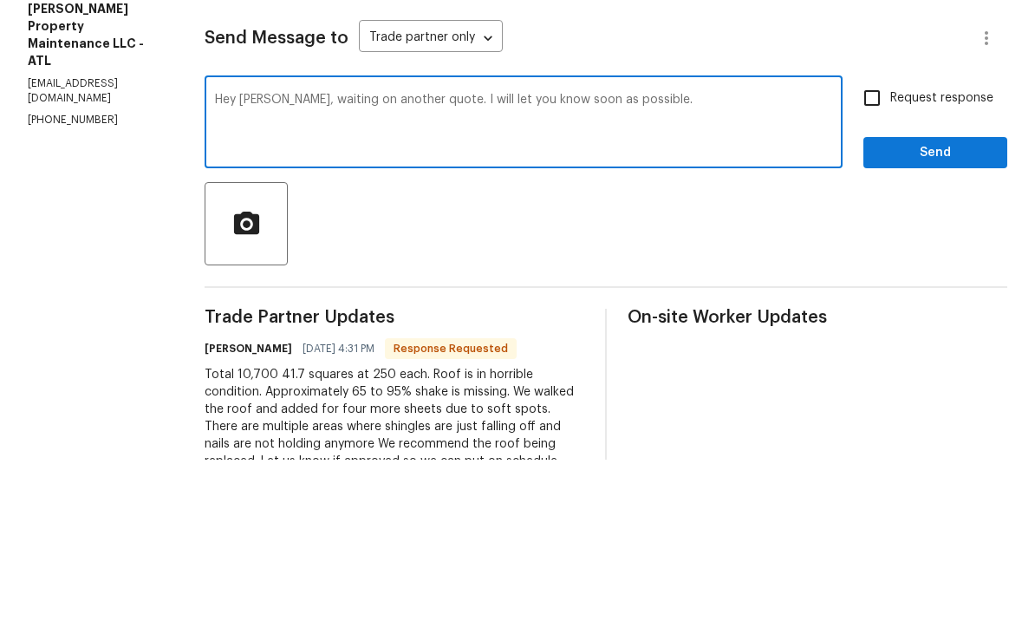
type textarea "Hey [PERSON_NAME], waiting on another quote. I will let you know soon as possib…"
click at [883, 241] on input "Request response" at bounding box center [872, 259] width 36 height 36
checkbox input "true"
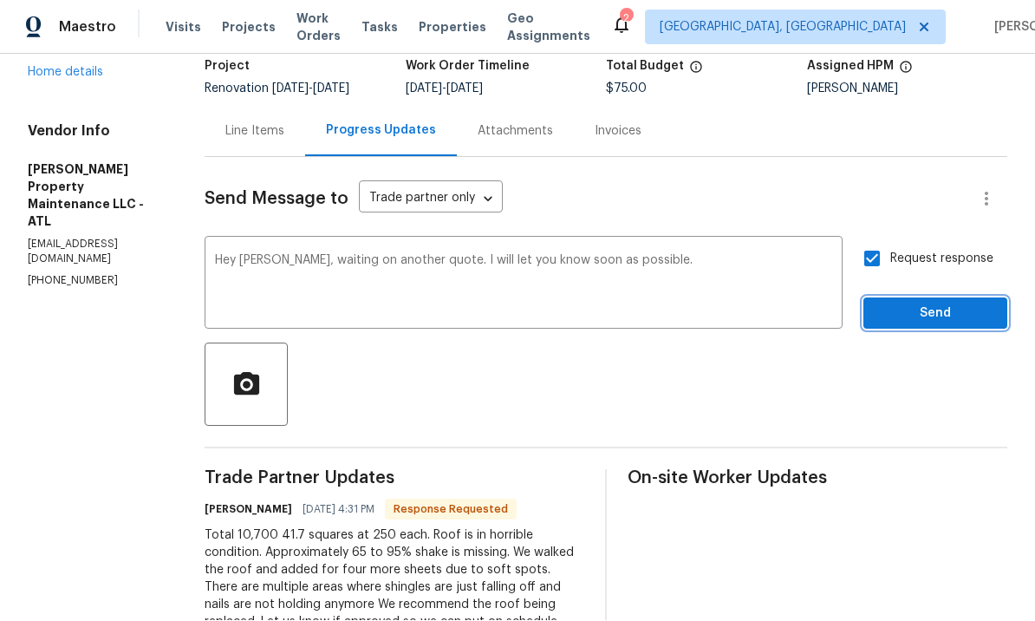
click at [934, 303] on span "Send" at bounding box center [935, 314] width 116 height 22
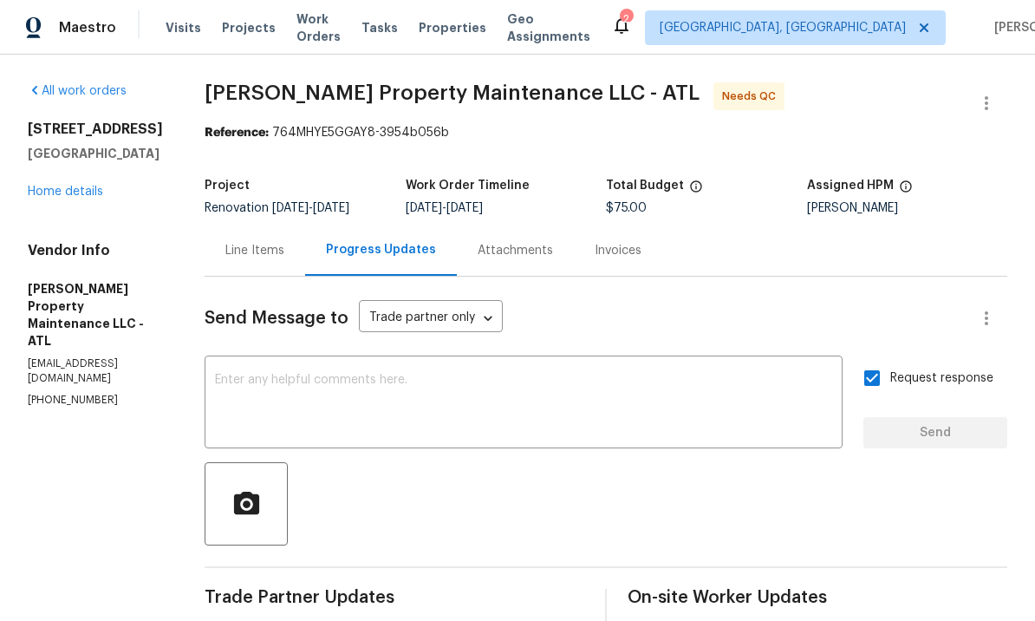
scroll to position [0, 0]
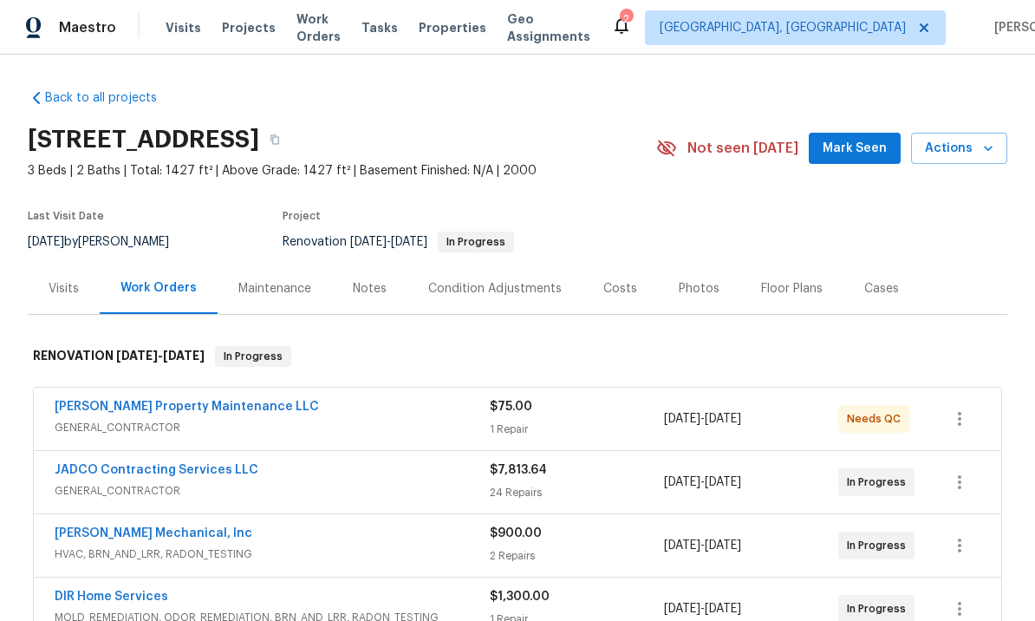
click at [368, 286] on div "Notes" at bounding box center [370, 288] width 34 height 17
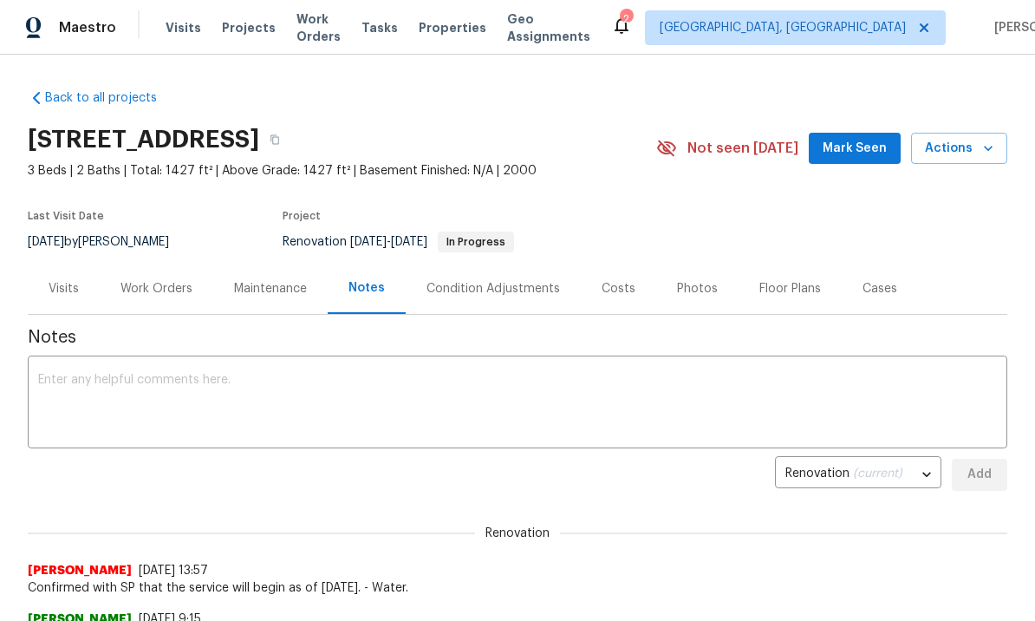
click at [512, 606] on div "Wesley Brooks 8/8/25, 9:15 Flooring measured CO submitted." at bounding box center [518, 621] width 980 height 49
click at [156, 283] on div "Work Orders" at bounding box center [157, 288] width 72 height 17
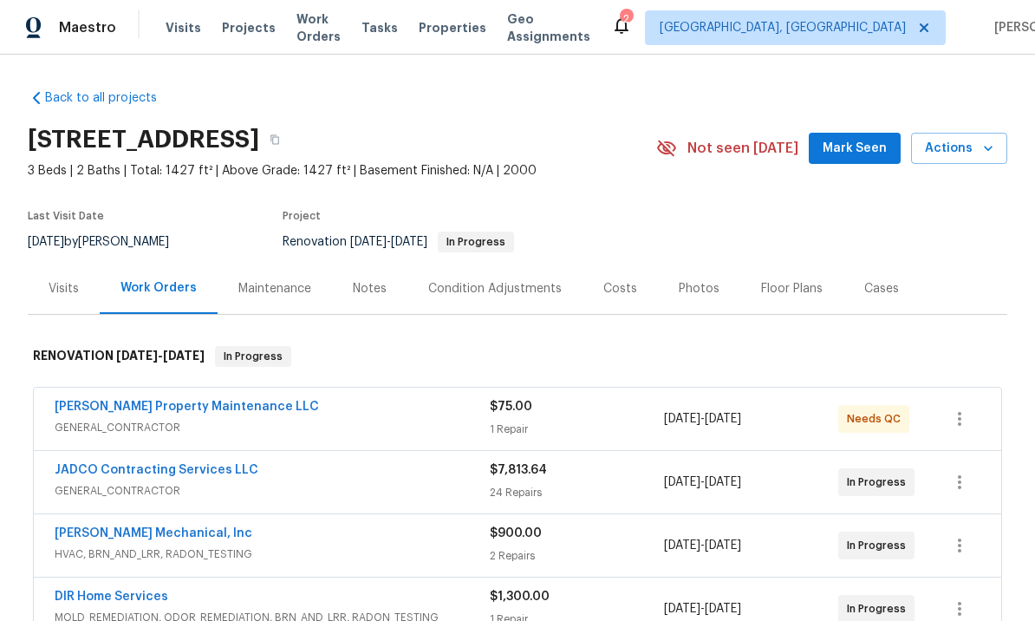
click at [220, 473] on link "JADCO Contracting Services LLC" at bounding box center [157, 470] width 204 height 12
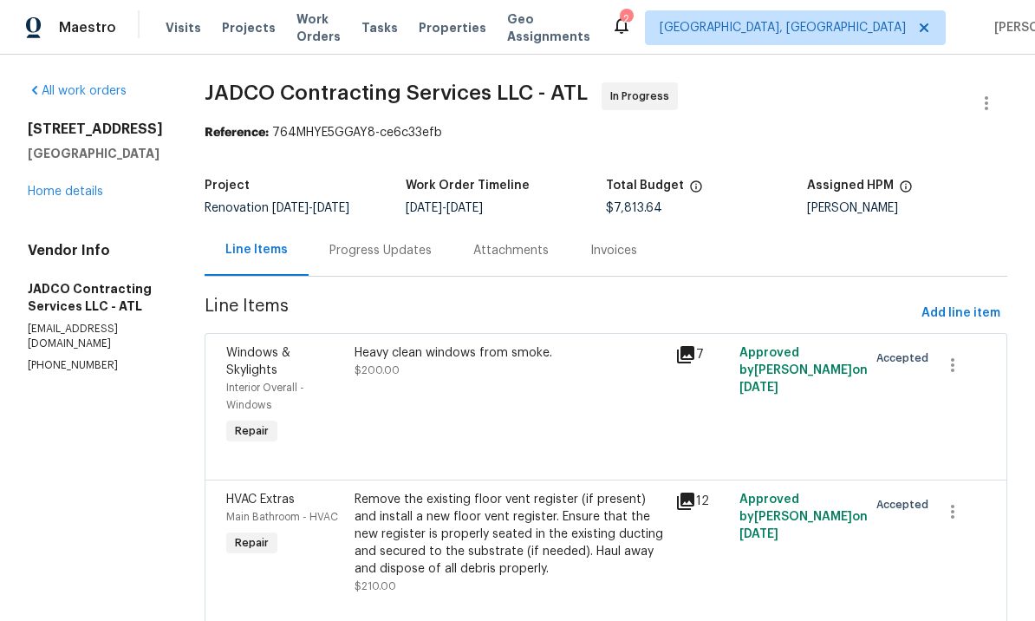
click at [432, 252] on div "Progress Updates" at bounding box center [380, 250] width 102 height 17
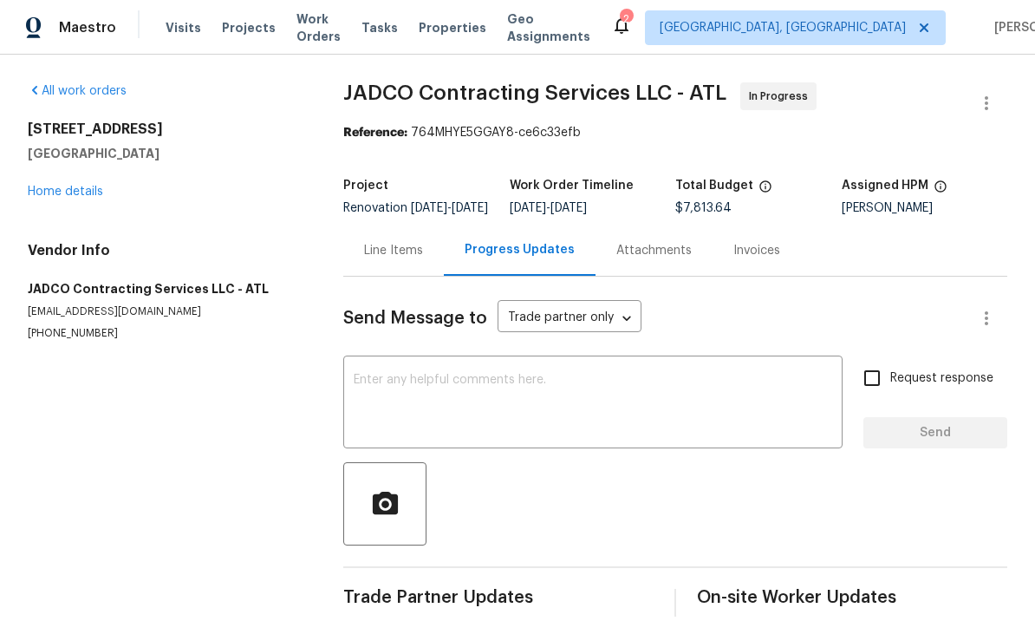
click at [513, 606] on span "Trade Partner Updates" at bounding box center [498, 597] width 310 height 17
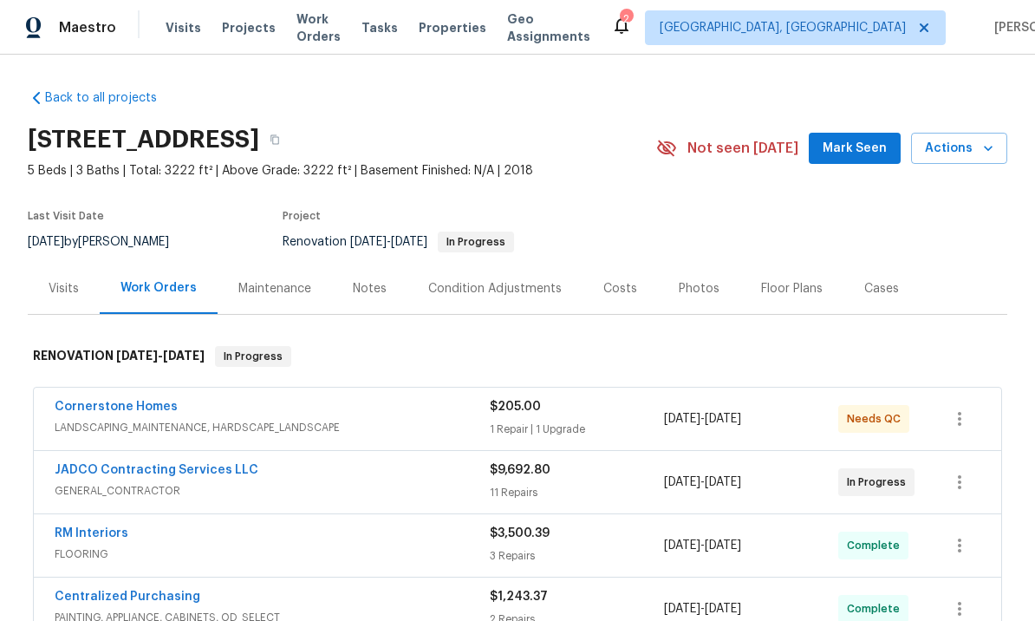
click at [363, 283] on div "Notes" at bounding box center [370, 288] width 34 height 17
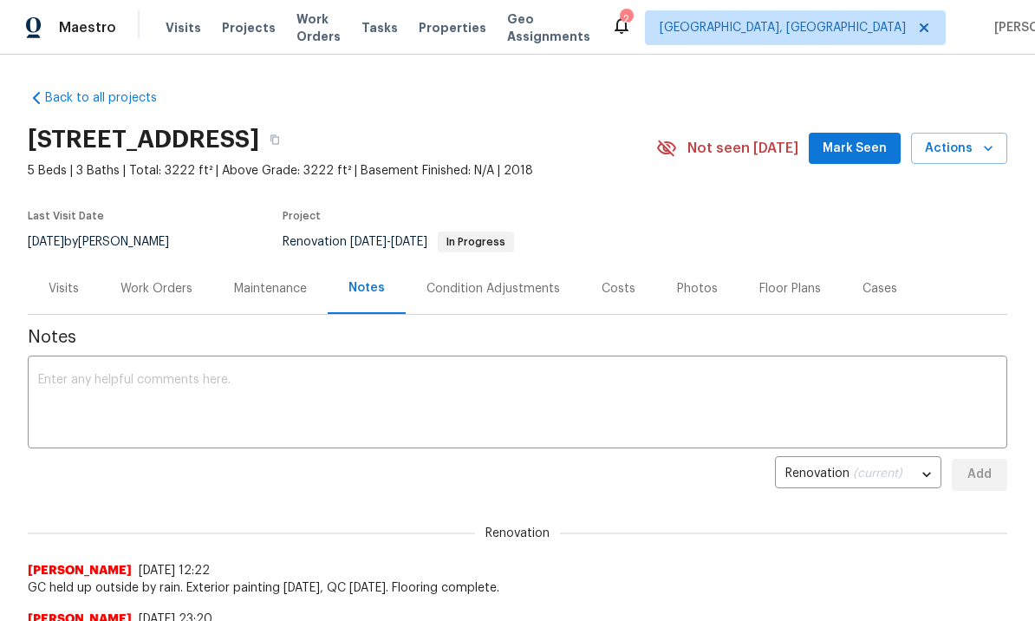
click at [245, 407] on textarea at bounding box center [517, 404] width 959 height 61
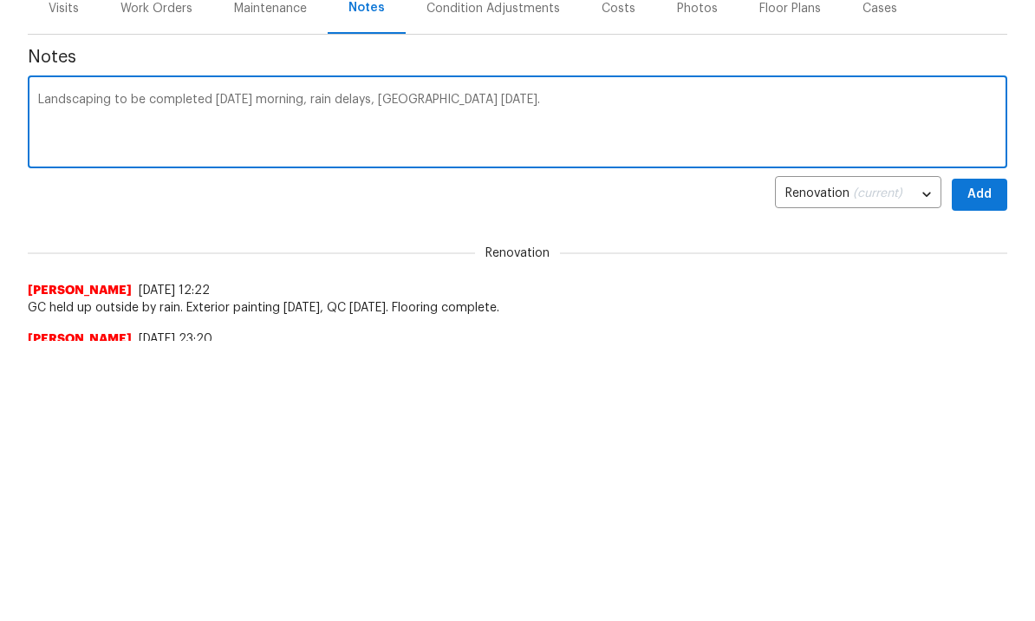
type textarea "Landscaping to be completed [DATE] morning, rain delays, [GEOGRAPHIC_DATA] [DAT…"
click at [987, 464] on span "Add" at bounding box center [980, 475] width 28 height 22
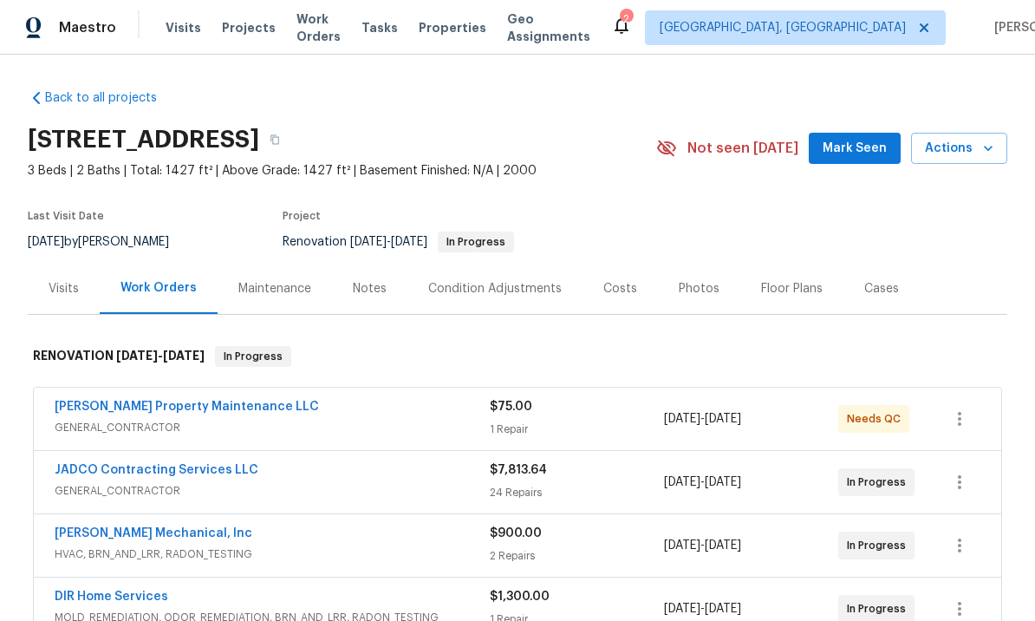
click at [368, 285] on div "Notes" at bounding box center [370, 288] width 34 height 17
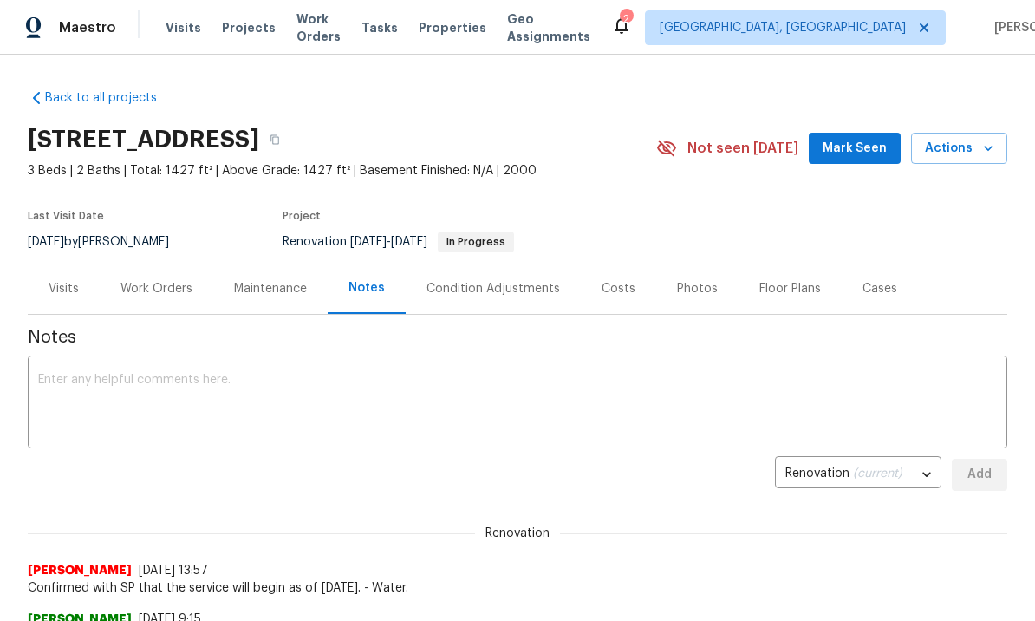
click at [177, 284] on div "Work Orders" at bounding box center [157, 288] width 72 height 17
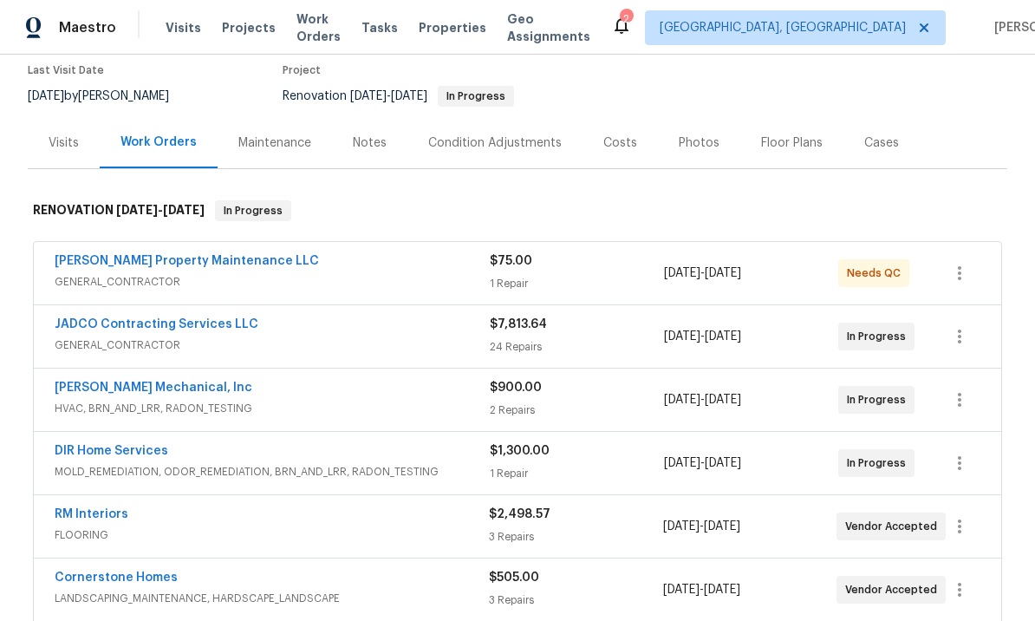
scroll to position [151, 0]
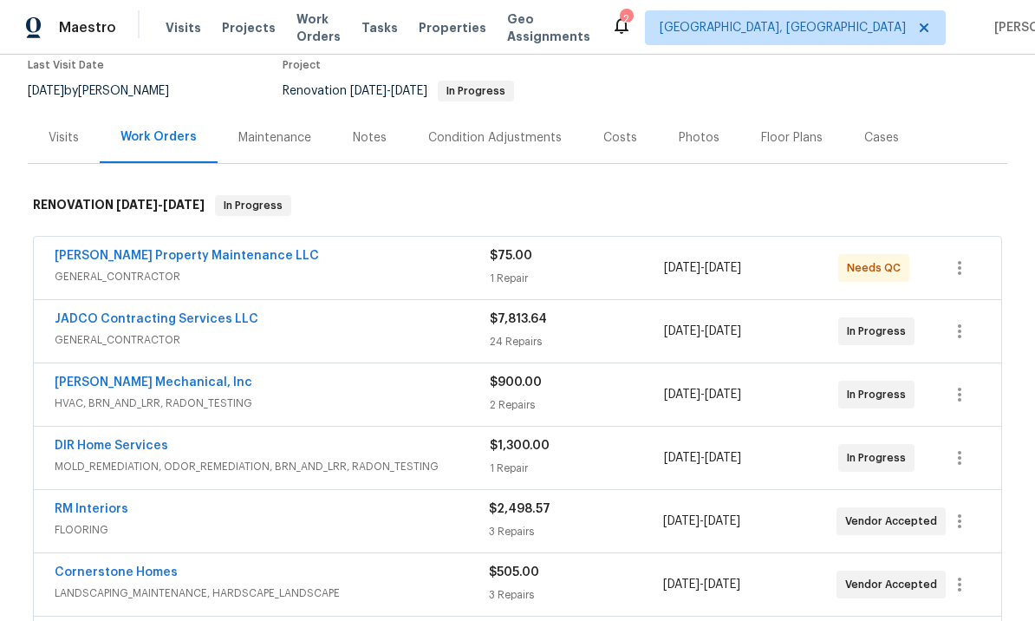
click at [110, 511] on link "RM Interiors" at bounding box center [92, 509] width 74 height 12
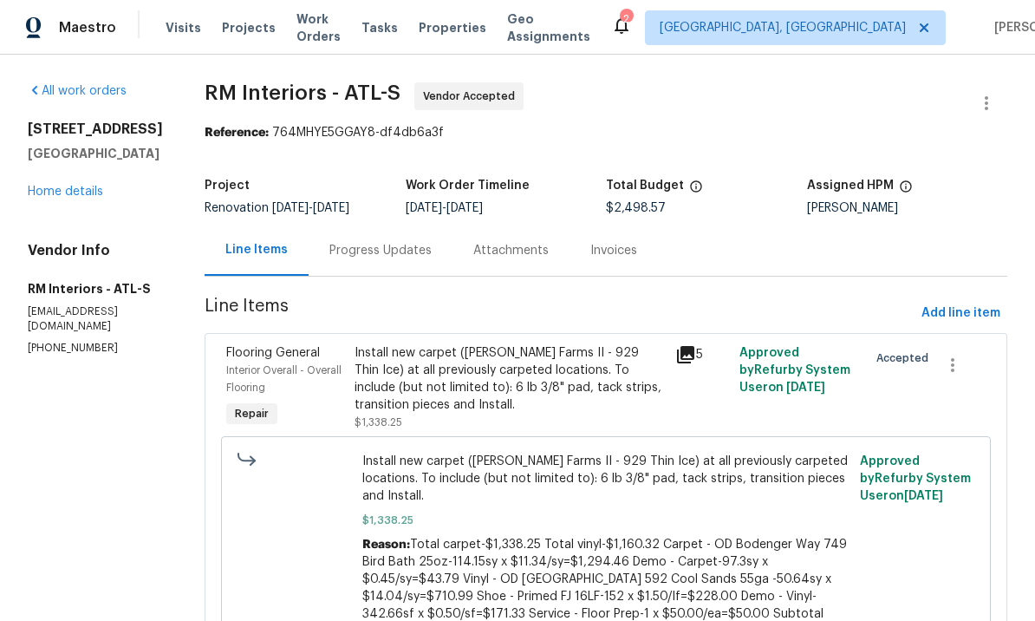
click at [387, 251] on div "Progress Updates" at bounding box center [380, 250] width 102 height 17
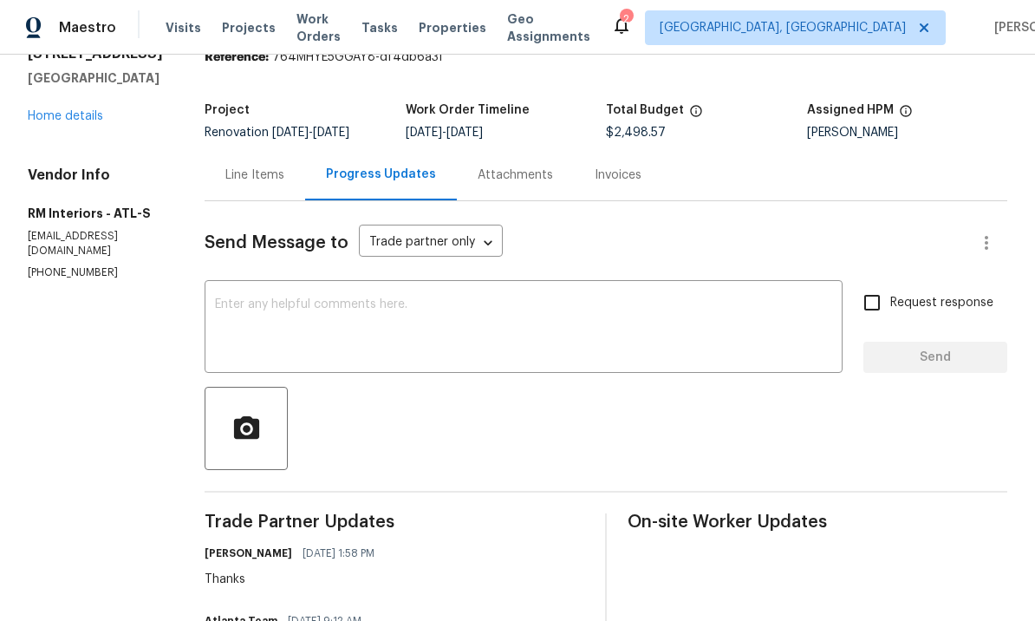
scroll to position [76, 0]
click at [316, 313] on textarea at bounding box center [523, 327] width 617 height 61
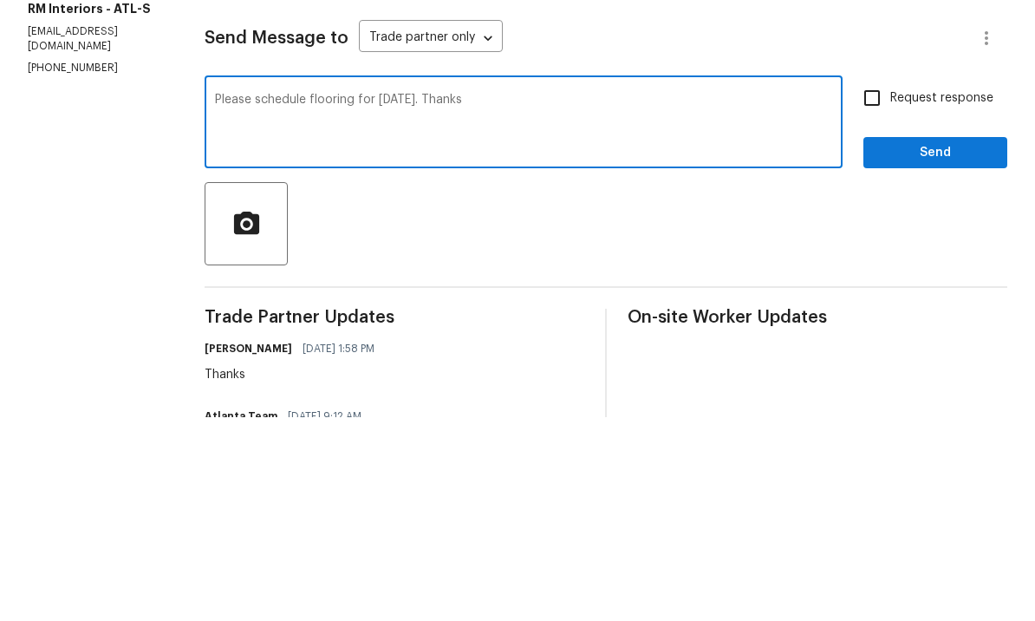
type textarea "Please schedule flooring for Wednesday. Thanks"
click at [883, 284] on input "Request response" at bounding box center [872, 302] width 36 height 36
checkbox input "true"
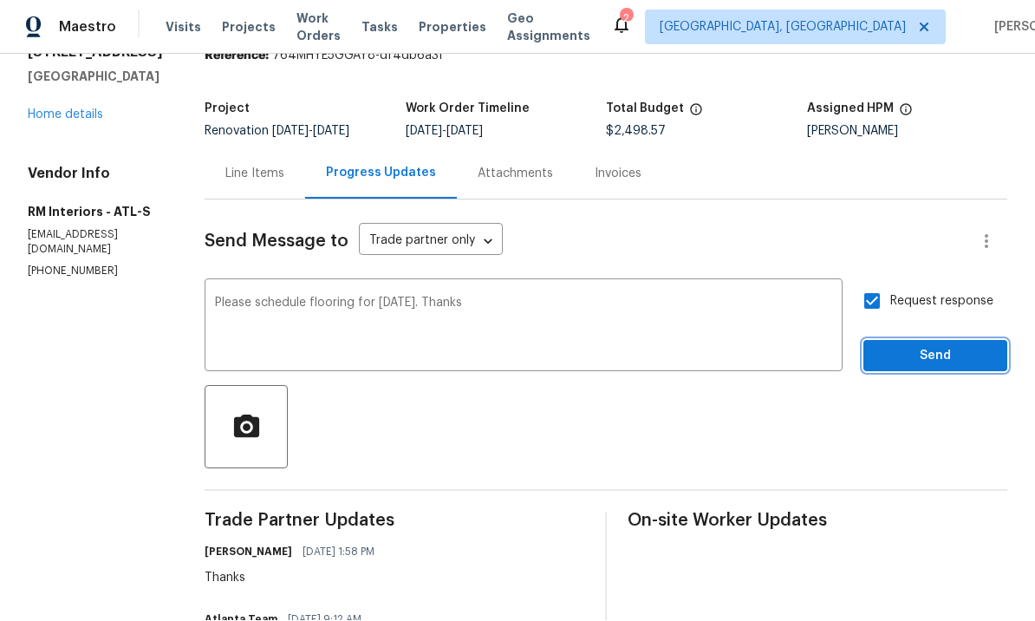
click at [934, 346] on span "Send" at bounding box center [935, 357] width 116 height 22
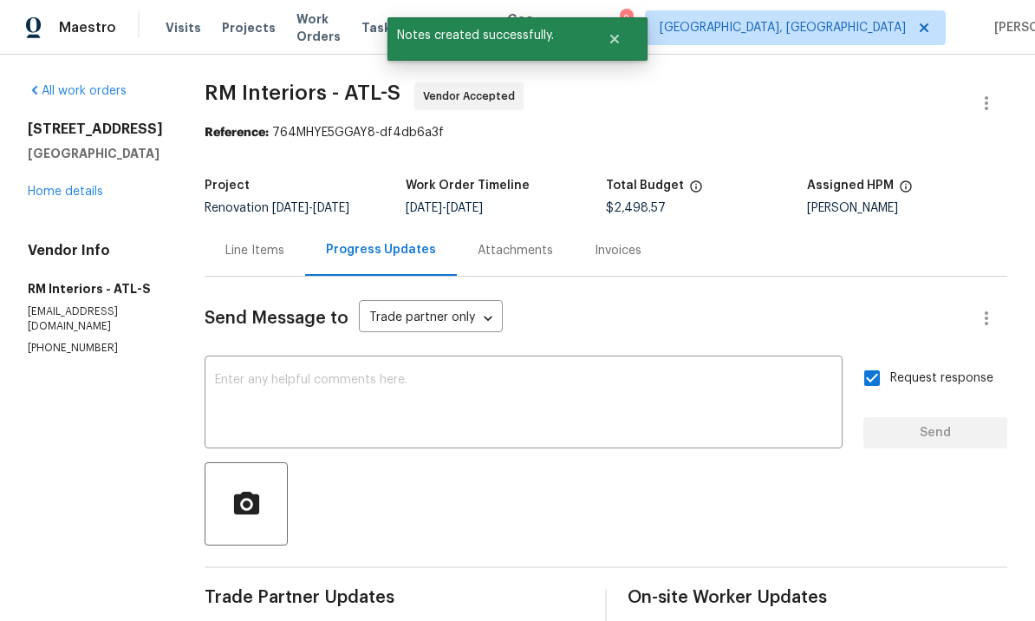
scroll to position [0, 0]
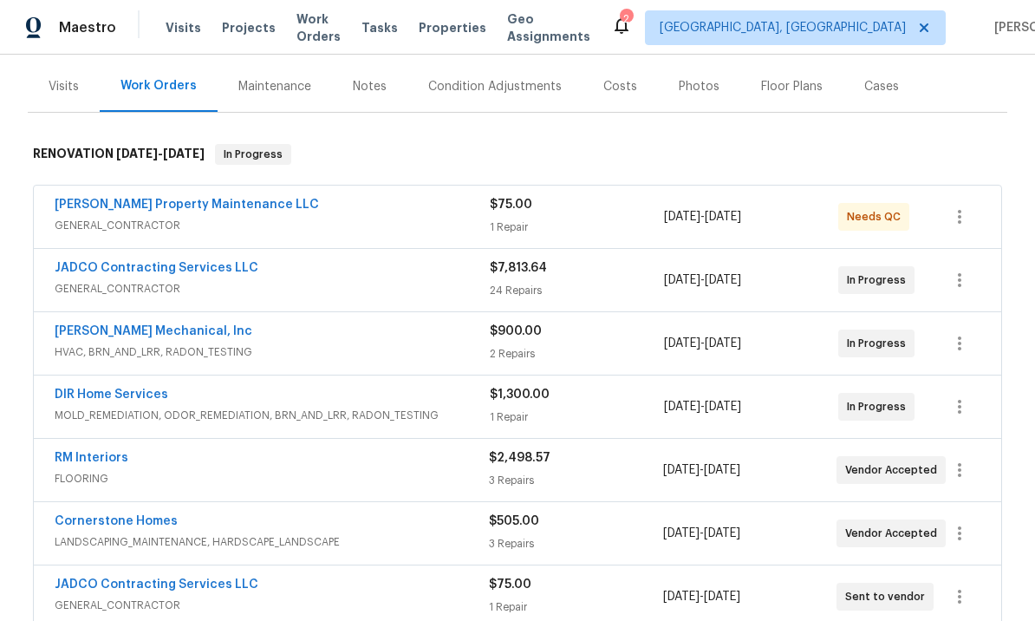
scroll to position [148, 0]
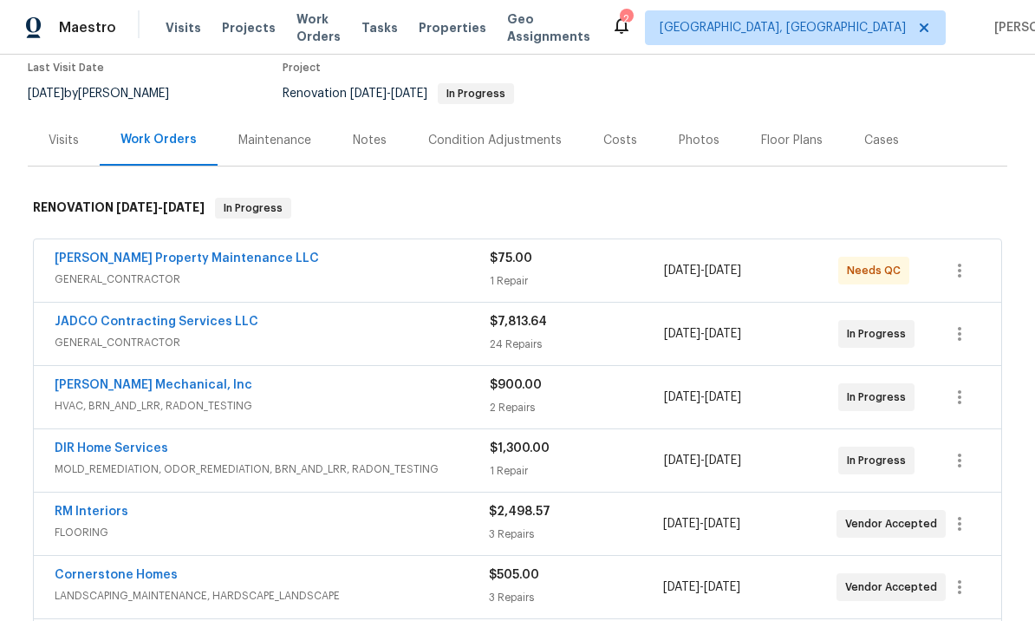
click at [371, 138] on div "Notes" at bounding box center [370, 140] width 34 height 17
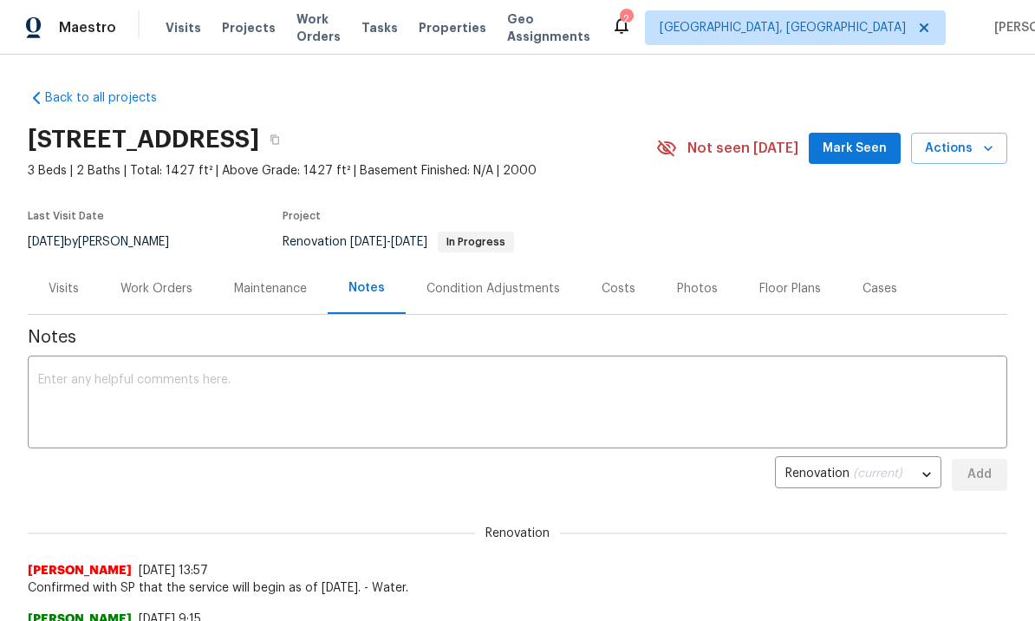
click at [309, 386] on textarea at bounding box center [517, 404] width 959 height 61
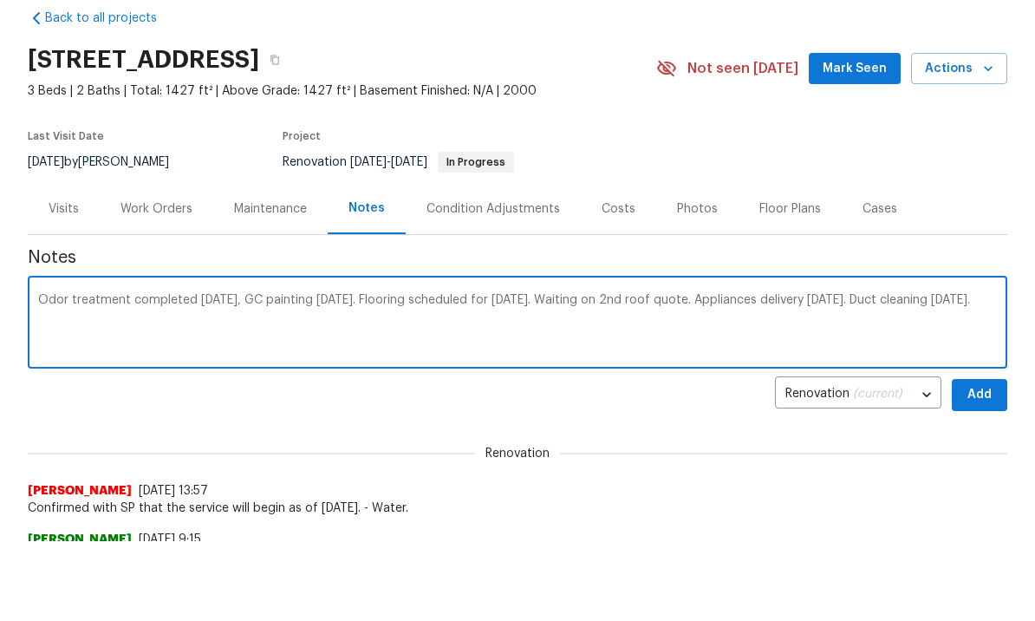
type textarea "Odor treatment completed [DATE], GC painting [DATE]. Flooring scheduled for [DA…"
click at [972, 400] on span "Add" at bounding box center [980, 396] width 28 height 22
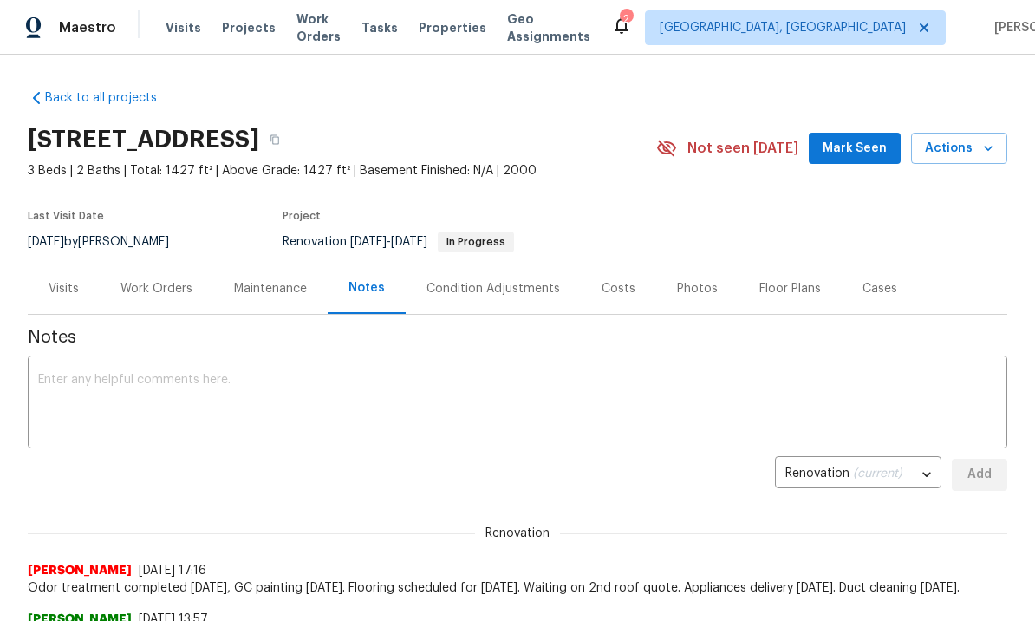
click at [614, 284] on div "Costs" at bounding box center [619, 288] width 34 height 17
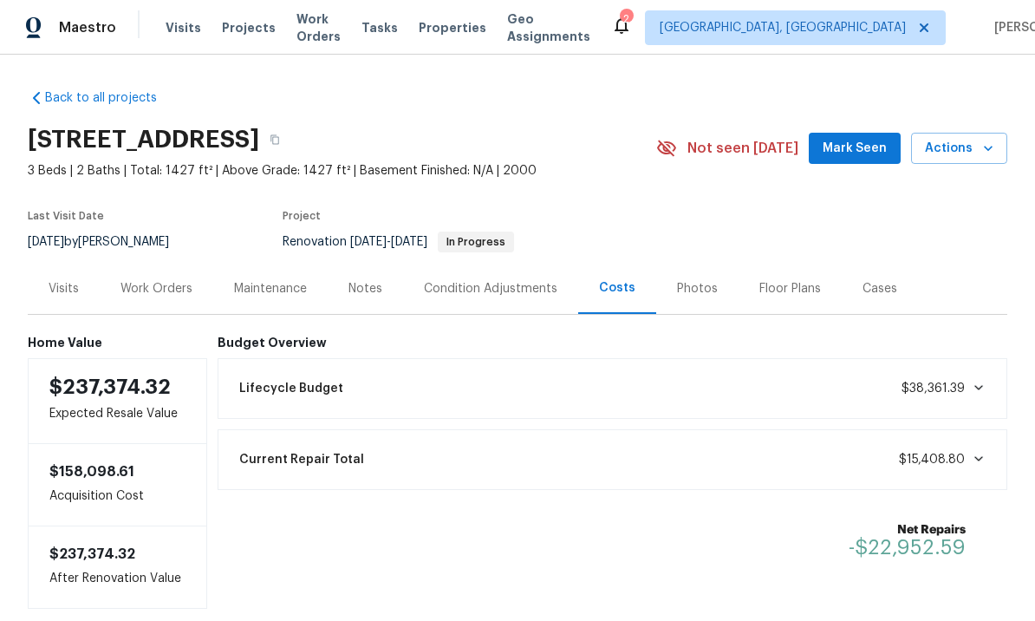
click at [167, 286] on div "Work Orders" at bounding box center [157, 288] width 72 height 17
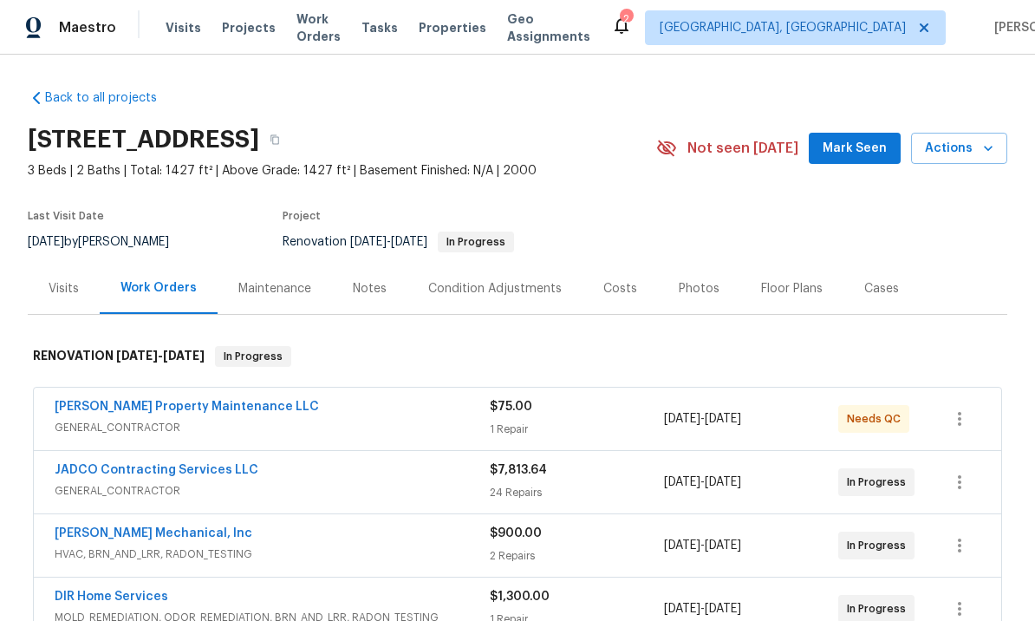
click at [370, 285] on div "Notes" at bounding box center [370, 288] width 34 height 17
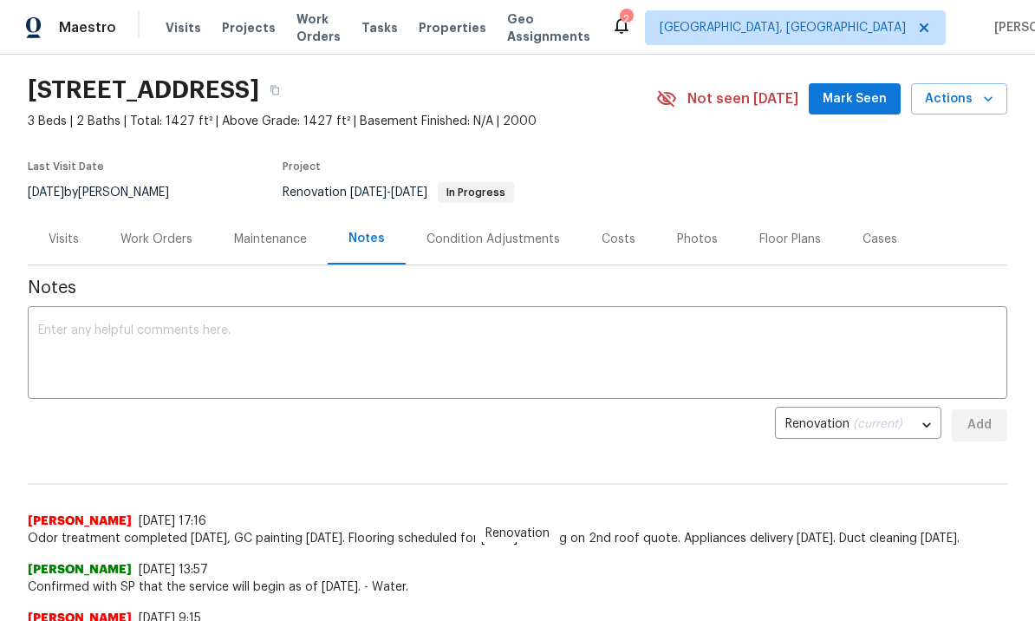
scroll to position [52, 0]
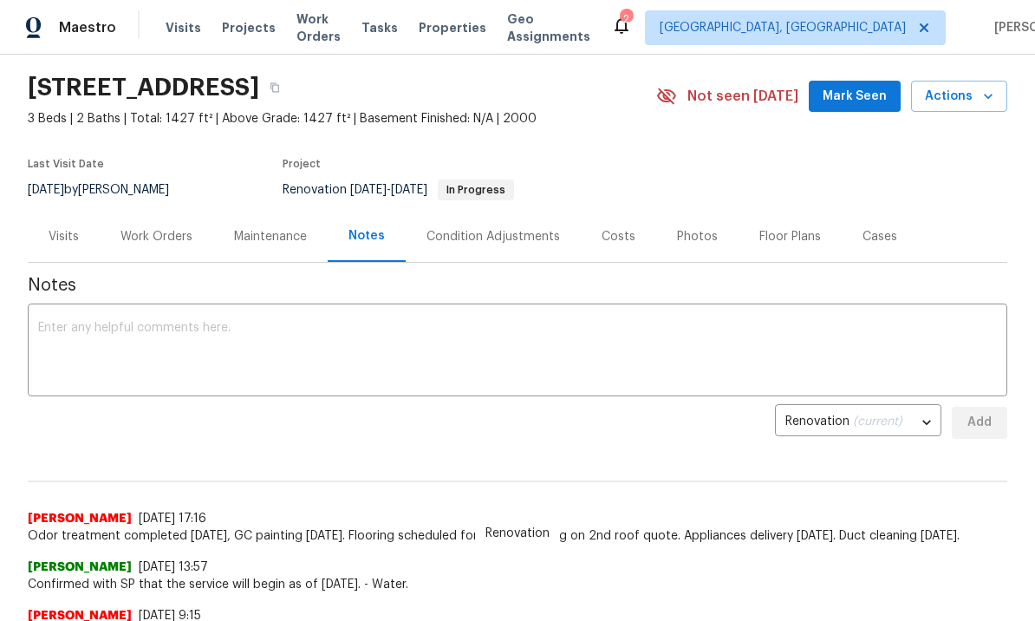
click at [160, 233] on div "Work Orders" at bounding box center [157, 236] width 72 height 17
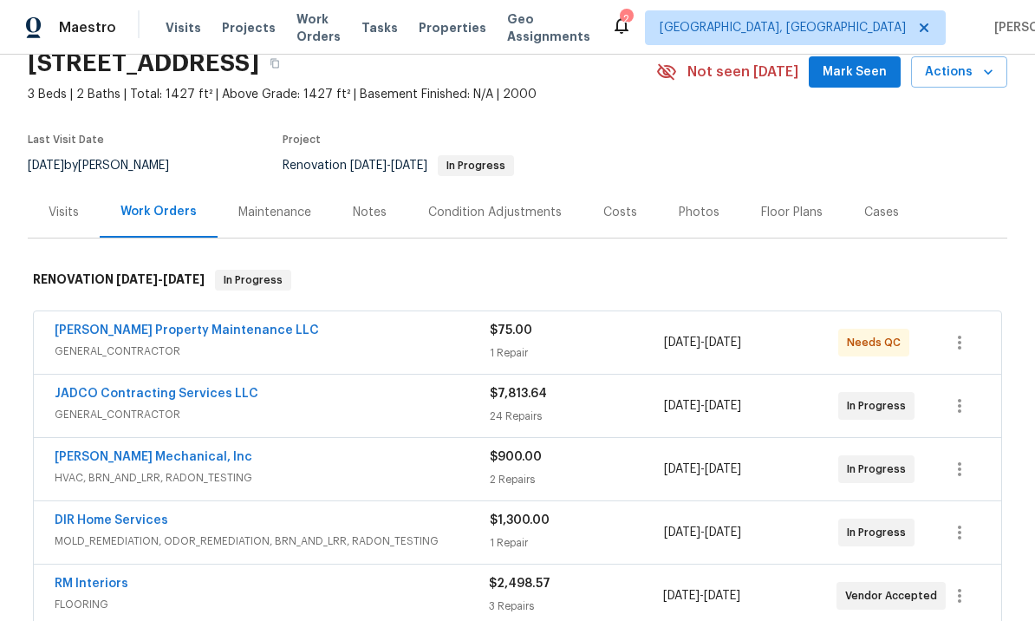
scroll to position [82, 0]
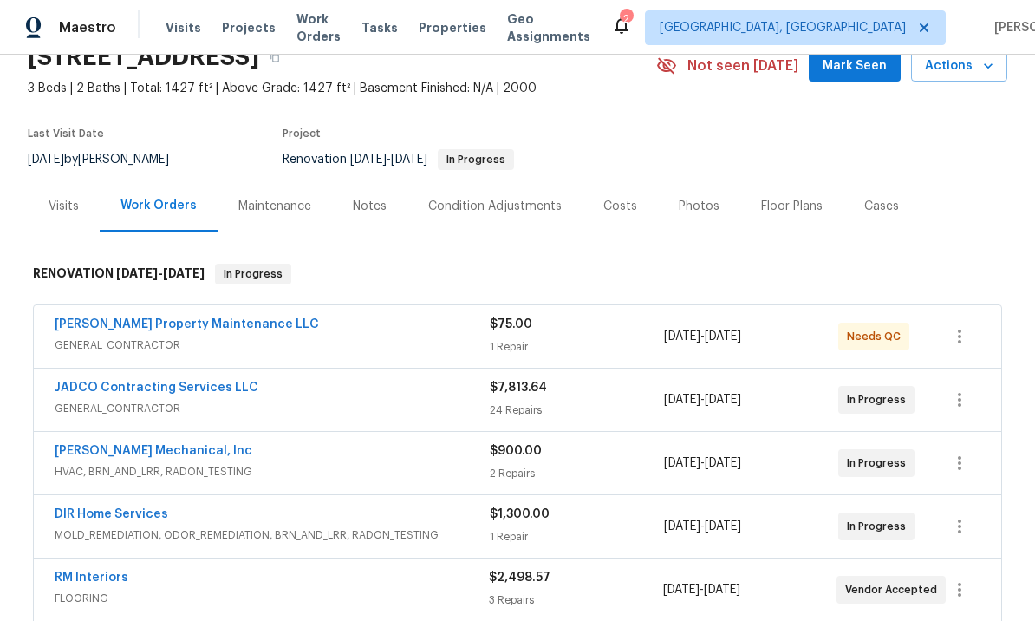
click at [170, 449] on link "[PERSON_NAME] Mechanical, Inc" at bounding box center [154, 451] width 198 height 12
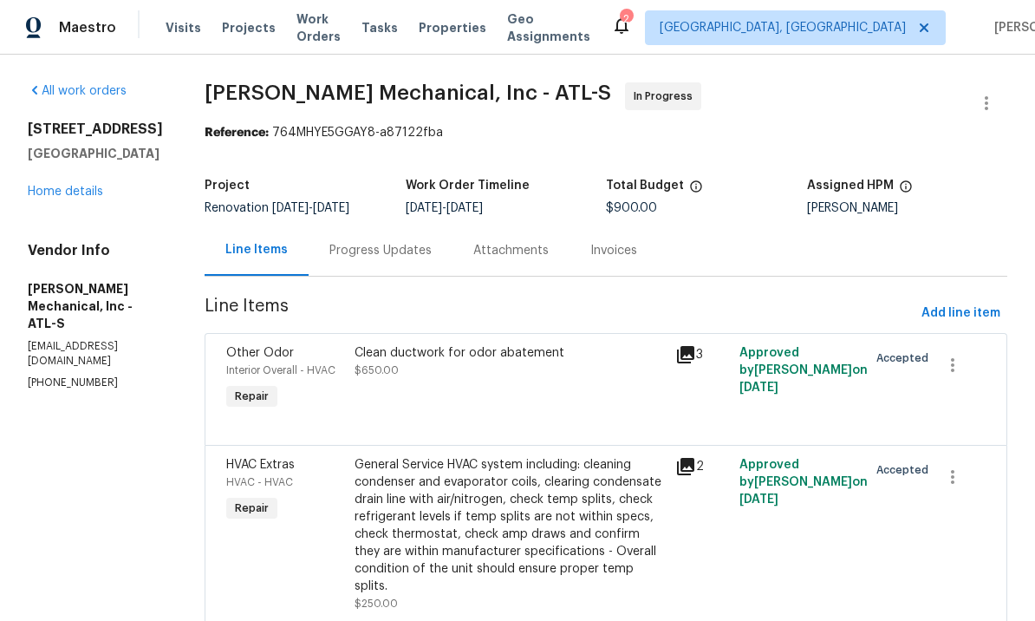
click at [422, 243] on div "Progress Updates" at bounding box center [380, 250] width 102 height 17
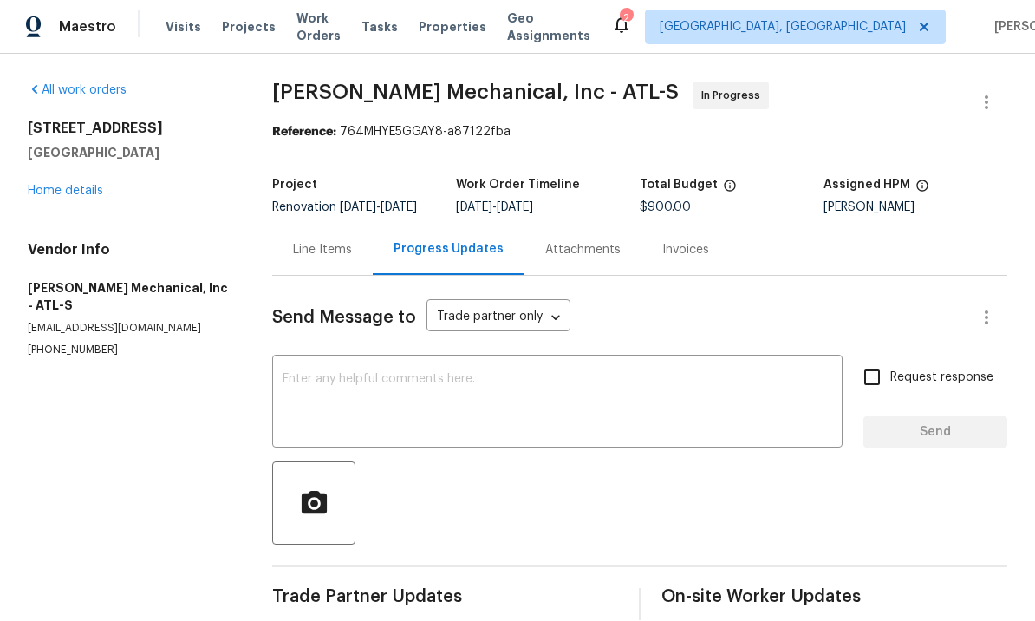
click at [341, 242] on div "Line Items" at bounding box center [322, 250] width 59 height 17
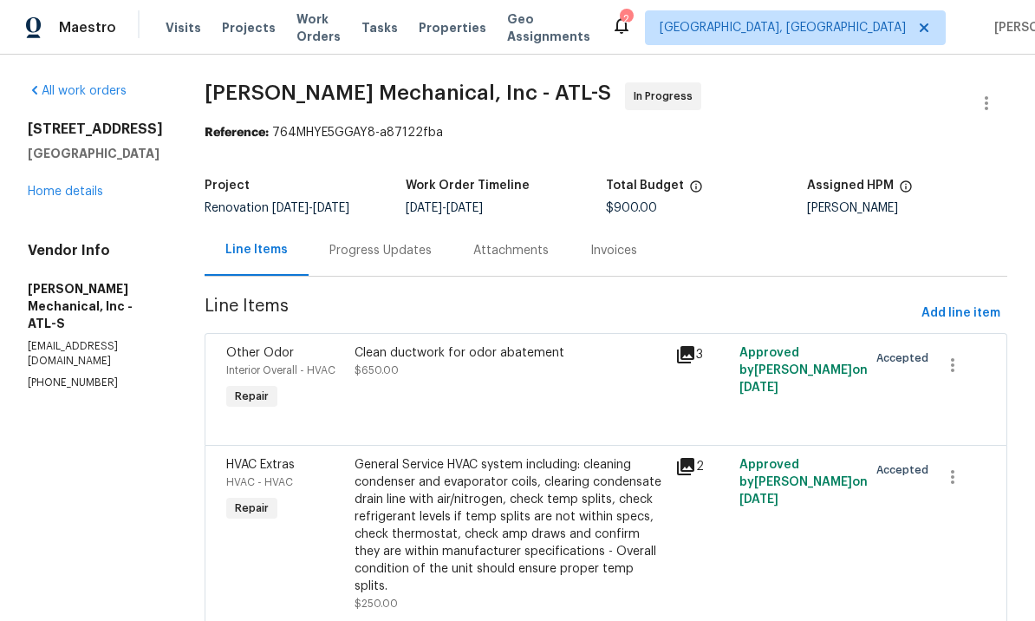
click at [417, 245] on div "Progress Updates" at bounding box center [380, 250] width 102 height 17
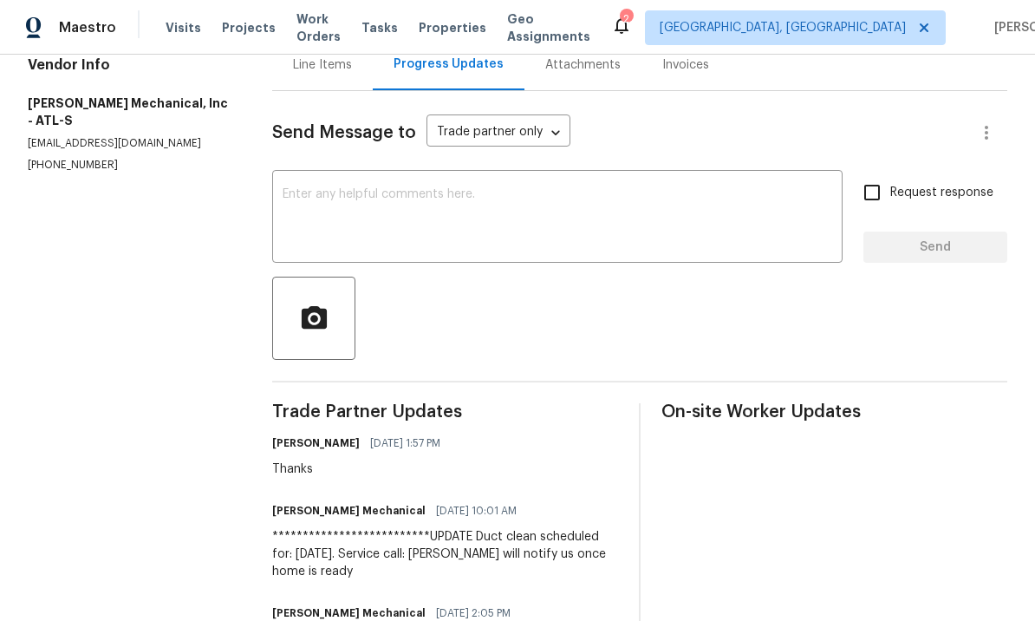
scroll to position [178, 0]
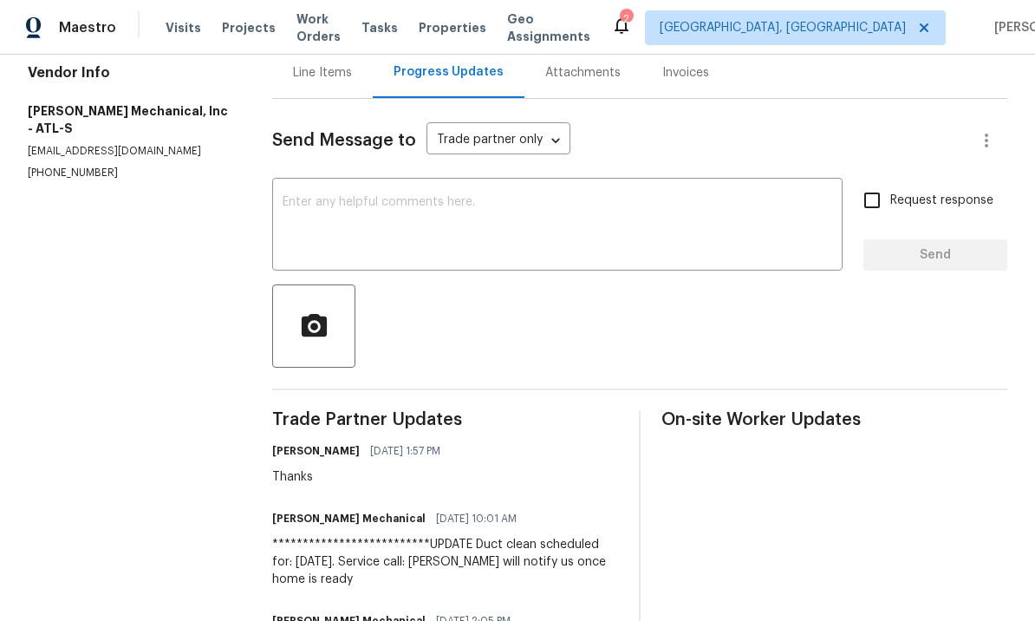
click at [436, 232] on textarea at bounding box center [558, 226] width 550 height 61
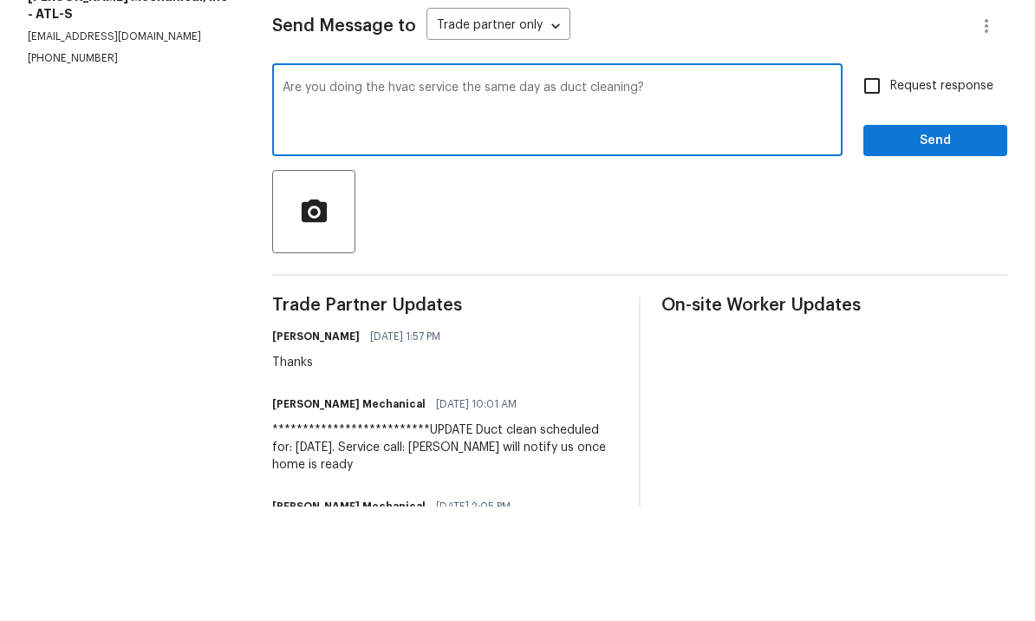
type textarea "Are you doing the hvac service the same day as duct cleaning?"
click at [877, 182] on input "Request response" at bounding box center [872, 200] width 36 height 36
checkbox input "true"
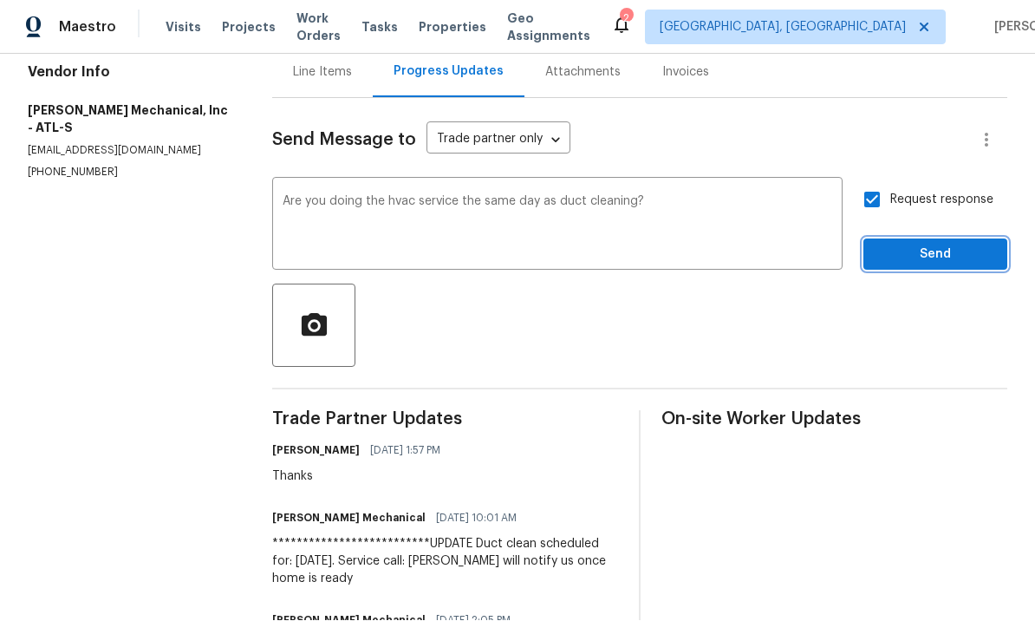
click at [932, 239] on button "Send" at bounding box center [936, 255] width 144 height 32
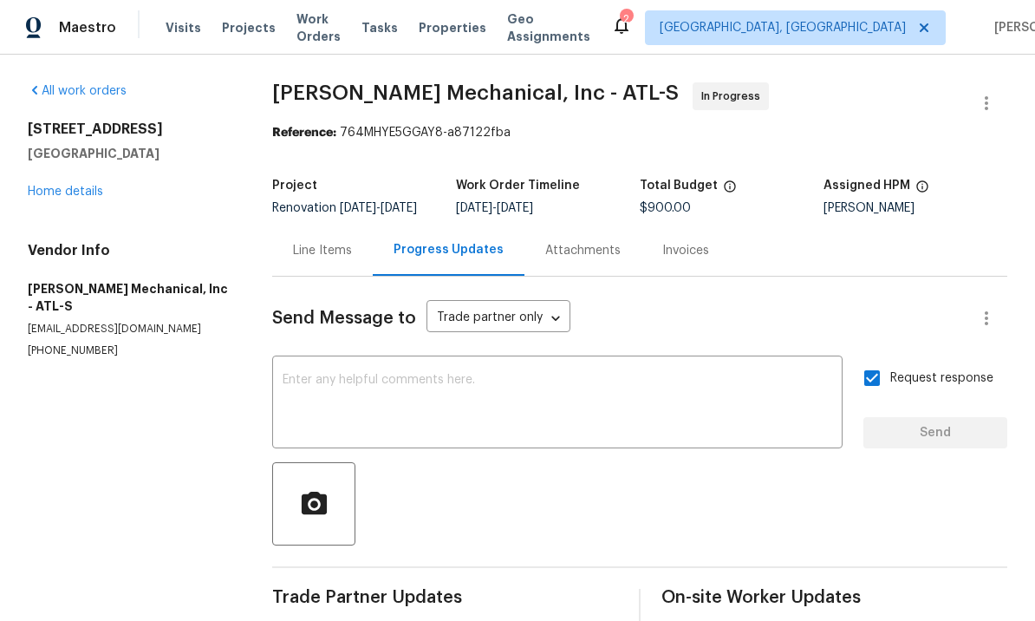
scroll to position [0, 0]
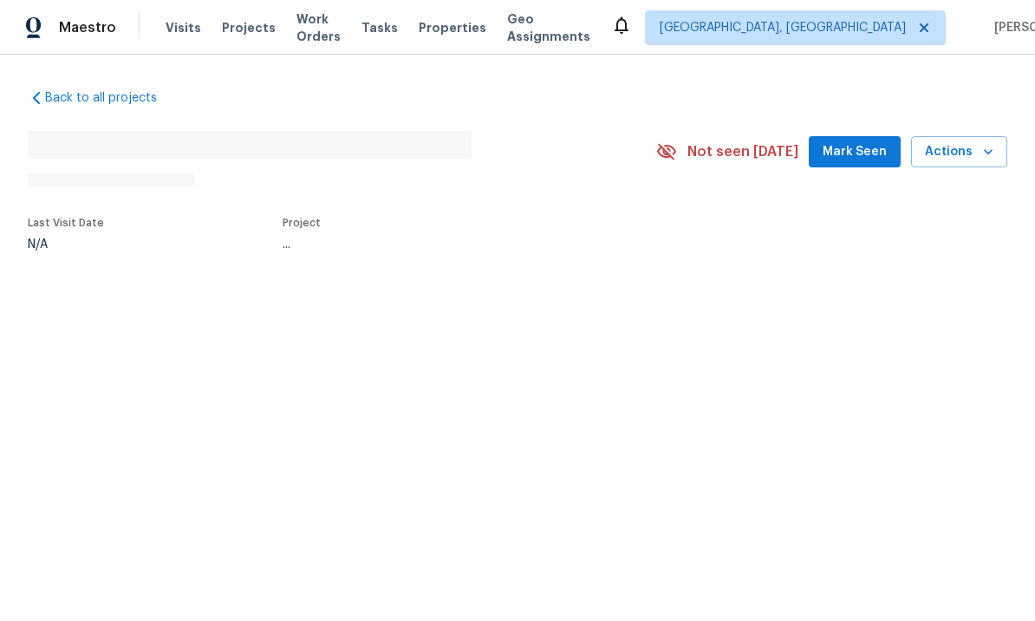
click at [368, 289] on div "Back to all projects No address found N/A Not seen [DATE] Mark Seen Actions Las…" at bounding box center [517, 210] width 1035 height 310
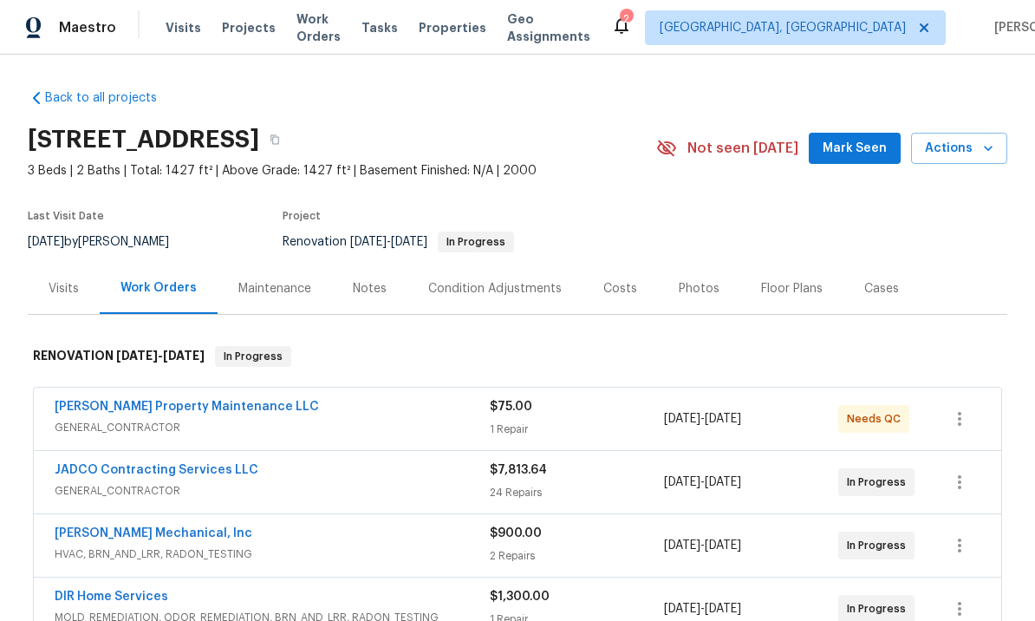
click at [363, 296] on div "Notes" at bounding box center [370, 288] width 34 height 17
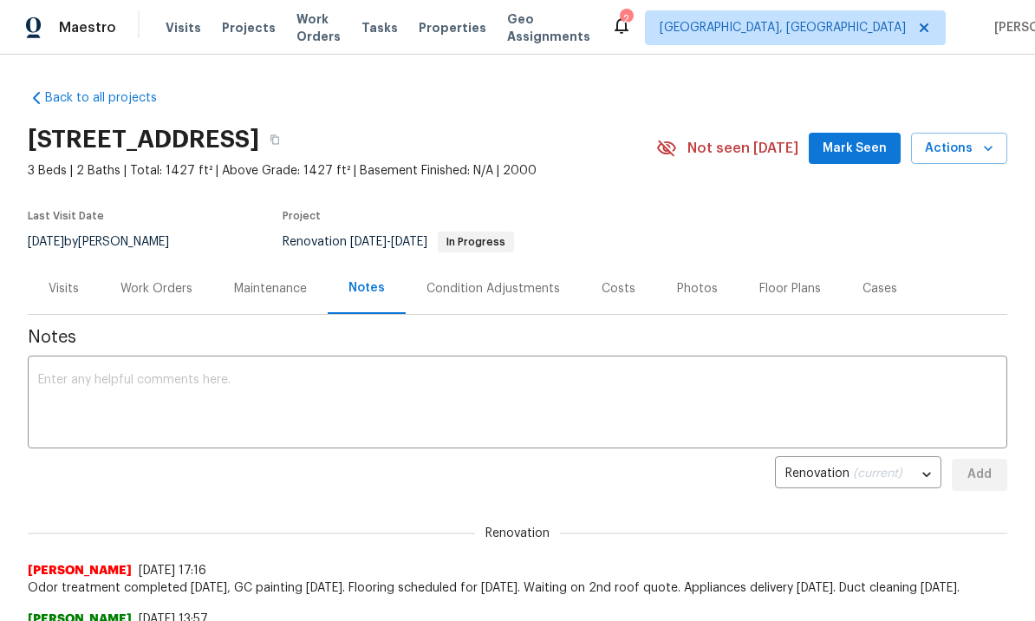
click at [326, 394] on textarea at bounding box center [517, 404] width 959 height 61
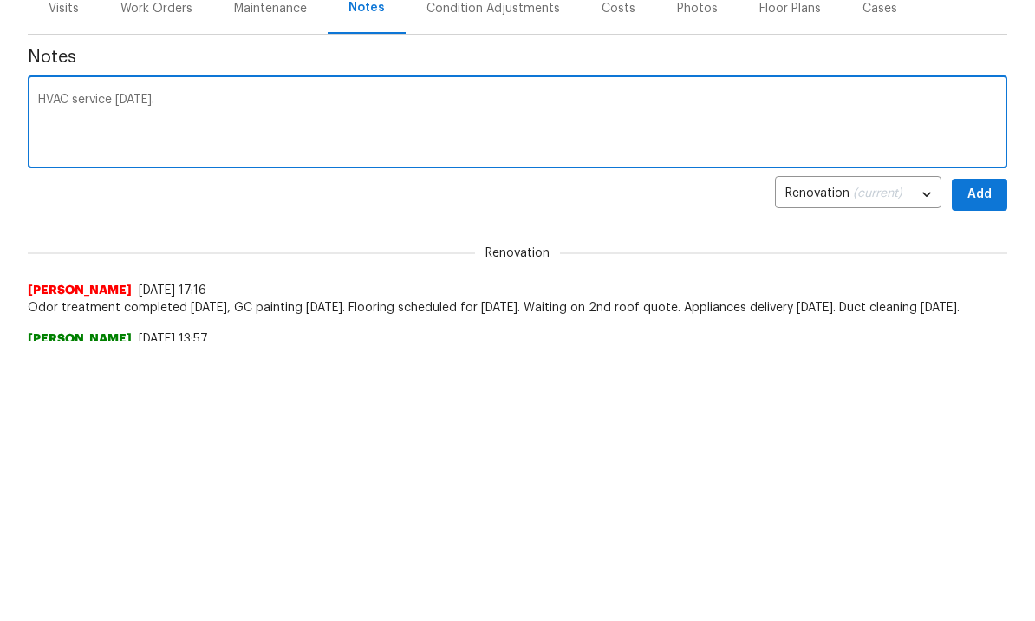
type textarea "HVAC service Friday."
click at [990, 464] on span "Add" at bounding box center [980, 475] width 28 height 22
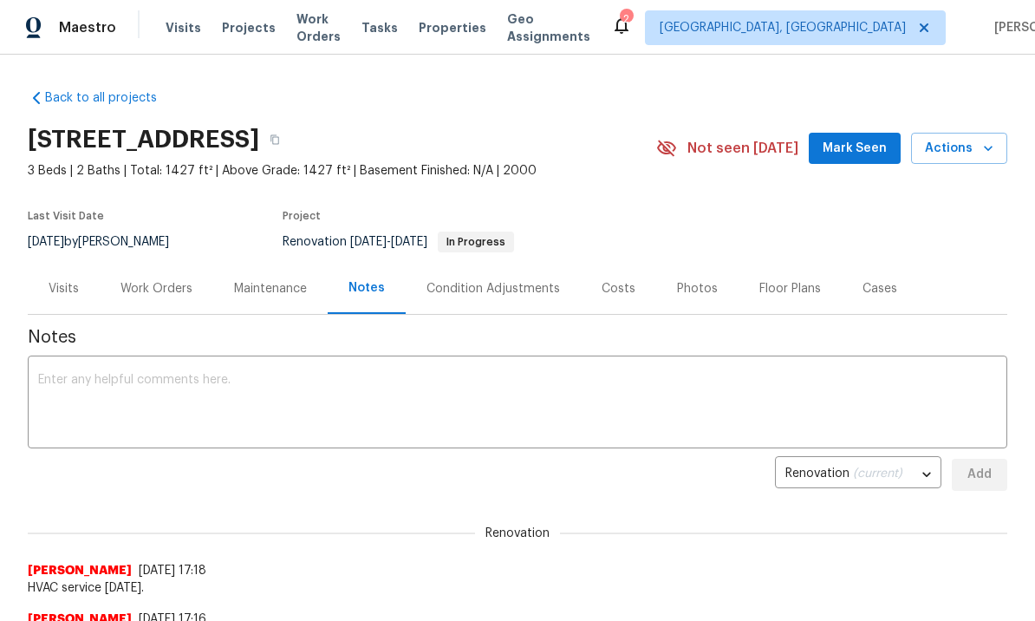
click at [869, 152] on span "Mark Seen" at bounding box center [855, 149] width 64 height 22
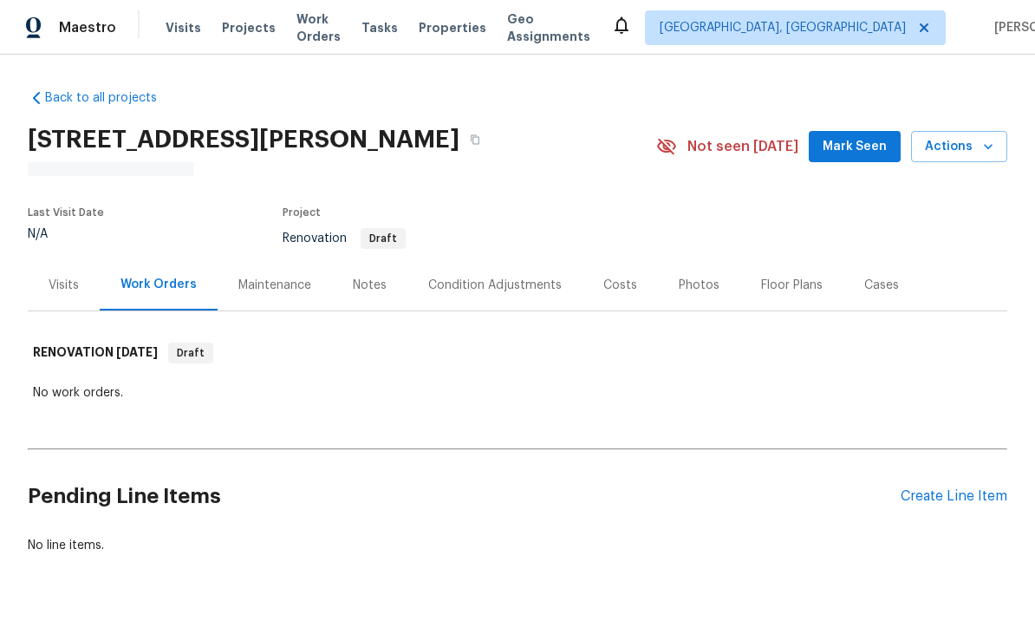
scroll to position [32, 0]
click at [287, 277] on div "Maintenance" at bounding box center [274, 285] width 73 height 17
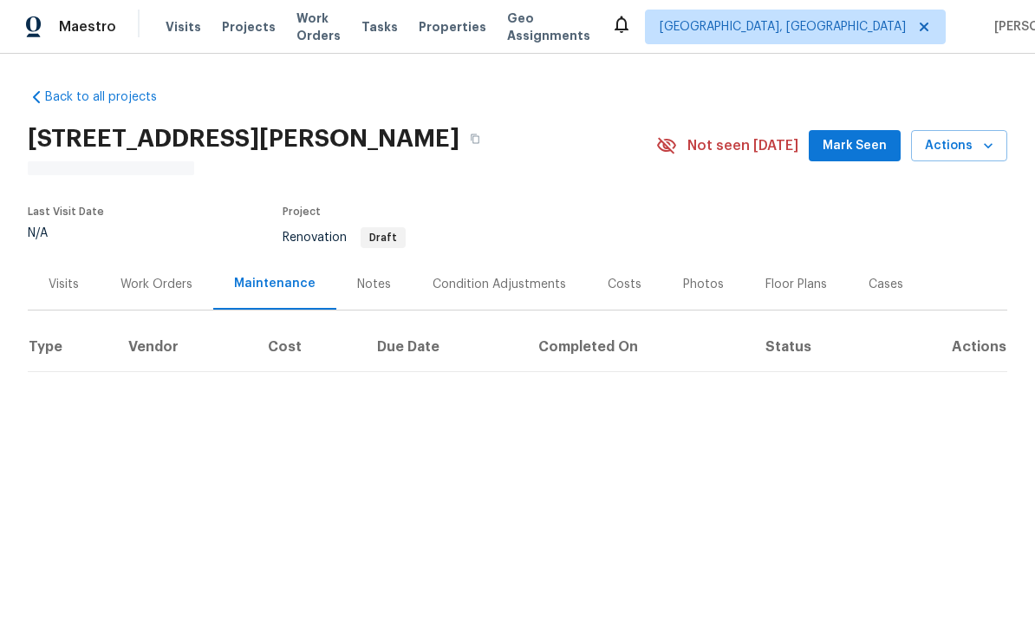
click at [479, 285] on div "Condition Adjustments" at bounding box center [500, 285] width 134 height 17
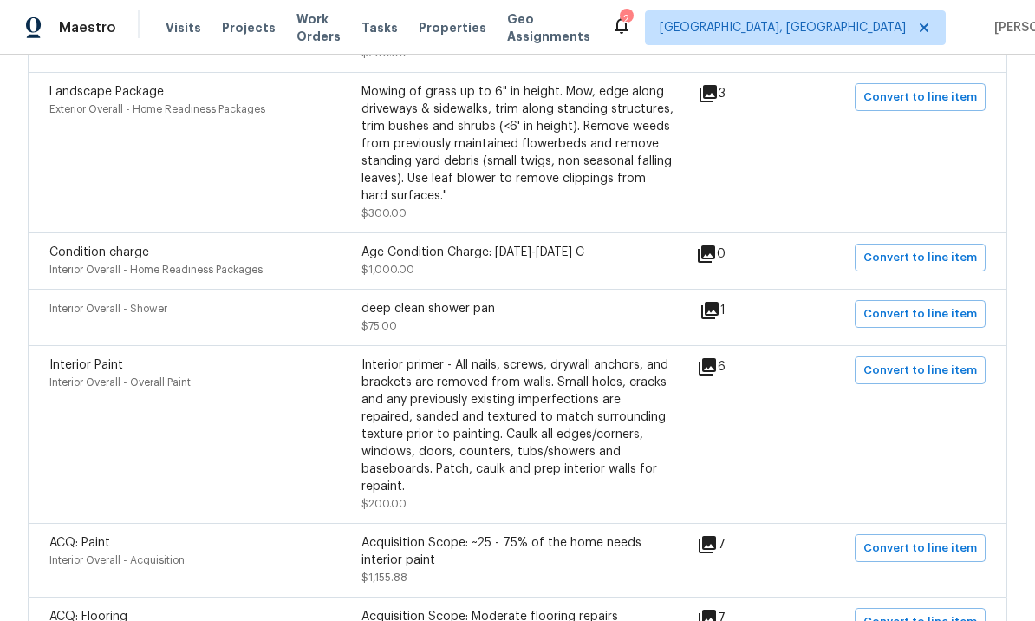
scroll to position [588, 0]
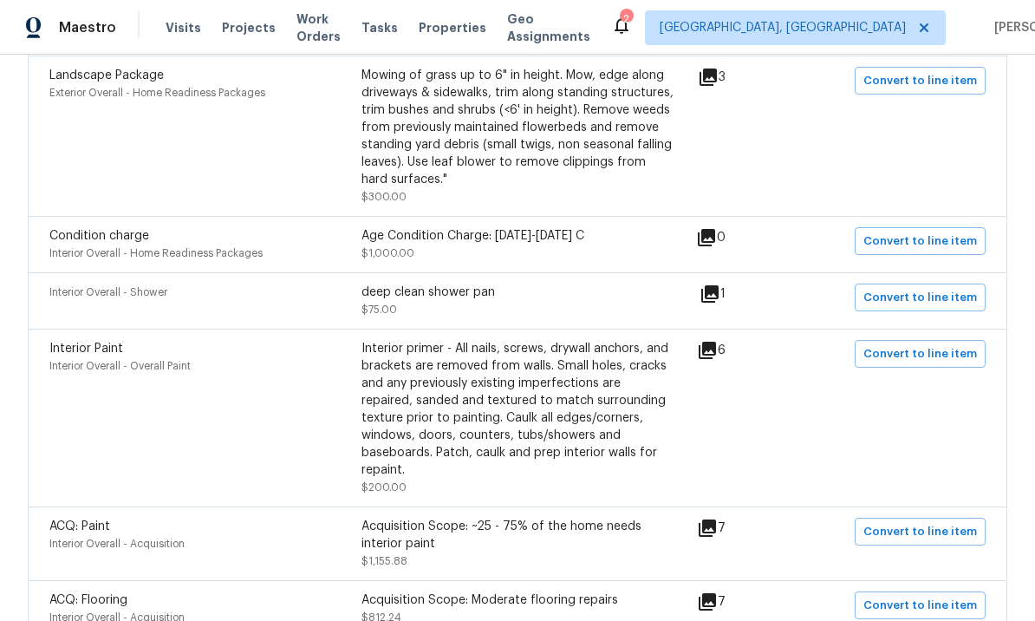
click at [492, 406] on div "Interior primer - All nails, screws, drywall anchors, and brackets are removed …" at bounding box center [518, 409] width 312 height 139
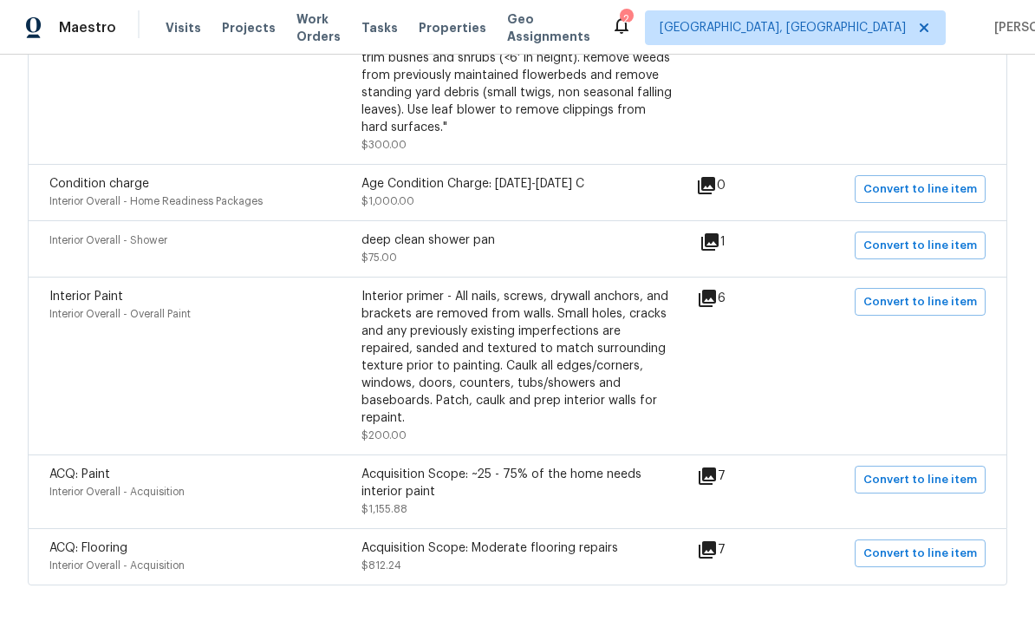
scroll to position [639, 0]
click at [491, 475] on div "Acquisition Scope: ~25 - 75% of the home needs interior paint" at bounding box center [518, 483] width 312 height 35
click at [482, 489] on div "Acquisition Scope: ~25 - 75% of the home needs interior paint $1,155.88" at bounding box center [518, 492] width 312 height 52
click at [505, 466] on div "Acquisition Scope: ~25 - 75% of the home needs interior paint" at bounding box center [518, 483] width 312 height 35
click at [254, 484] on div "Interior Overall - Acquisition" at bounding box center [205, 492] width 312 height 17
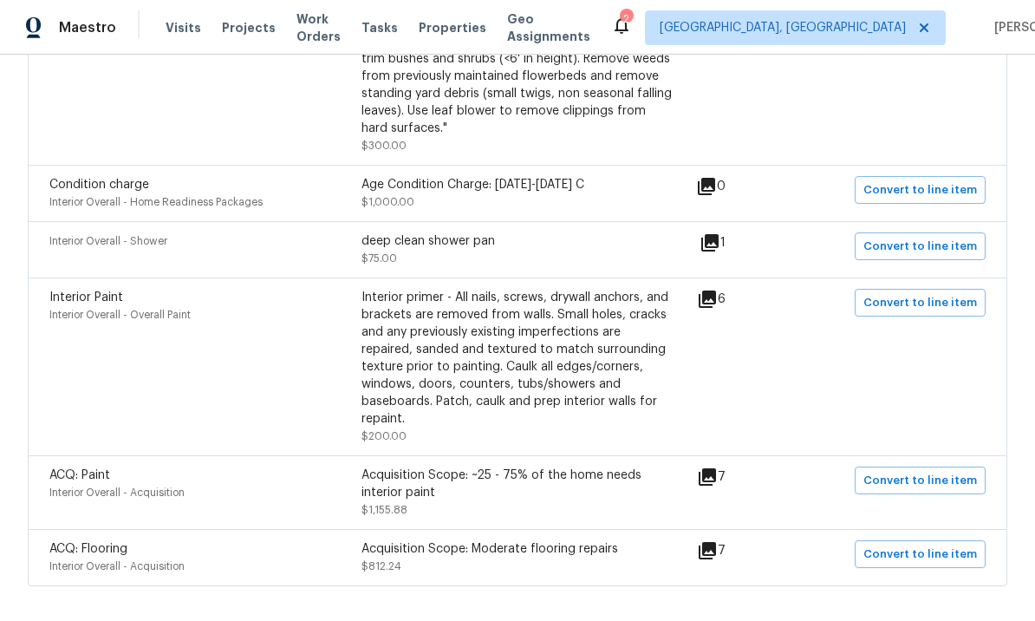
click at [461, 483] on div "Acquisition Scope: ~25 - 75% of the home needs interior paint" at bounding box center [518, 483] width 312 height 35
click at [455, 491] on div "Acquisition Scope: ~25 - 75% of the home needs interior paint $1,155.88" at bounding box center [518, 492] width 312 height 52
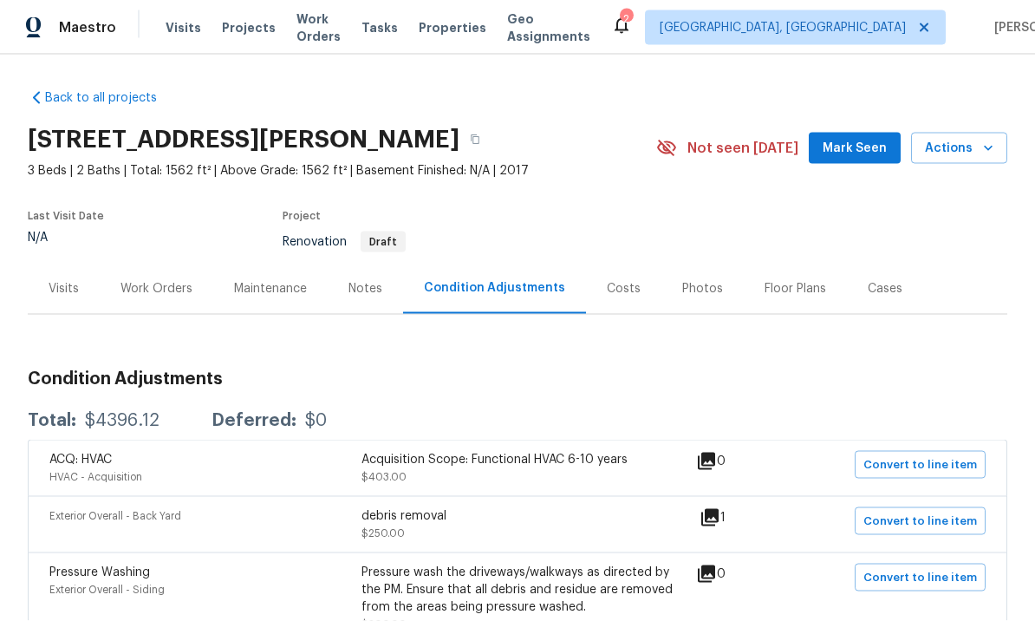
scroll to position [1, 0]
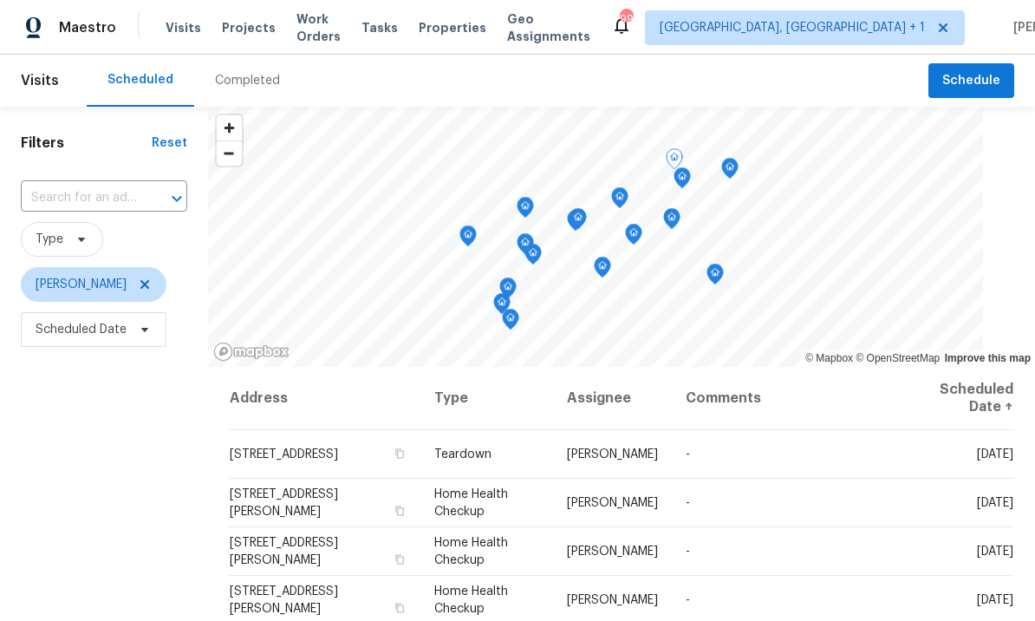
click at [0, 0] on icon at bounding box center [0, 0] width 0 height 0
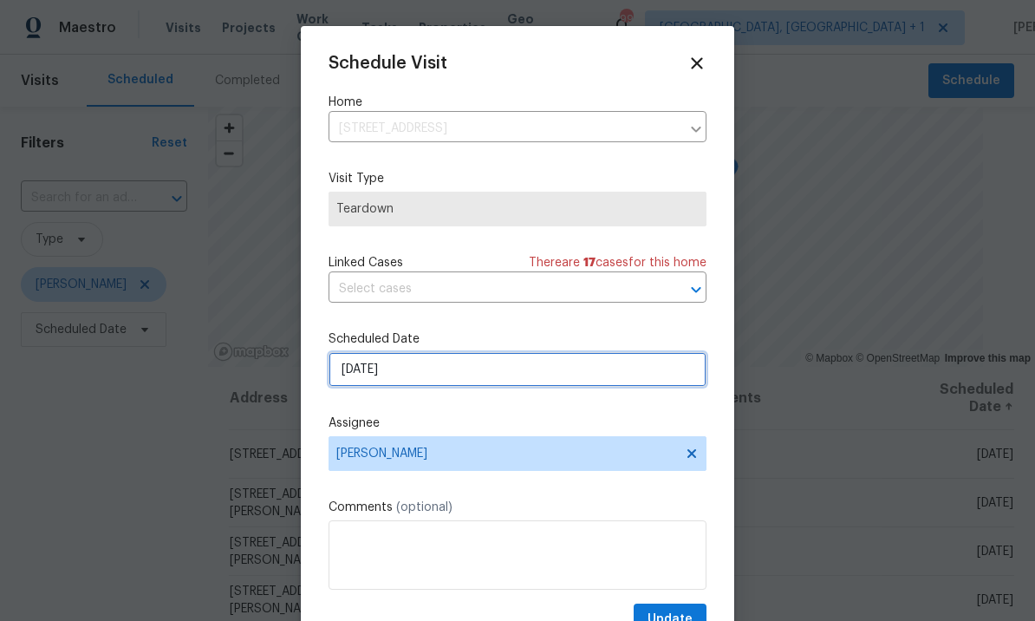
click at [461, 376] on input "8/11/2025" at bounding box center [518, 369] width 378 height 35
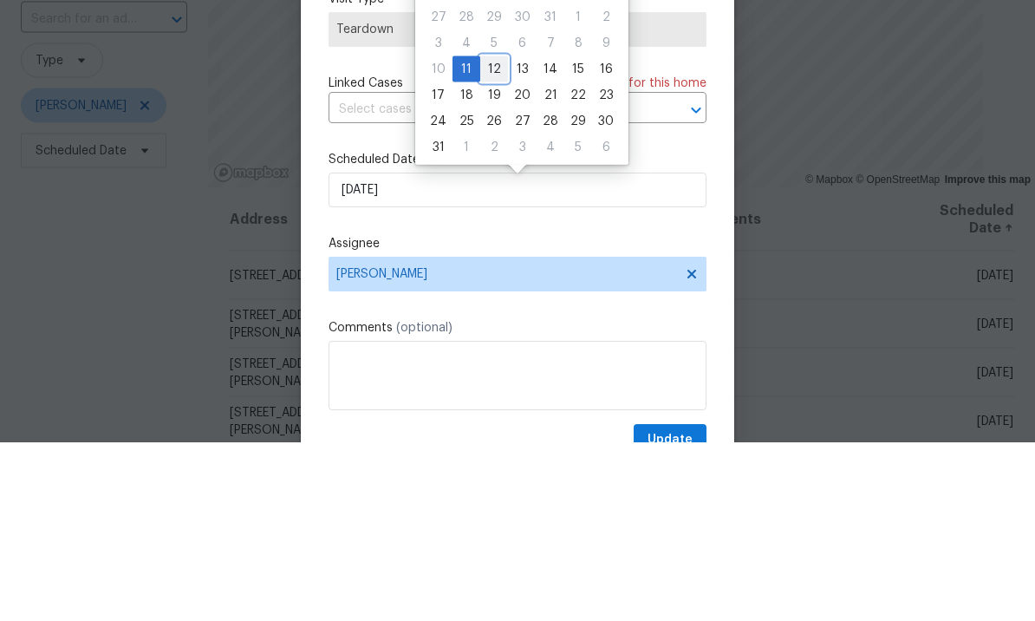
click at [500, 236] on div "12" at bounding box center [494, 248] width 28 height 24
type input "8/12/2025"
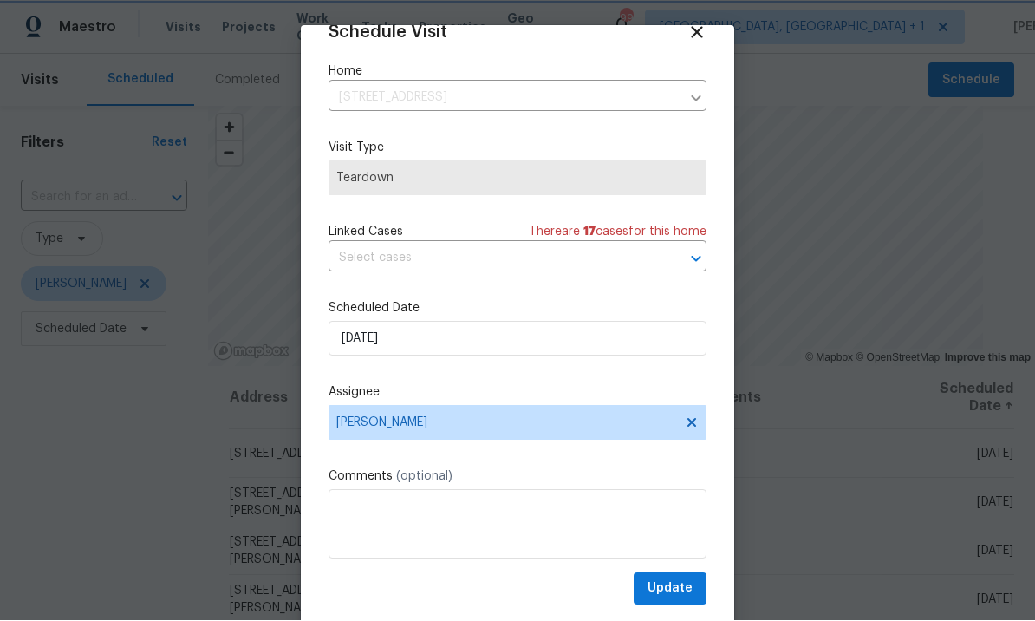
scroll to position [34, 0]
click at [669, 583] on span "Update" at bounding box center [670, 589] width 45 height 22
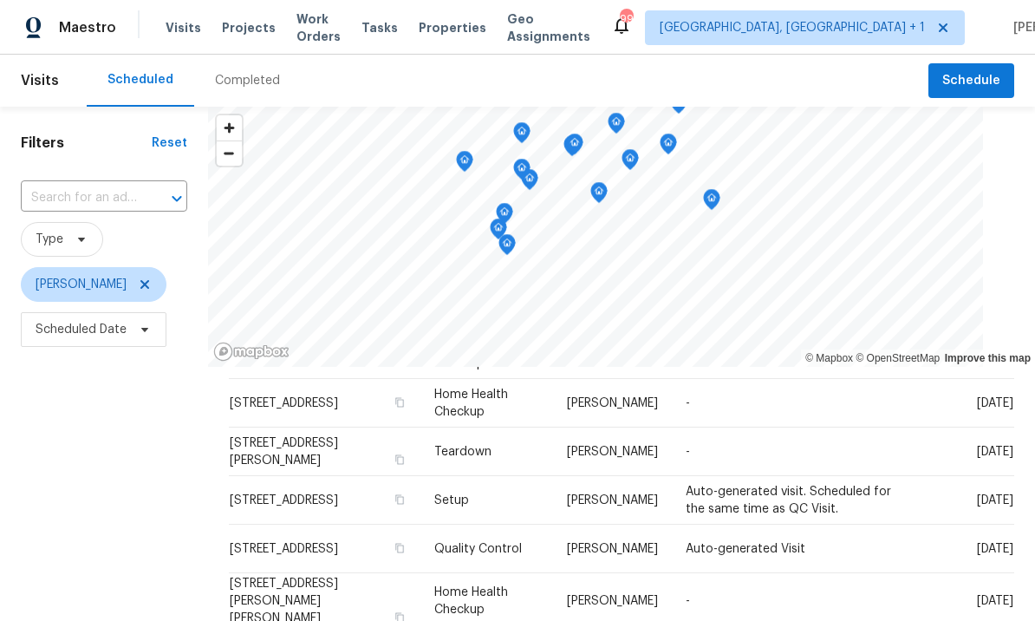
scroll to position [536, 0]
click at [0, 0] on icon at bounding box center [0, 0] width 0 height 0
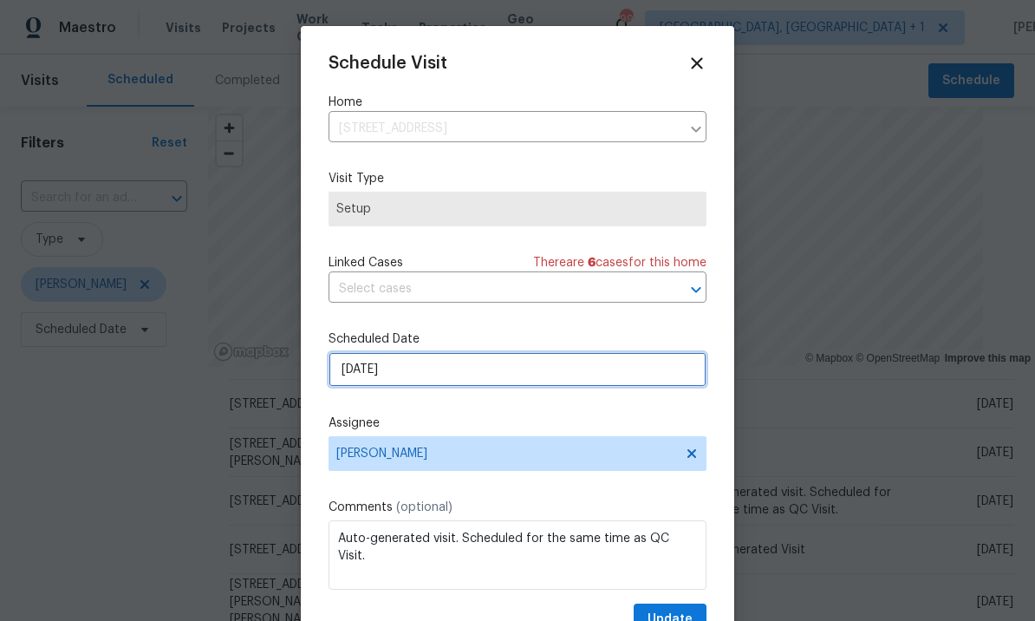
click at [440, 372] on input "8/18/2025" at bounding box center [518, 369] width 378 height 35
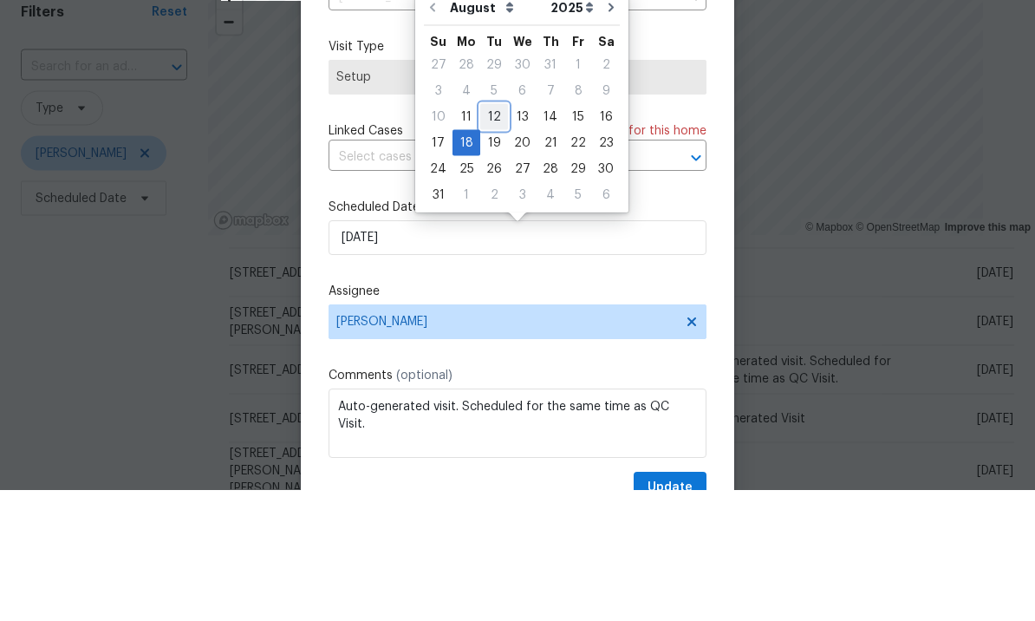
click at [489, 236] on div "12" at bounding box center [494, 248] width 28 height 24
type input "8/12/2025"
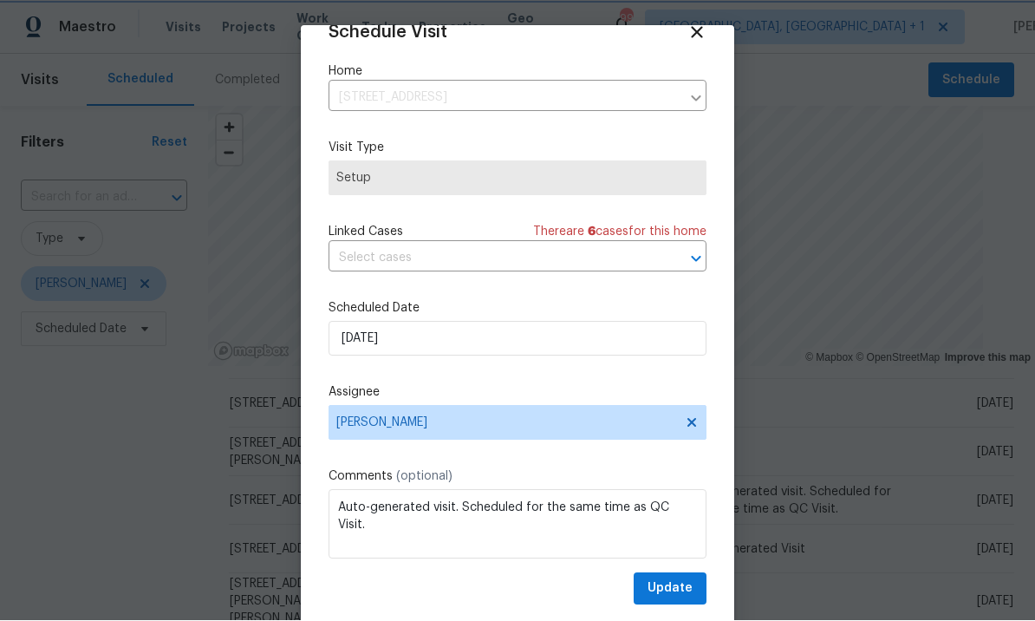
scroll to position [34, 0]
click at [666, 590] on span "Update" at bounding box center [670, 589] width 45 height 22
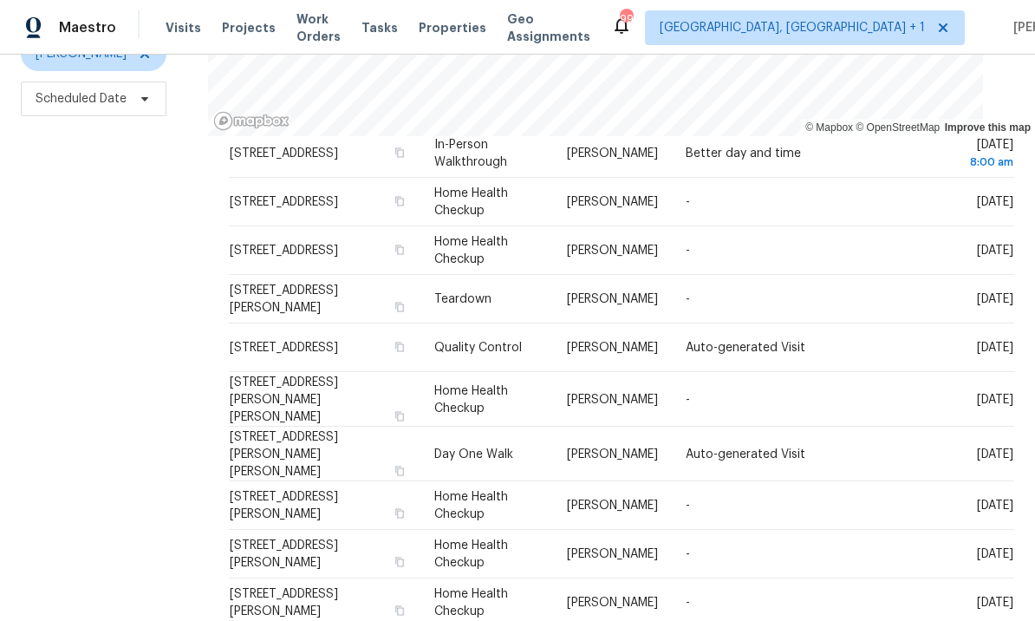
scroll to position [505, 0]
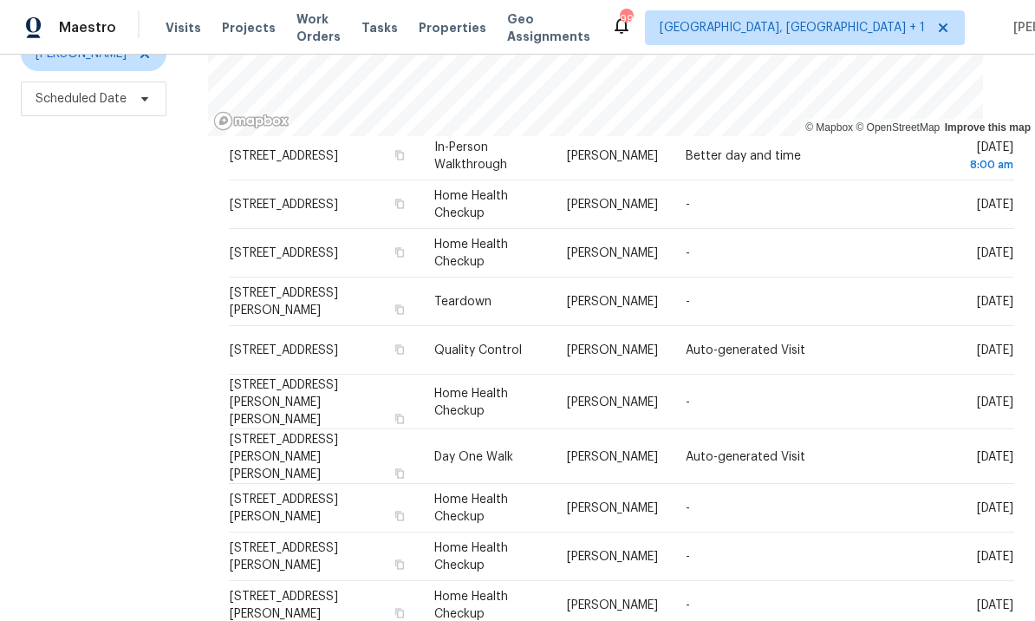
click at [0, 0] on icon at bounding box center [0, 0] width 0 height 0
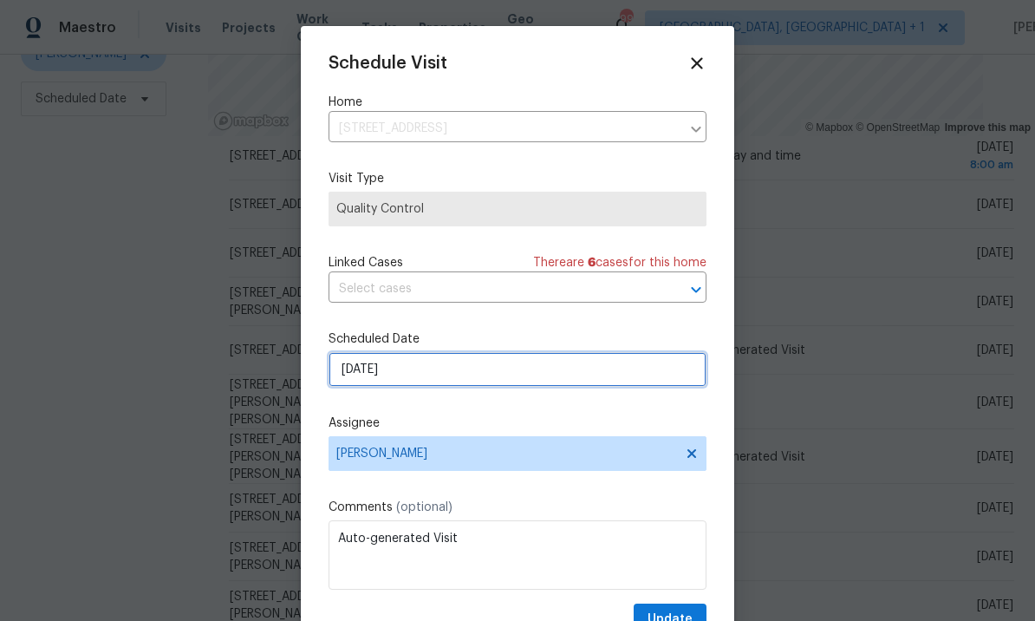
click at [430, 369] on input "8/18/2025" at bounding box center [518, 369] width 378 height 35
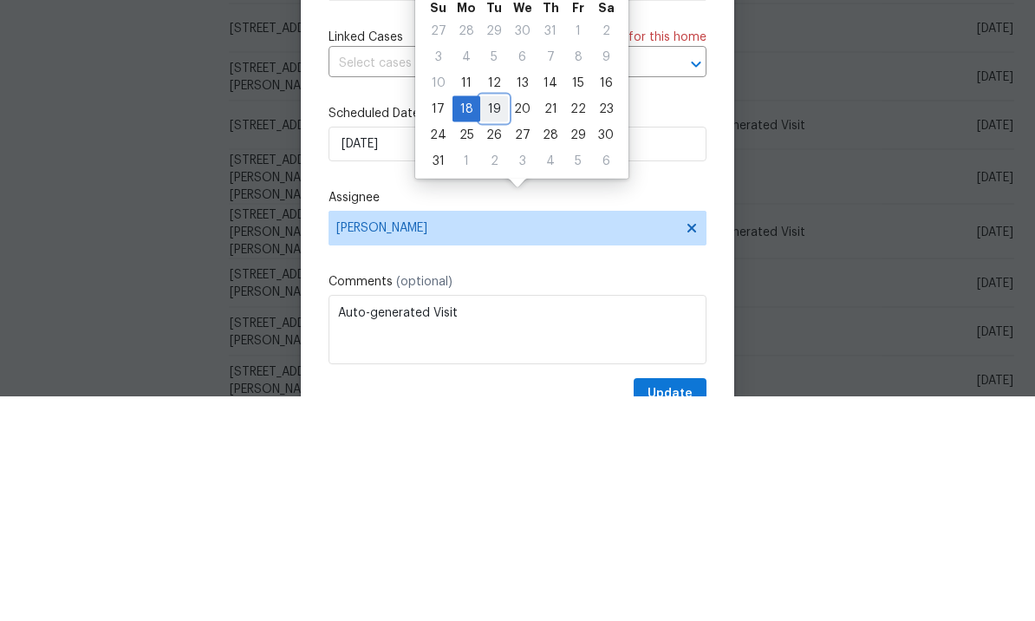
click at [486, 322] on div "19" at bounding box center [494, 334] width 28 height 24
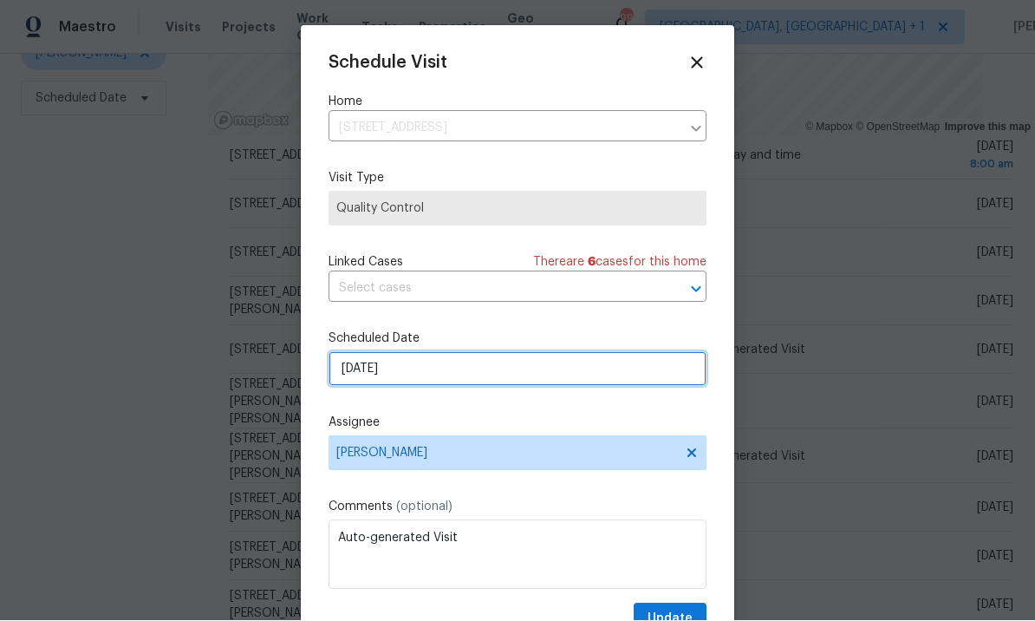
click at [429, 379] on input "8/19/2025" at bounding box center [518, 369] width 378 height 35
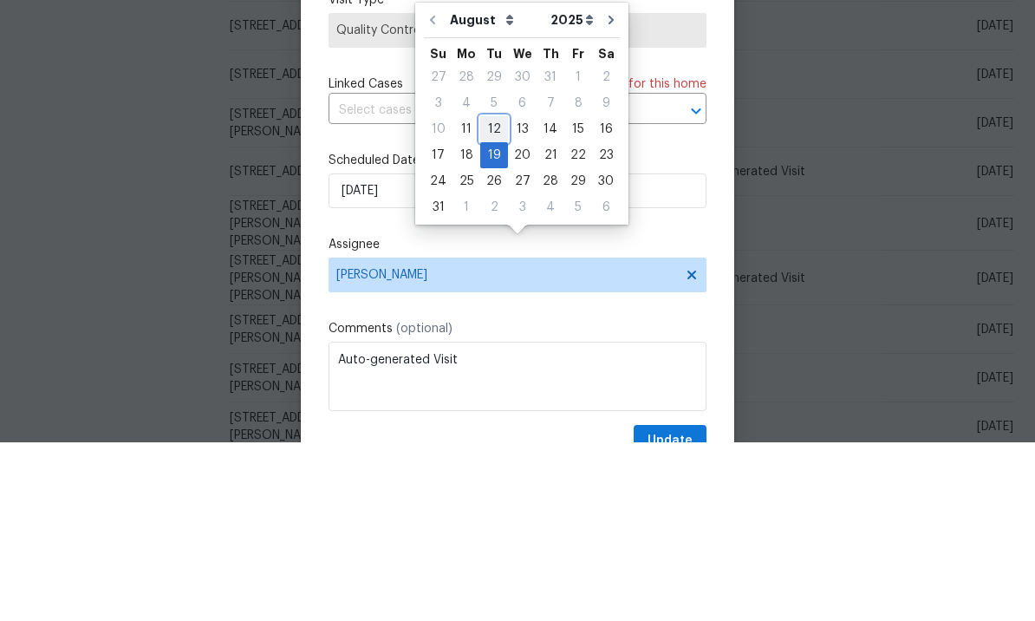
click at [492, 296] on div "12" at bounding box center [494, 308] width 28 height 24
type input "8/12/2025"
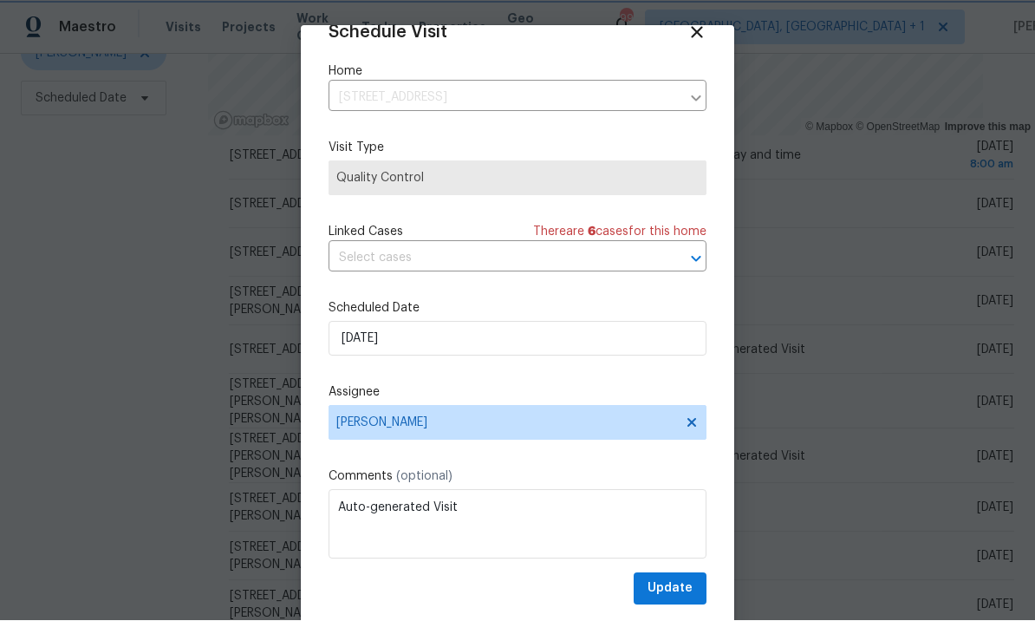
scroll to position [34, 0]
click at [668, 582] on span "Update" at bounding box center [670, 589] width 45 height 22
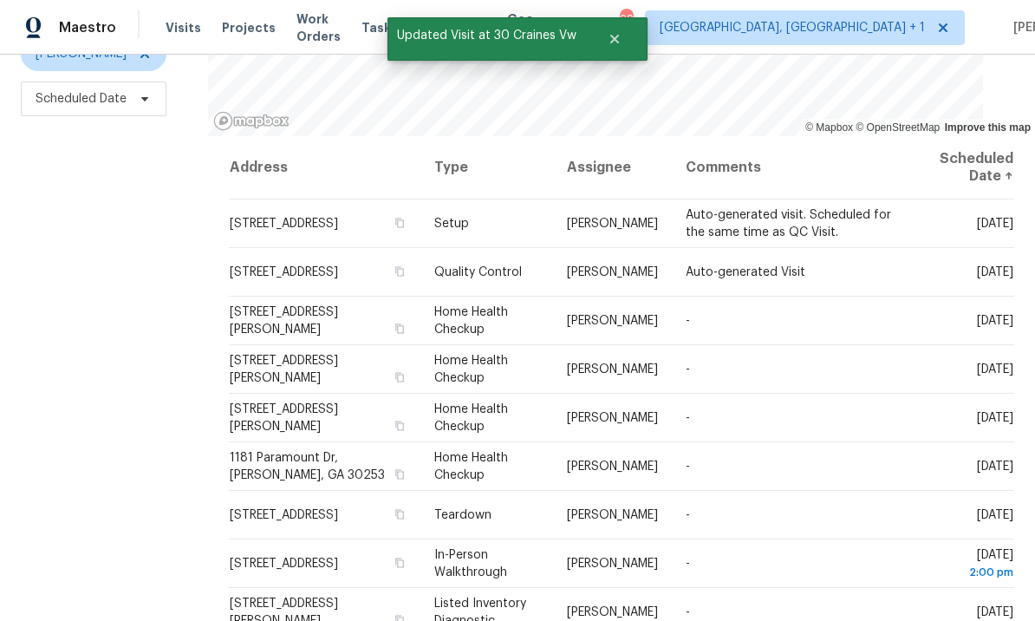
scroll to position [0, 0]
